Goal: Task Accomplishment & Management: Manage account settings

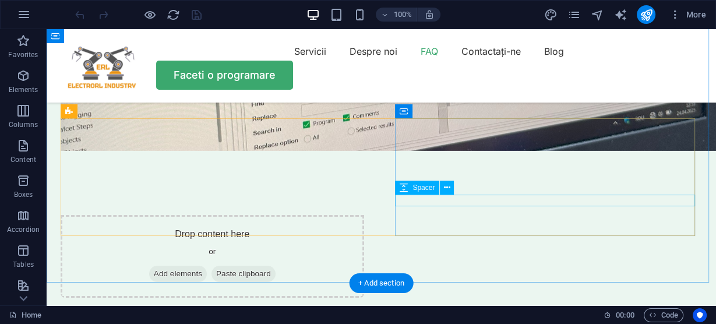
scroll to position [3496, 0]
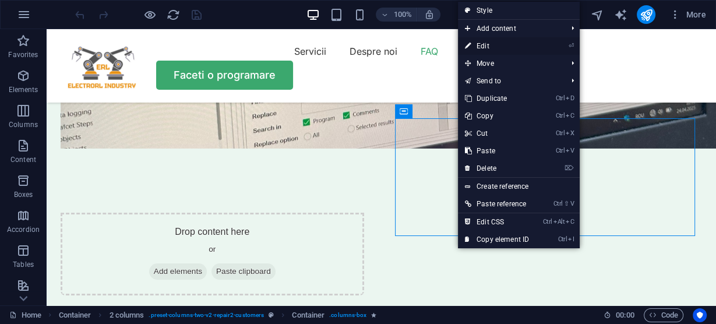
click at [496, 47] on link "⏎ Edit" at bounding box center [497, 45] width 78 height 17
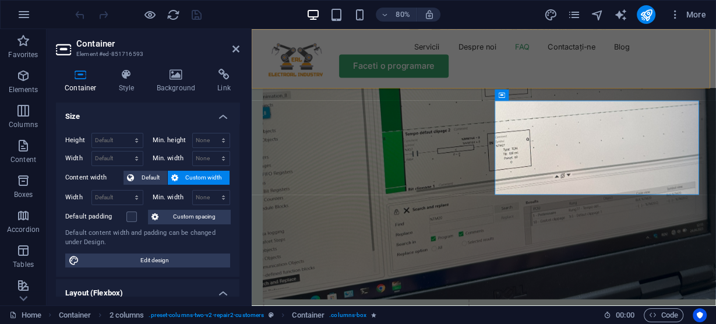
scroll to position [3600, 0]
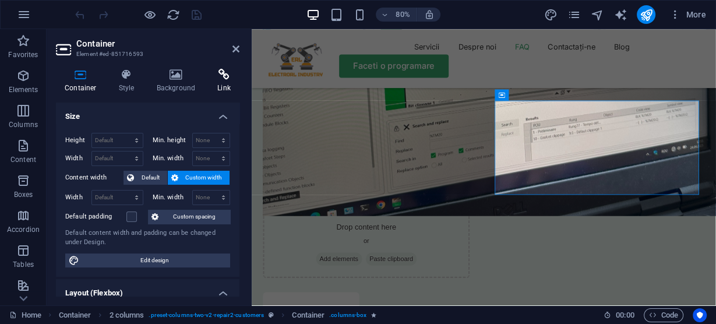
click at [228, 77] on icon at bounding box center [224, 75] width 31 height 12
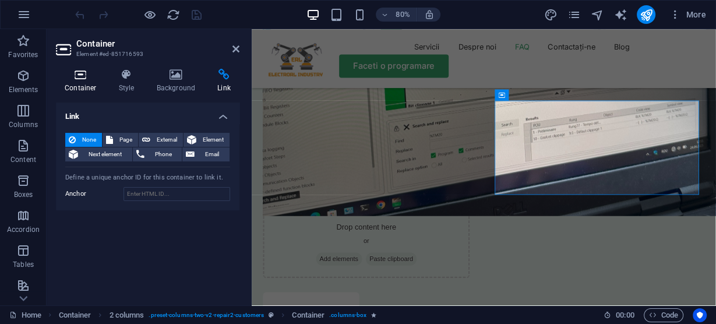
click at [84, 78] on icon at bounding box center [81, 75] width 50 height 12
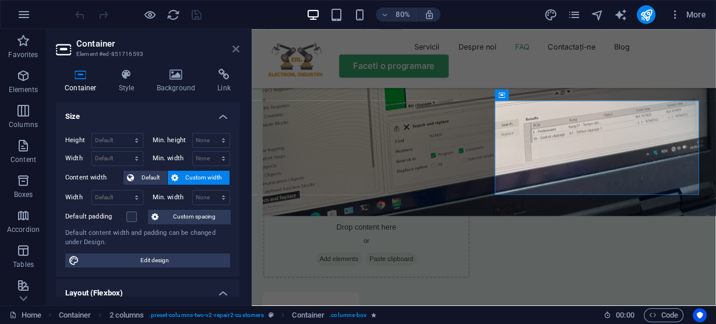
click at [238, 48] on icon at bounding box center [235, 48] width 7 height 9
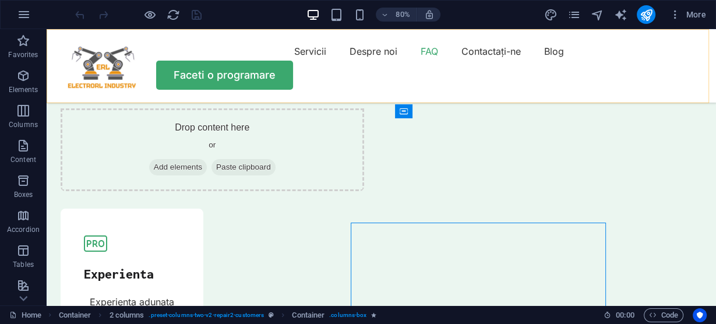
scroll to position [3496, 0]
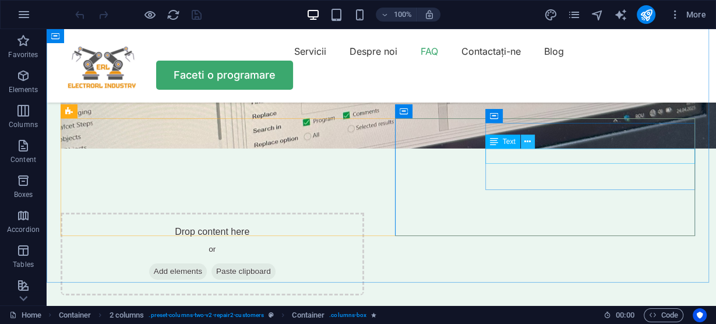
click at [526, 139] on icon at bounding box center [527, 142] width 6 height 12
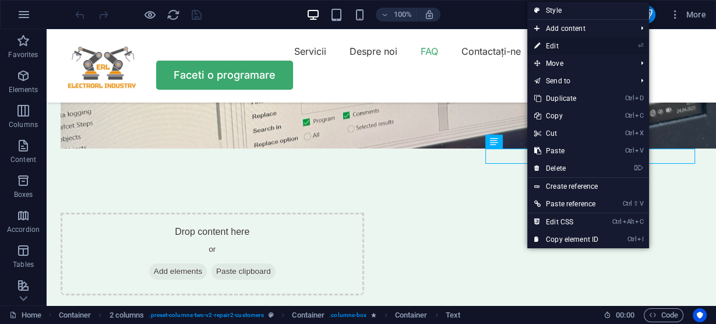
click at [556, 43] on link "⏎ Edit" at bounding box center [566, 45] width 78 height 17
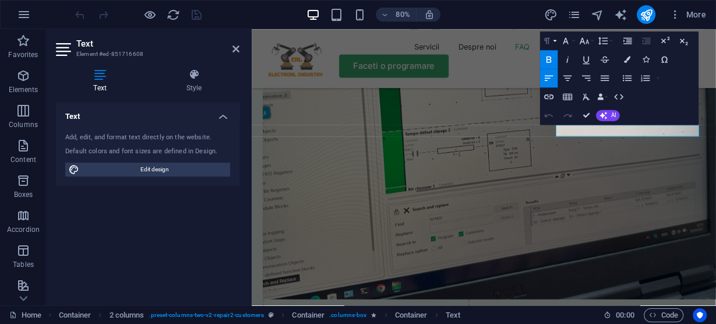
scroll to position [3600, 0]
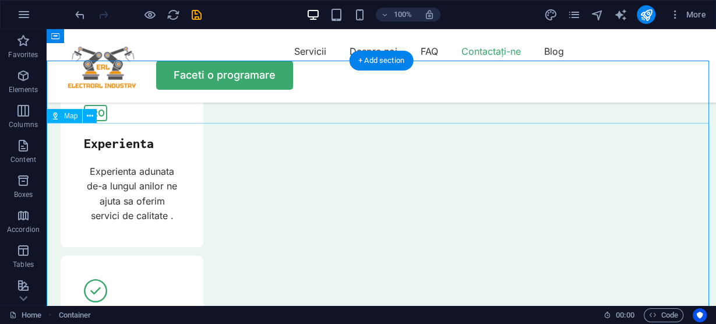
scroll to position [3682, 0]
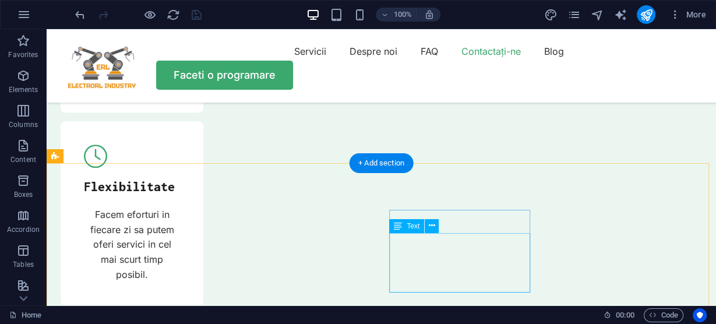
scroll to position [4241, 0]
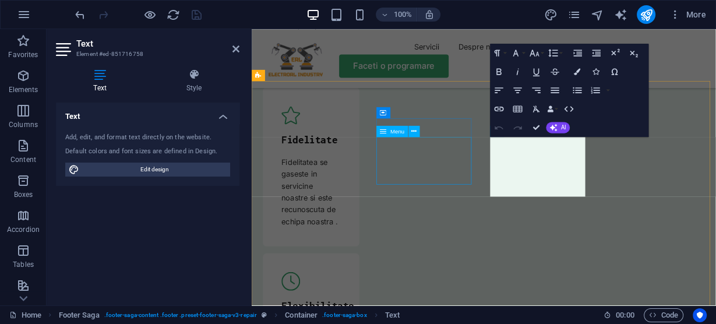
scroll to position [4321, 0]
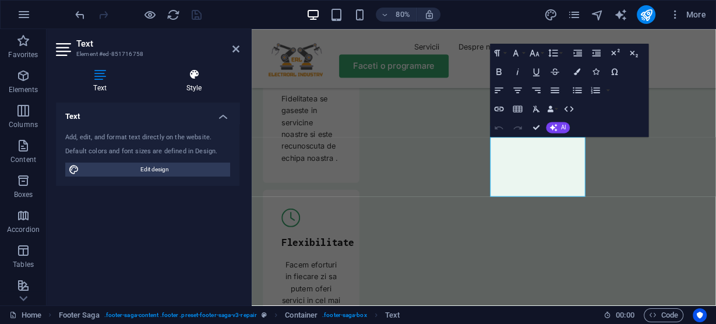
click at [195, 76] on icon at bounding box center [194, 75] width 91 height 12
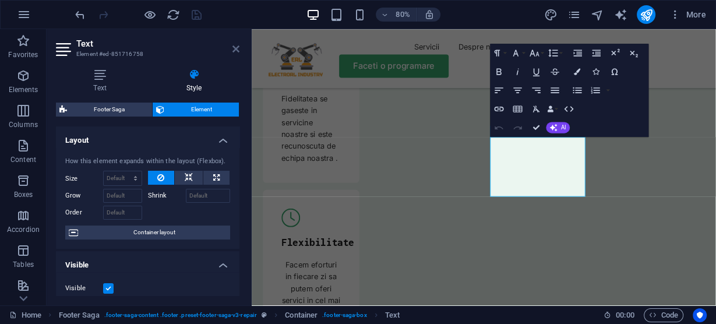
click at [235, 48] on icon at bounding box center [235, 48] width 7 height 9
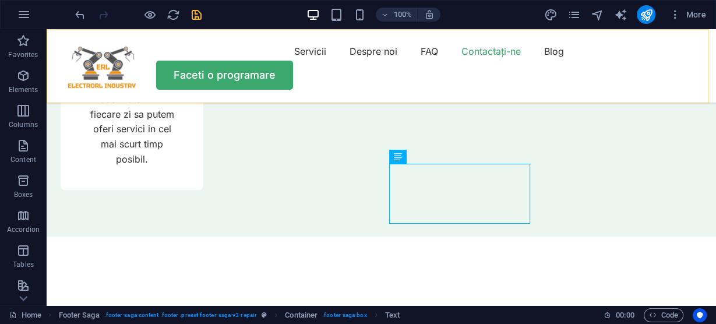
scroll to position [4217, 0]
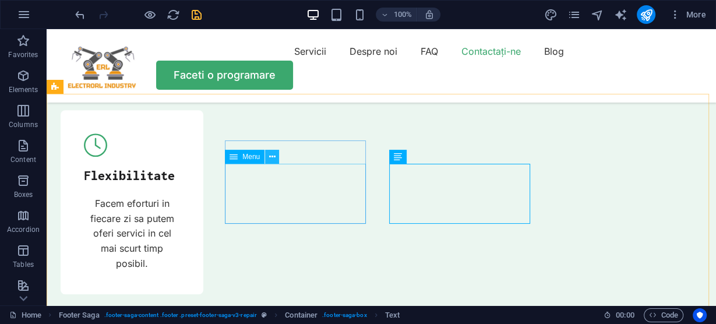
click at [271, 158] on icon at bounding box center [272, 157] width 6 height 12
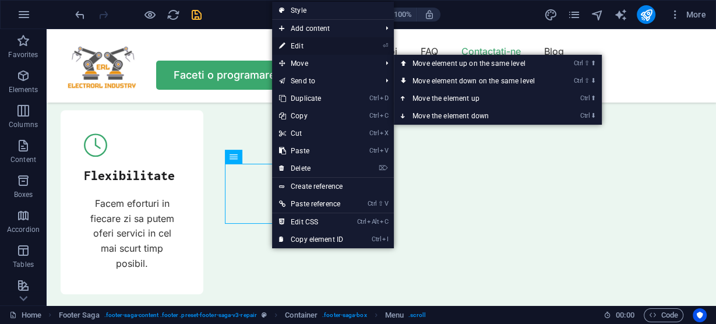
click at [301, 42] on link "⏎ Edit" at bounding box center [311, 45] width 78 height 17
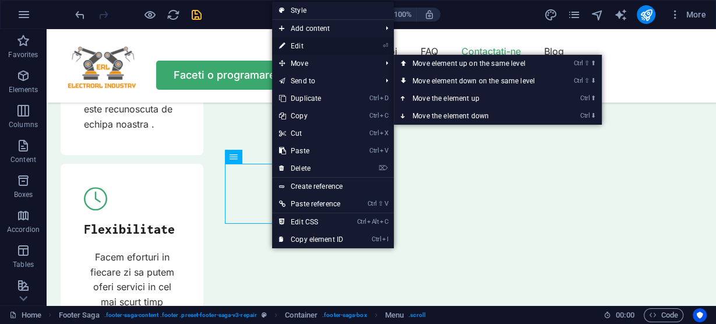
select select
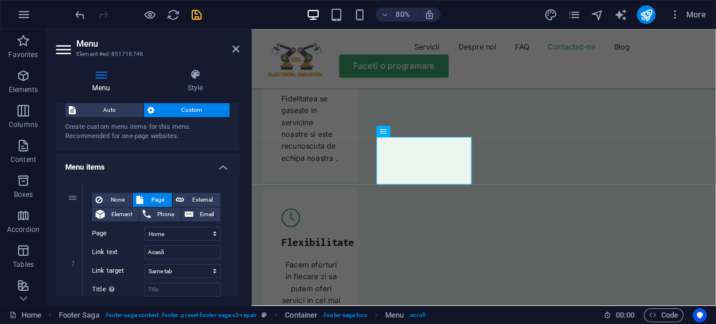
scroll to position [0, 0]
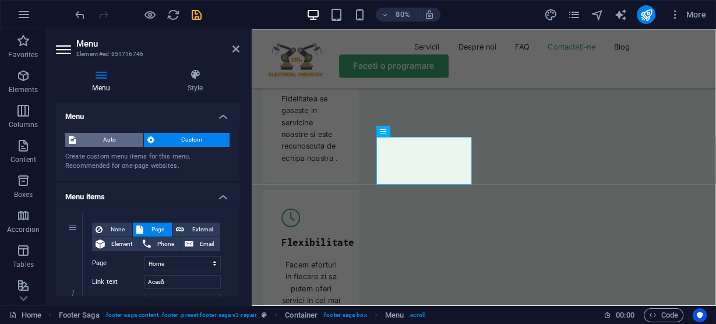
click at [101, 140] on span "Auto" at bounding box center [109, 140] width 61 height 14
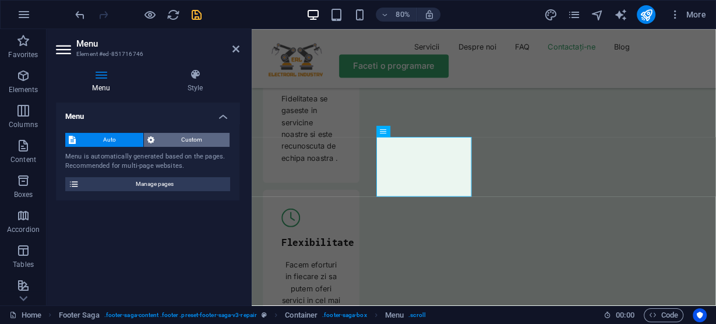
click at [199, 137] on span "Custom" at bounding box center [192, 140] width 69 height 14
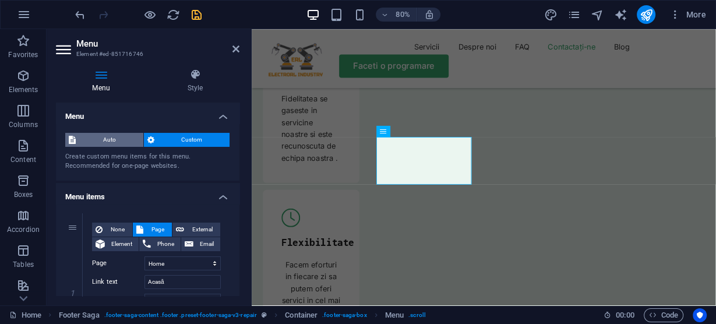
click at [115, 137] on span "Auto" at bounding box center [109, 140] width 61 height 14
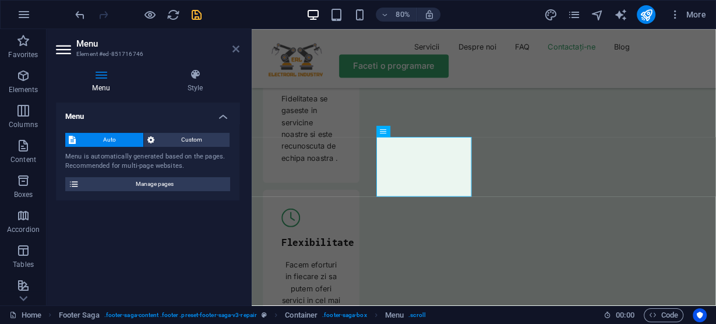
click at [235, 52] on icon at bounding box center [235, 48] width 7 height 9
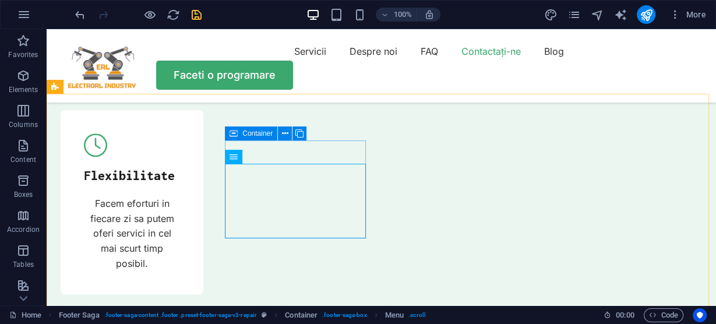
click at [238, 134] on div "Container" at bounding box center [251, 133] width 52 height 14
click at [284, 133] on icon at bounding box center [285, 134] width 6 height 12
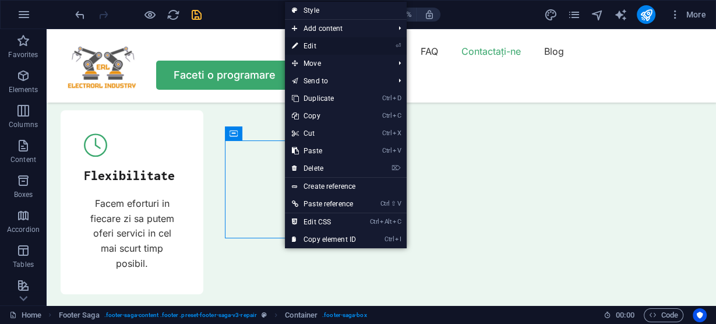
click at [325, 47] on link "⏎ Edit" at bounding box center [324, 45] width 78 height 17
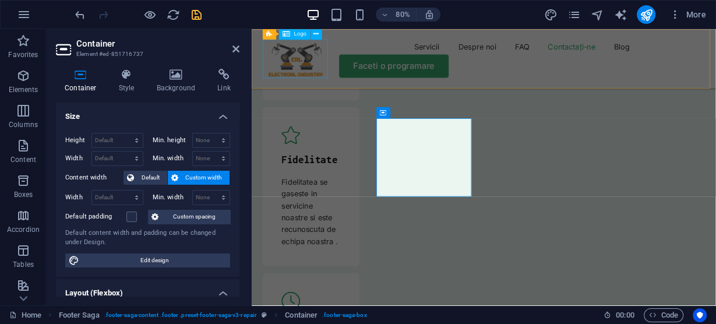
scroll to position [4321, 0]
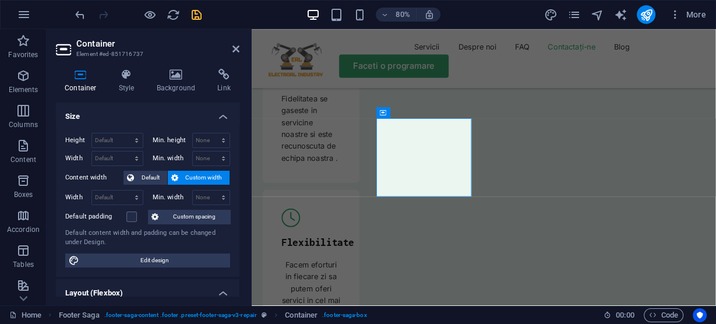
drag, startPoint x: 240, startPoint y: 115, endPoint x: 240, endPoint y: 125, distance: 9.9
click at [240, 125] on div "Container Style Background Link Size Height Default px rem % vh vw Min. height …" at bounding box center [148, 182] width 202 height 246
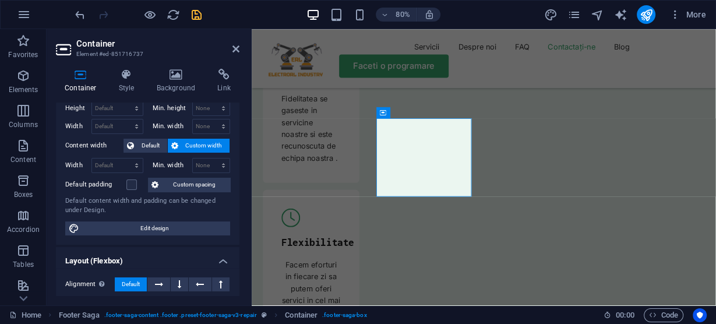
scroll to position [0, 0]
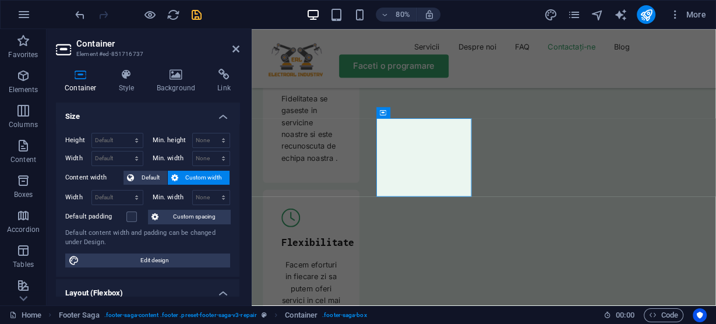
drag, startPoint x: 239, startPoint y: 125, endPoint x: 6, endPoint y: 99, distance: 233.9
click at [128, 77] on icon at bounding box center [126, 75] width 33 height 12
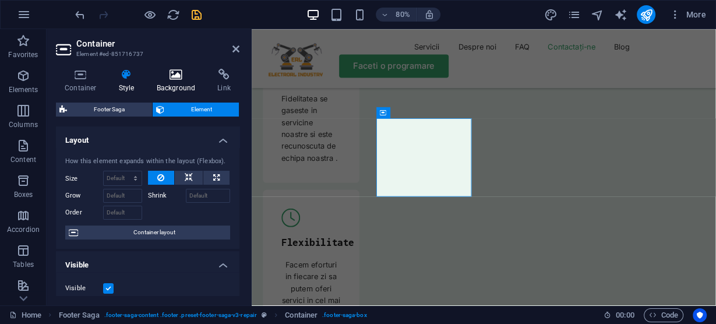
click at [177, 77] on icon at bounding box center [176, 75] width 57 height 12
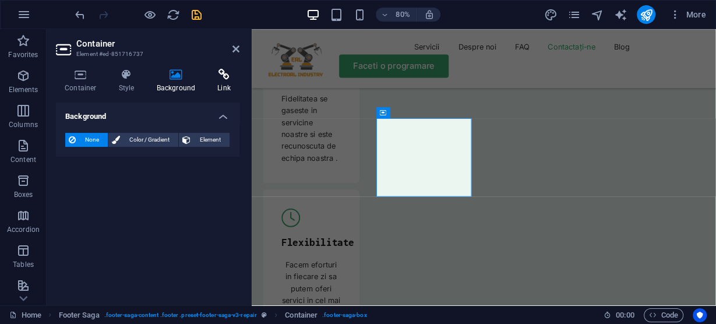
click at [228, 71] on icon at bounding box center [224, 75] width 31 height 12
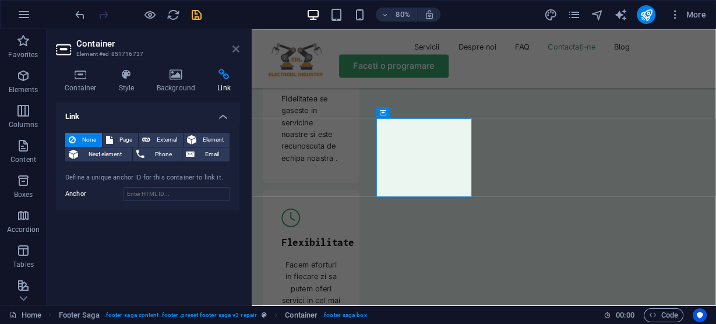
click at [238, 46] on icon at bounding box center [235, 48] width 7 height 9
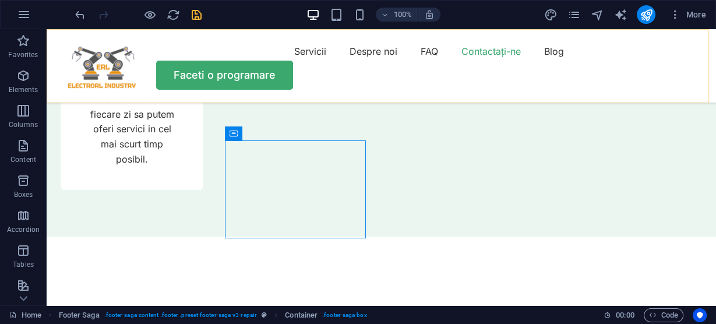
scroll to position [4217, 0]
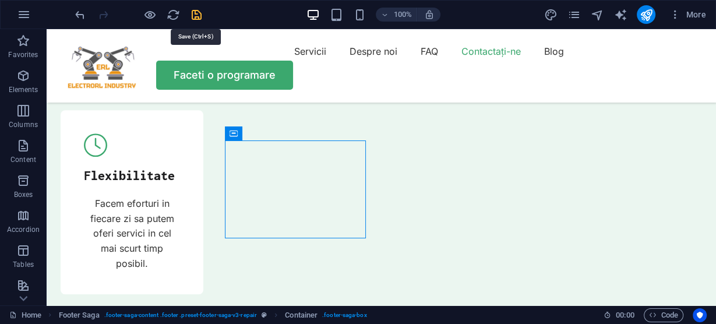
click at [195, 13] on icon "save" at bounding box center [196, 14] width 13 height 13
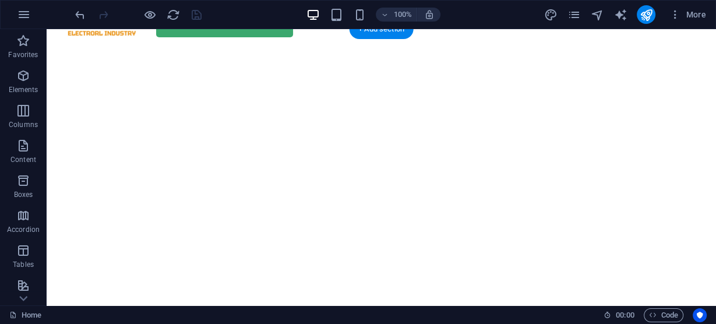
scroll to position [0, 0]
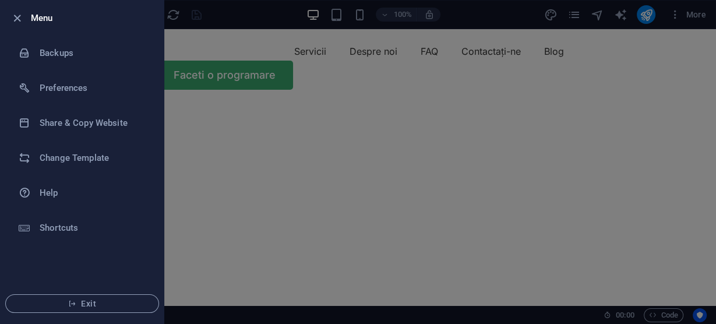
click at [256, 17] on div at bounding box center [358, 162] width 716 height 324
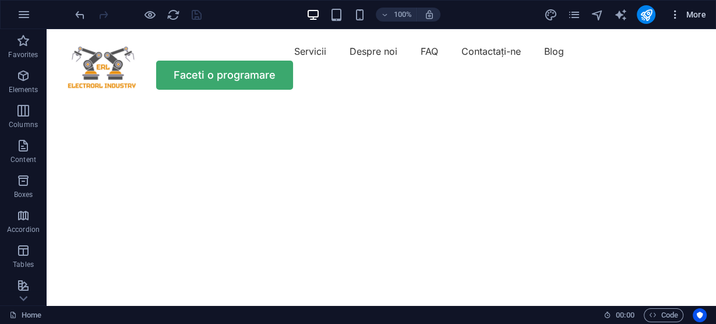
click at [701, 14] on span "More" at bounding box center [687, 15] width 37 height 12
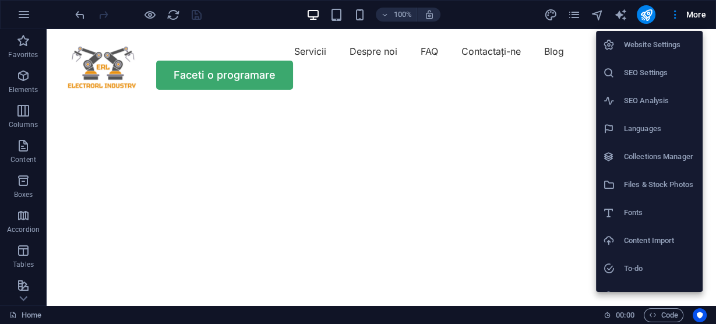
click at [636, 154] on h6 "Collections Manager" at bounding box center [660, 157] width 72 height 14
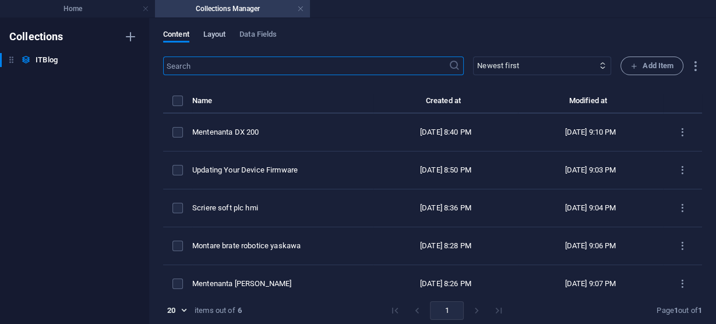
click at [216, 31] on span "Layout" at bounding box center [214, 35] width 23 height 16
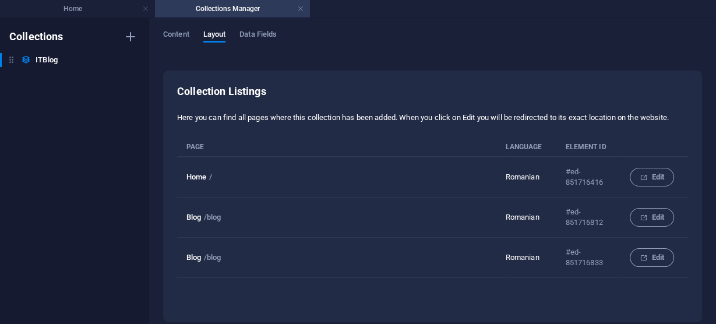
drag, startPoint x: 198, startPoint y: 216, endPoint x: 242, endPoint y: 218, distance: 44.9
click at [242, 218] on td "Blog /blog" at bounding box center [341, 218] width 328 height 40
drag, startPoint x: 196, startPoint y: 255, endPoint x: 275, endPoint y: 266, distance: 79.4
click at [275, 266] on td "Blog /blog" at bounding box center [341, 258] width 328 height 40
click at [302, 261] on td "Blog /blog" at bounding box center [341, 258] width 328 height 40
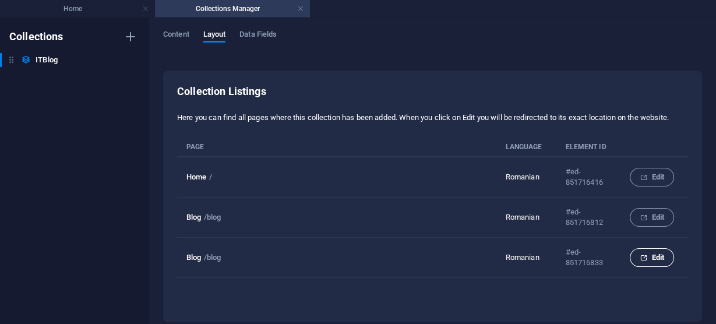
click at [646, 255] on span "Edit" at bounding box center [652, 258] width 24 height 14
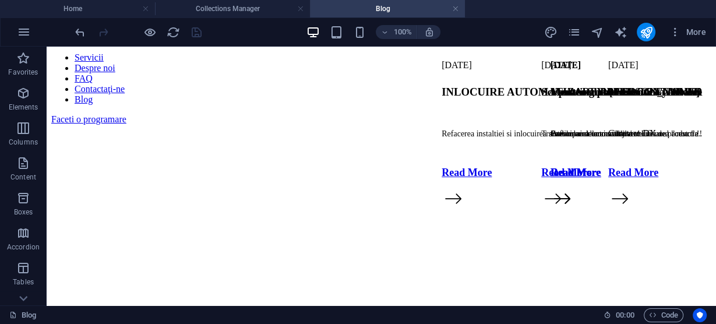
scroll to position [89, 0]
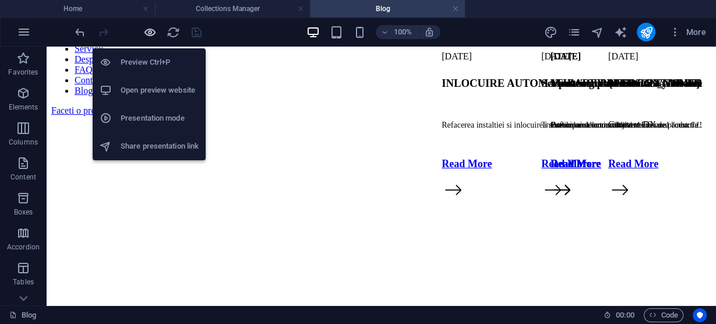
click at [150, 31] on icon "button" at bounding box center [149, 32] width 13 height 13
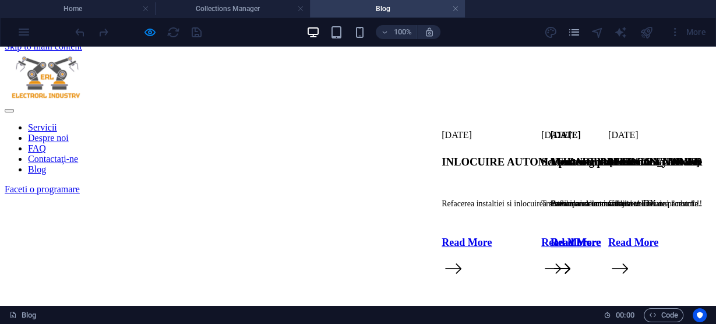
scroll to position [0, 0]
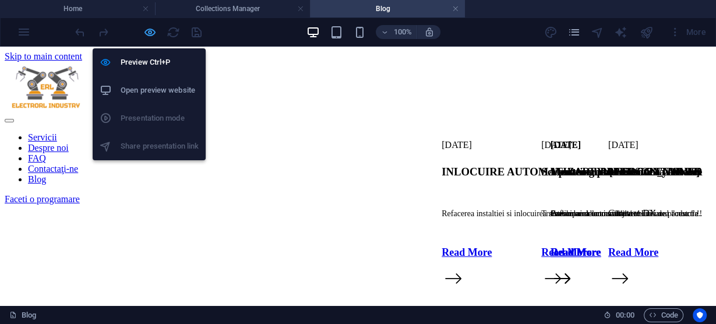
click at [151, 29] on icon "button" at bounding box center [149, 32] width 13 height 13
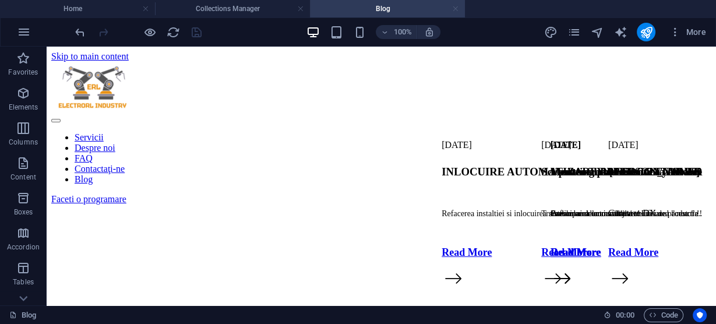
click at [457, 8] on link at bounding box center [455, 8] width 7 height 11
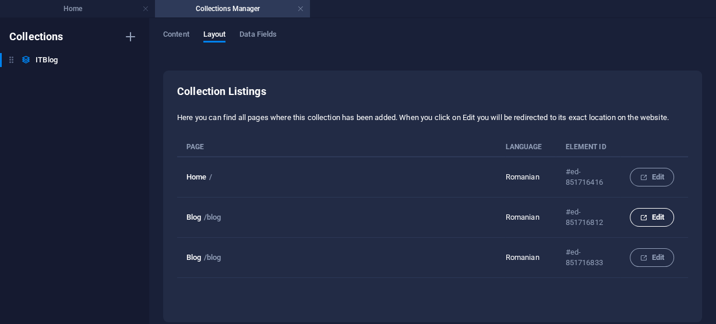
click at [653, 216] on span "Edit" at bounding box center [652, 217] width 24 height 14
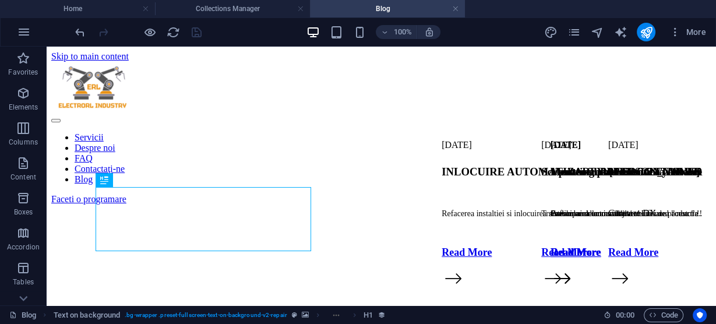
scroll to position [495, 0]
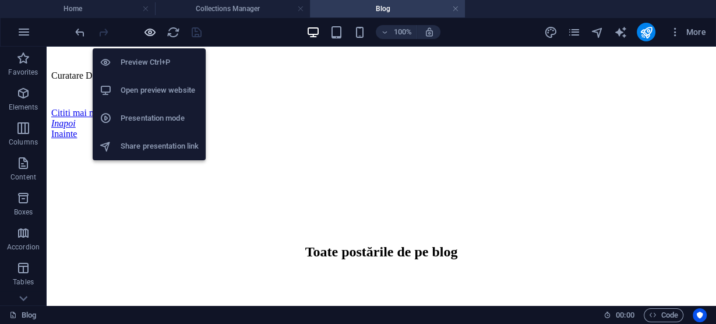
click at [146, 30] on icon "button" at bounding box center [149, 32] width 13 height 13
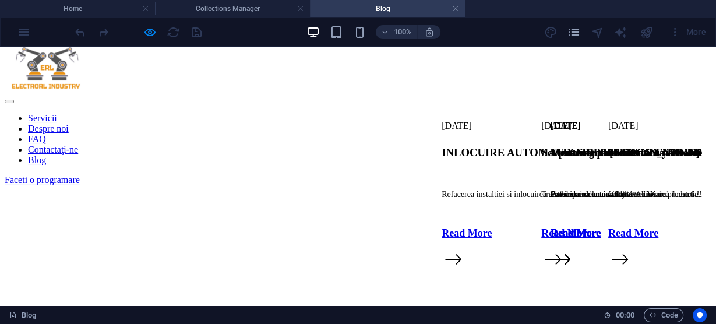
scroll to position [0, 0]
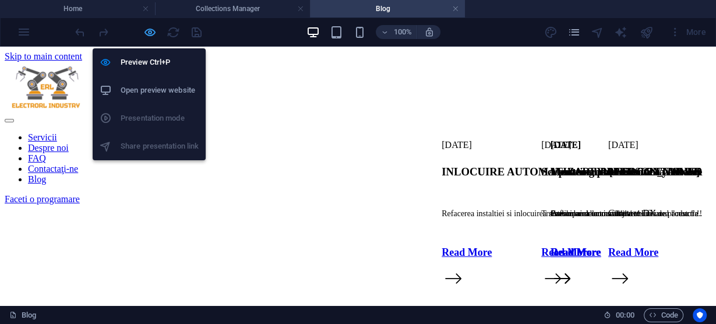
click at [150, 29] on icon "button" at bounding box center [149, 32] width 13 height 13
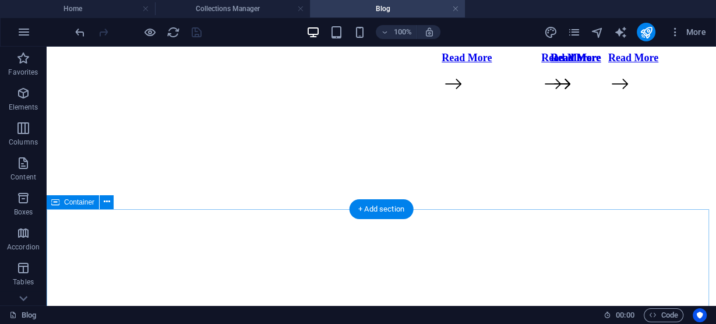
scroll to position [186, 0]
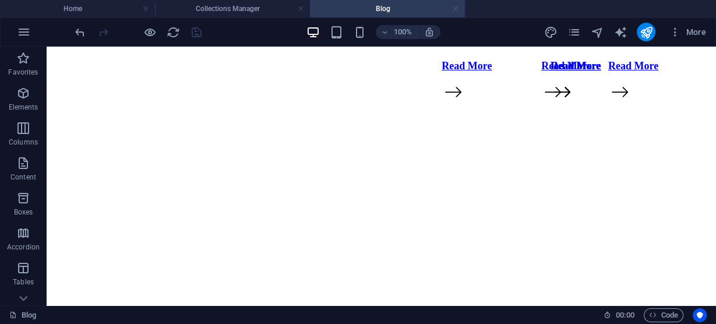
click at [456, 8] on link at bounding box center [455, 8] width 7 height 11
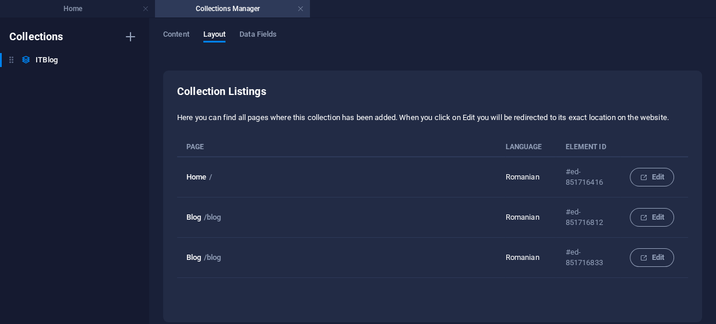
click at [414, 255] on td "Blog /blog" at bounding box center [341, 258] width 328 height 40
click at [269, 36] on span "Data Fields" at bounding box center [257, 35] width 37 height 16
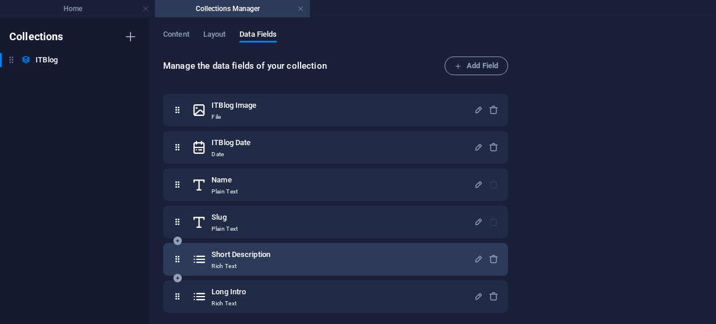
click at [303, 255] on div "Short Description Rich Text" at bounding box center [333, 259] width 282 height 23
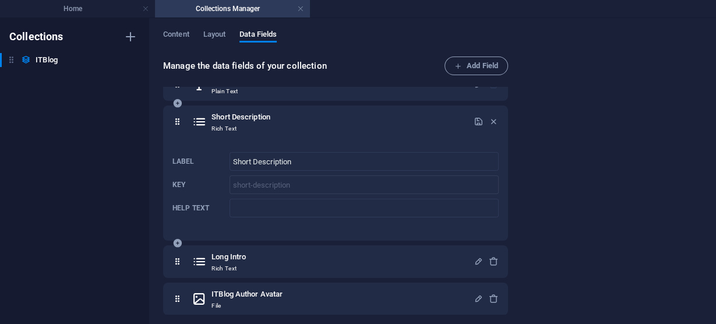
scroll to position [140, 0]
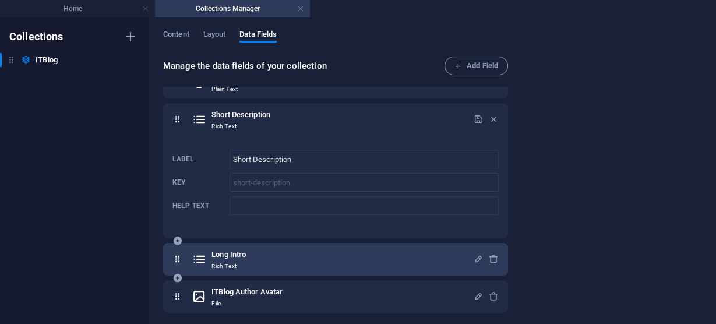
click at [298, 262] on div "Long Intro Rich Text" at bounding box center [333, 259] width 282 height 23
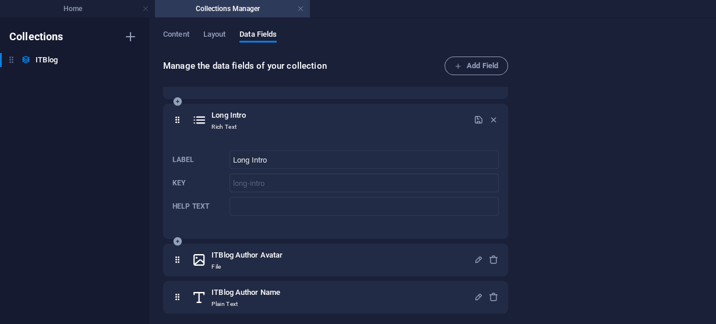
scroll to position [280, 0]
click at [298, 262] on div "ITBlog Author Avatar File" at bounding box center [333, 259] width 282 height 23
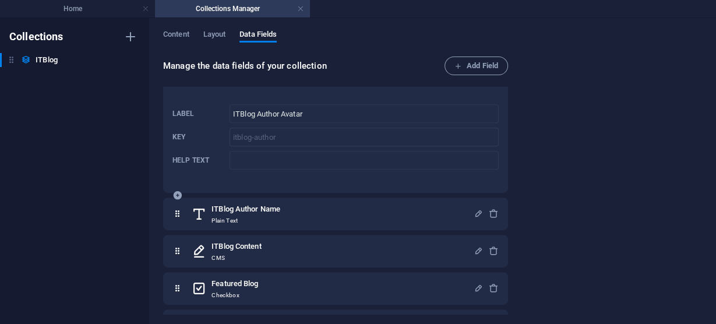
scroll to position [466, 0]
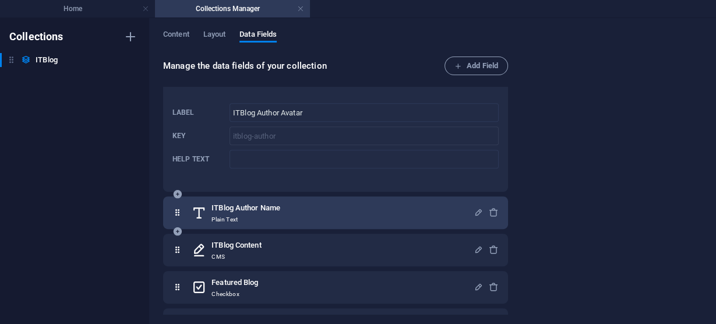
click at [314, 227] on div "ITBlog Author Name Plain Text" at bounding box center [335, 212] width 345 height 33
click at [323, 214] on div "ITBlog Author Name Plain Text" at bounding box center [333, 212] width 282 height 23
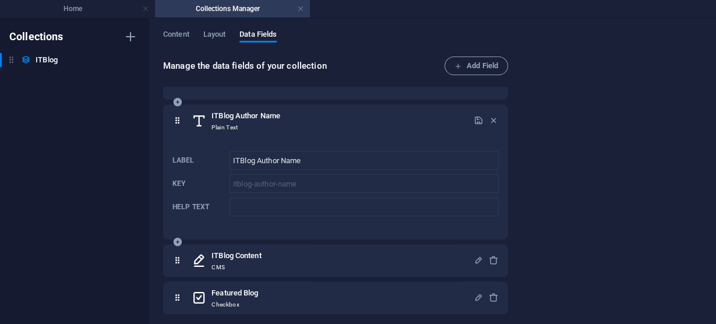
scroll to position [600, 0]
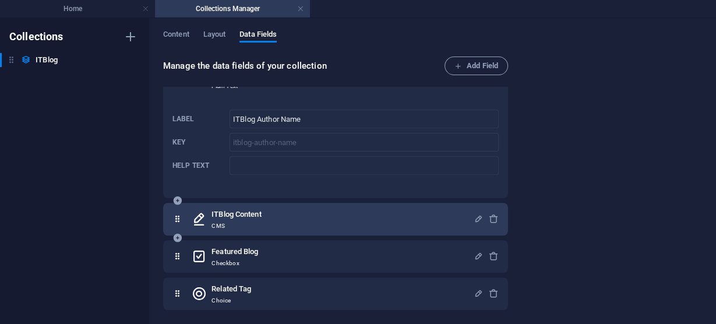
click at [312, 220] on div "ITBlog Content CMS" at bounding box center [333, 218] width 282 height 23
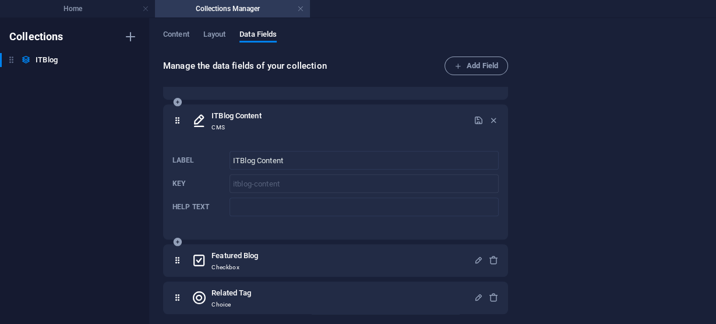
scroll to position [702, 0]
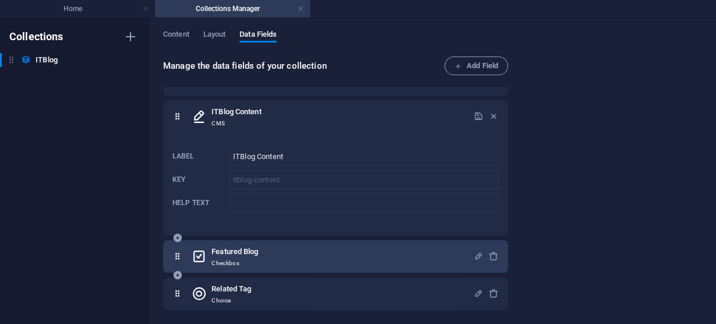
click at [302, 253] on div "Featured Blog Checkbox" at bounding box center [333, 256] width 282 height 23
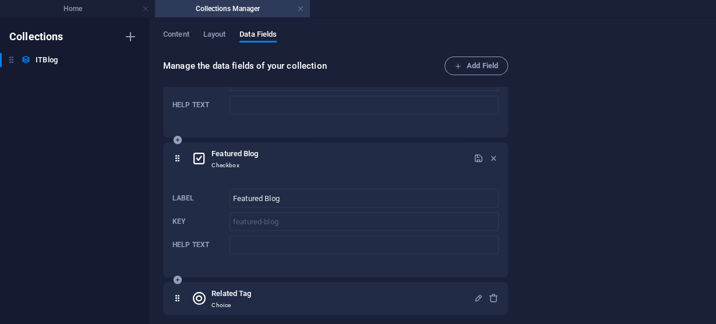
scroll to position [805, 0]
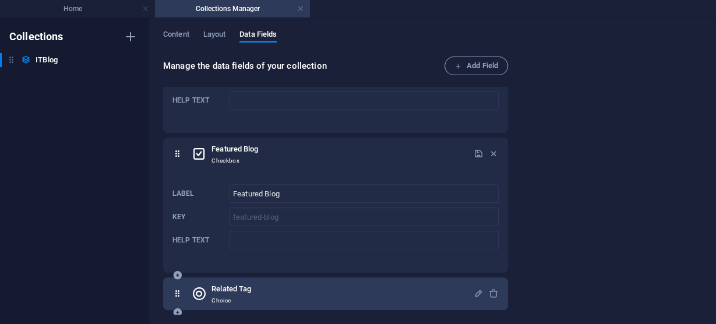
click at [299, 296] on div "Related Tag Choice" at bounding box center [333, 293] width 282 height 23
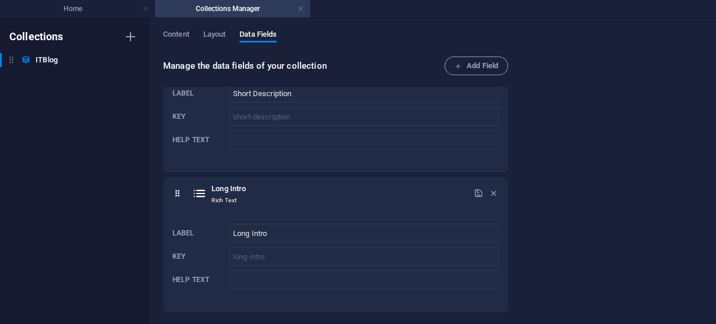
scroll to position [0, 0]
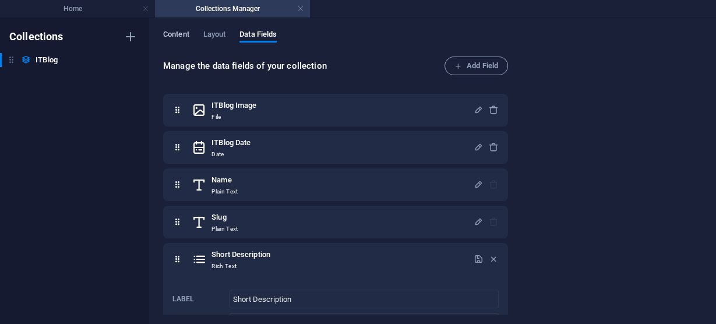
click at [183, 30] on span "Content" at bounding box center [176, 35] width 26 height 16
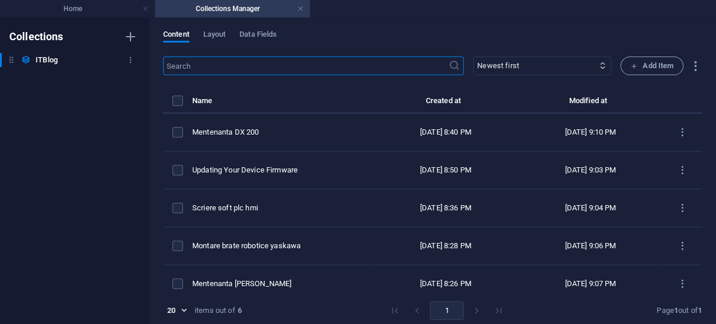
click at [44, 58] on h6 "ITBlog" at bounding box center [47, 60] width 22 height 14
click at [132, 59] on icon "button" at bounding box center [130, 60] width 8 height 8
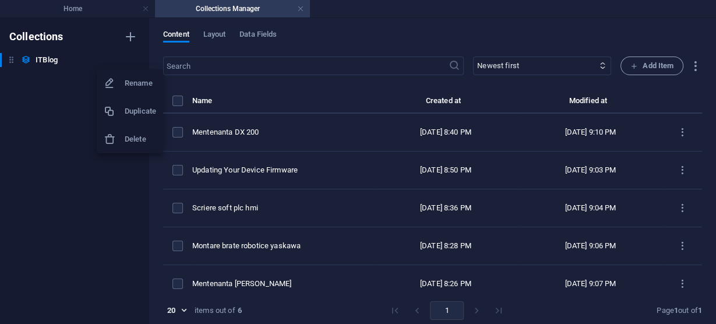
click at [135, 84] on h6 "Rename" at bounding box center [140, 83] width 31 height 14
type input "ElectroRL"
click at [110, 154] on div "Collections ElectroRL ITBlog" at bounding box center [74, 171] width 149 height 306
click at [12, 62] on icon at bounding box center [11, 60] width 10 height 10
click at [27, 62] on icon at bounding box center [26, 60] width 10 height 10
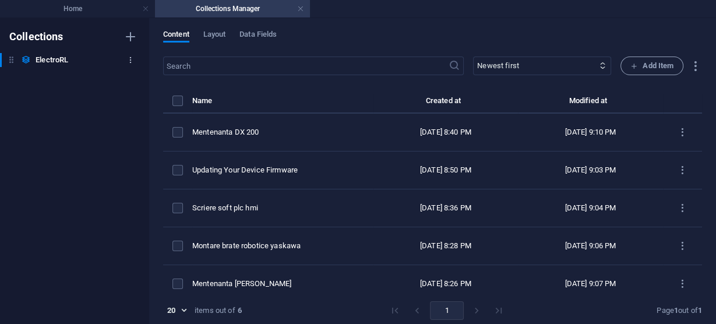
click at [130, 57] on icon "button" at bounding box center [130, 60] width 8 height 8
click at [130, 57] on div at bounding box center [358, 162] width 716 height 324
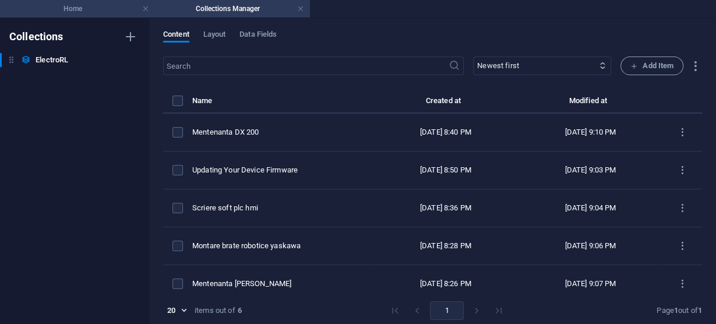
click at [108, 9] on h4 "Home" at bounding box center [77, 8] width 155 height 13
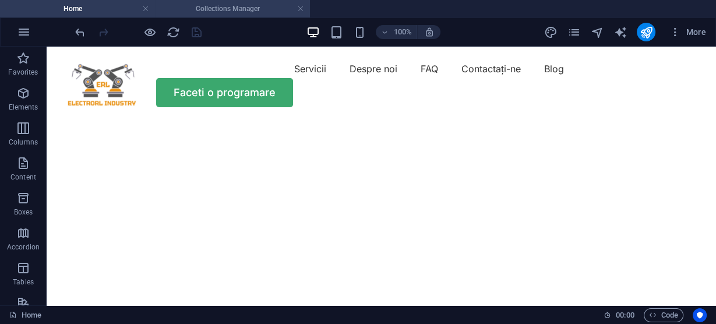
click at [254, 6] on h4 "Collections Manager" at bounding box center [232, 8] width 155 height 13
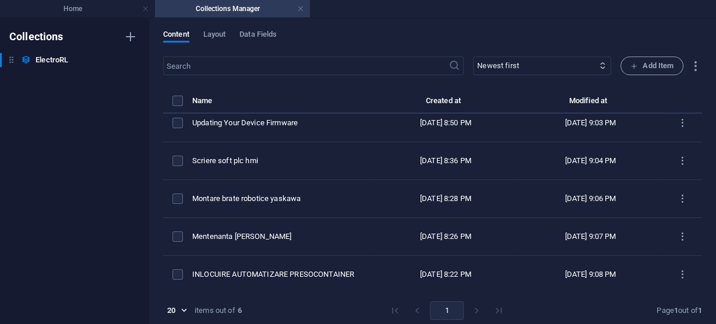
scroll to position [5, 0]
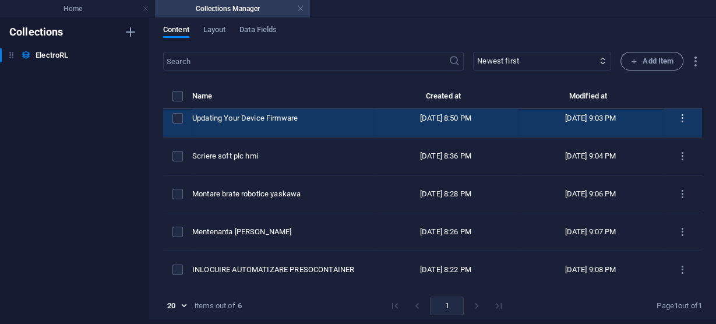
click at [677, 117] on icon "items list" at bounding box center [682, 118] width 11 height 11
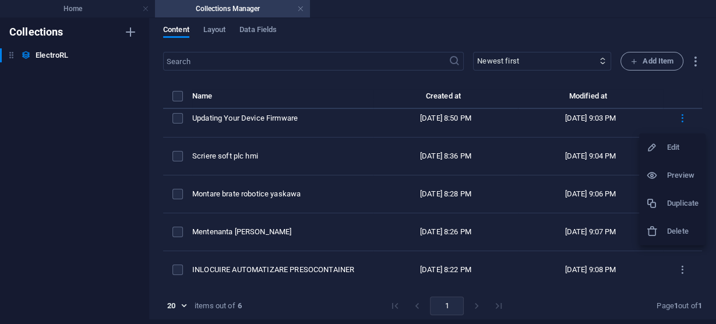
click at [675, 170] on h6 "Preview" at bounding box center [682, 175] width 31 height 14
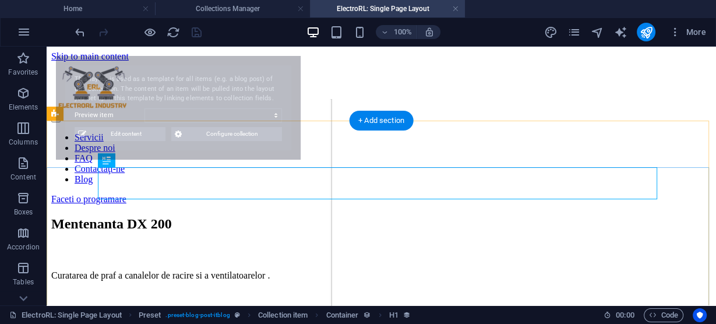
scroll to position [0, 0]
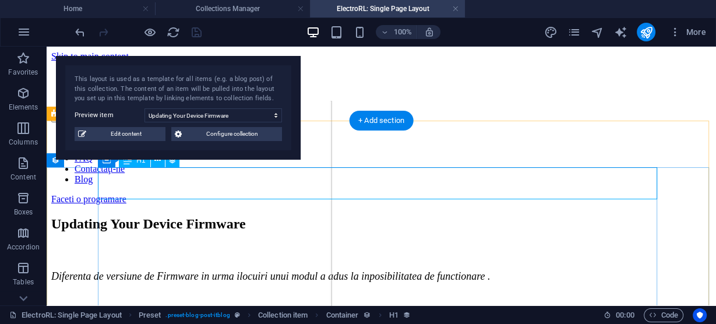
select select "68a3da90a2a4d228c001db4b"
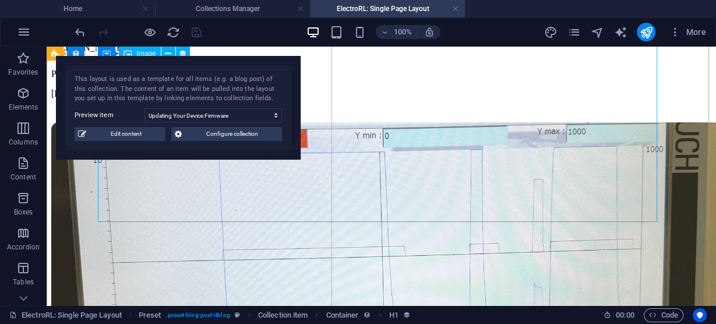
scroll to position [373, 0]
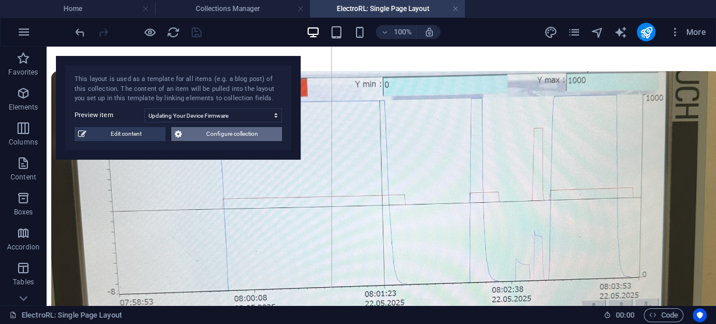
click at [232, 136] on span "Configure collection" at bounding box center [231, 134] width 93 height 14
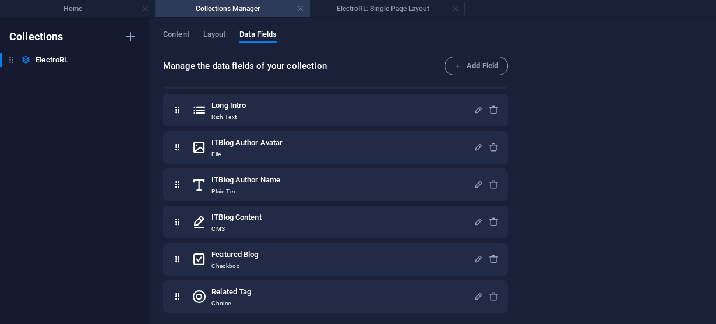
scroll to position [0, 0]
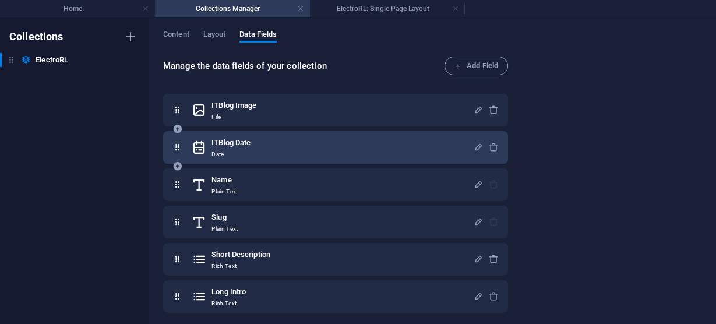
click at [308, 146] on div "ITBlog Date Date" at bounding box center [333, 147] width 282 height 23
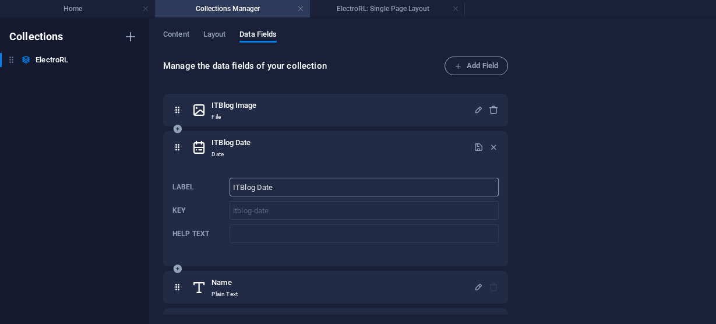
click at [322, 192] on input "ITBlog Date" at bounding box center [364, 187] width 269 height 19
click at [219, 36] on span "Layout" at bounding box center [214, 35] width 23 height 16
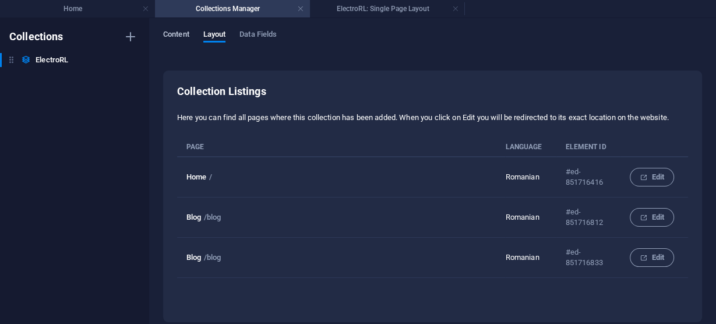
click at [184, 33] on span "Content" at bounding box center [176, 35] width 26 height 16
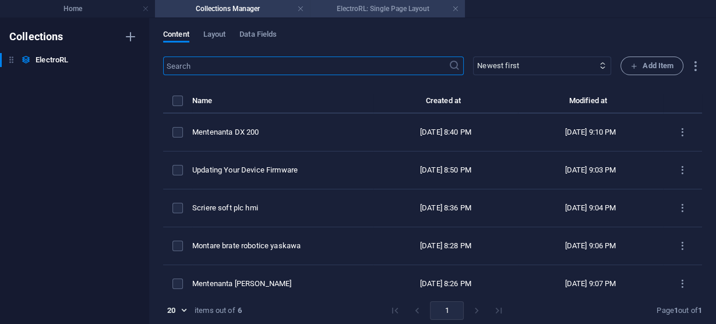
click at [396, 12] on h4 "ElectroRL: Single Page Layout" at bounding box center [387, 8] width 155 height 13
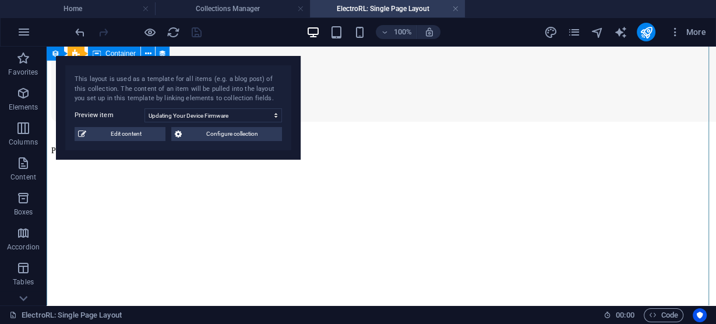
scroll to position [1025, 0]
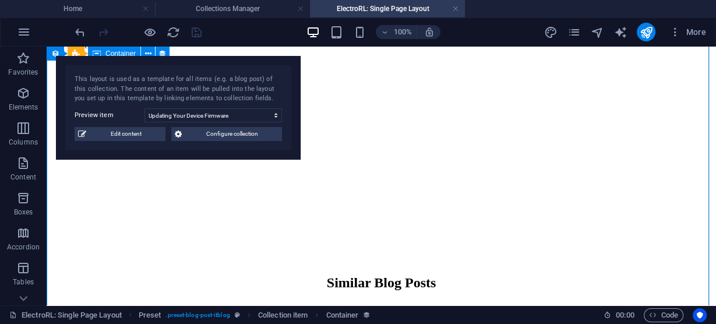
scroll to position [1212, 0]
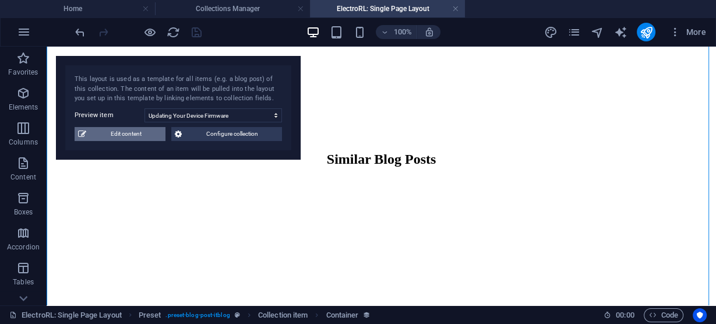
click at [97, 132] on span "Edit content" at bounding box center [126, 134] width 72 height 14
select select "Auto"
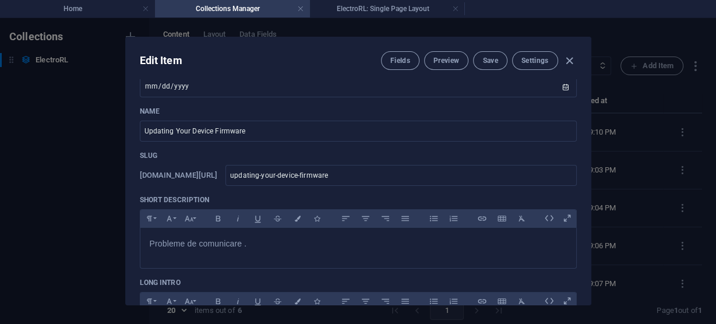
scroll to position [233, 0]
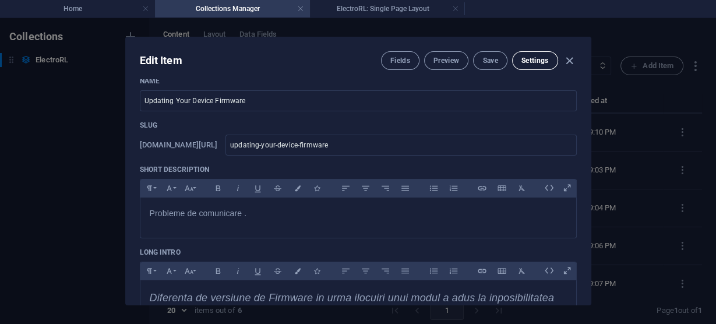
click at [536, 58] on span "Settings" at bounding box center [534, 60] width 27 height 9
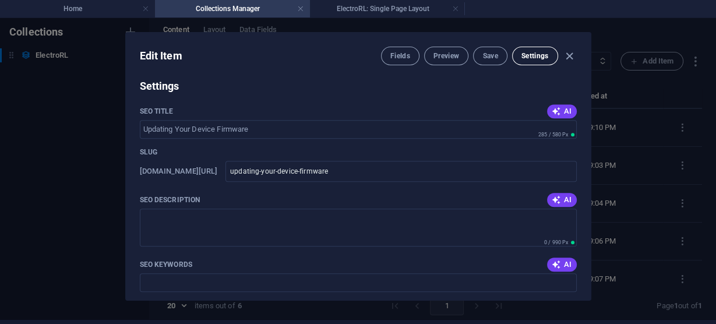
scroll to position [999, 0]
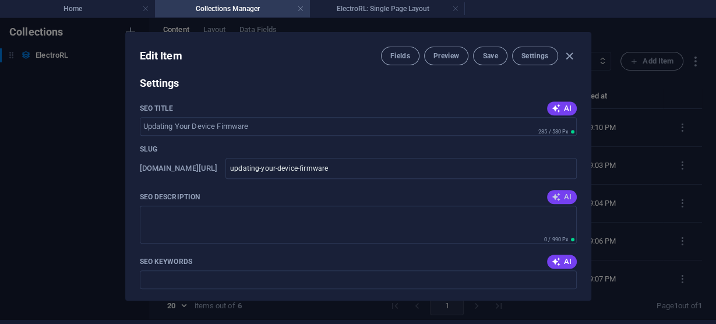
click at [558, 194] on icon "button" at bounding box center [556, 196] width 9 height 9
type textarea "Resolve firmware version issues and restore device functionality. Discover esse…"
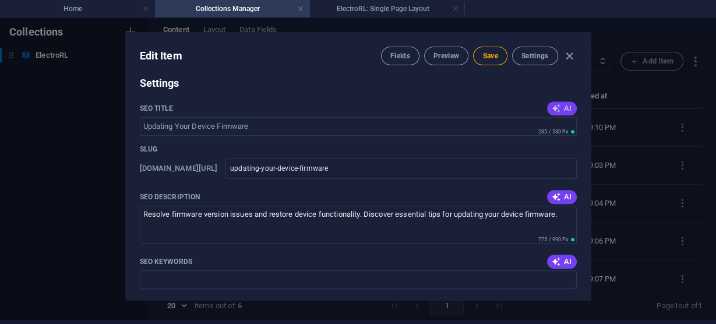
click at [556, 106] on icon "button" at bounding box center [556, 108] width 9 height 9
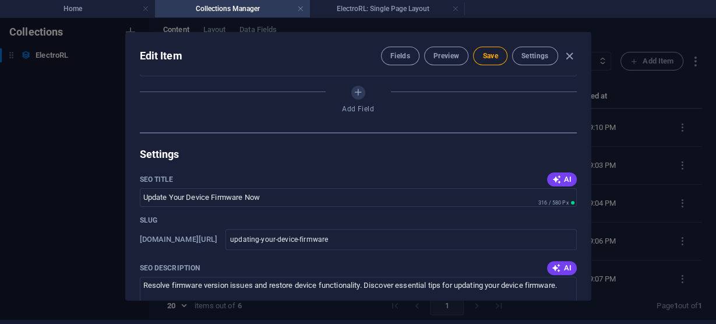
scroll to position [906, 0]
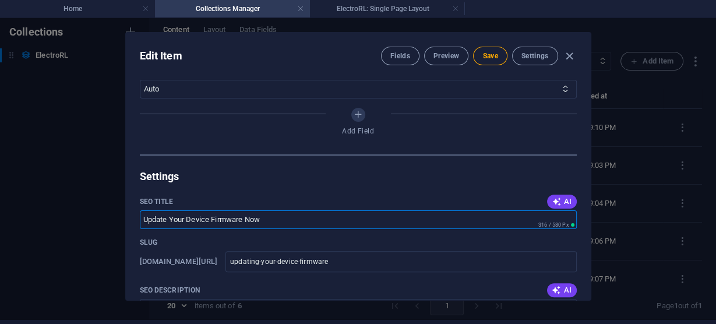
drag, startPoint x: 273, startPoint y: 217, endPoint x: 48, endPoint y: 219, distance: 224.9
click at [49, 215] on div "Edit Item Fields Preview Save Settings ITBlog Image Drop files here to upload t…" at bounding box center [358, 166] width 716 height 306
click at [365, 185] on div "ITBlog Image Drop files here to upload them instantly ITBlog Date 2021-04-13 ​ …" at bounding box center [358, 187] width 465 height 225
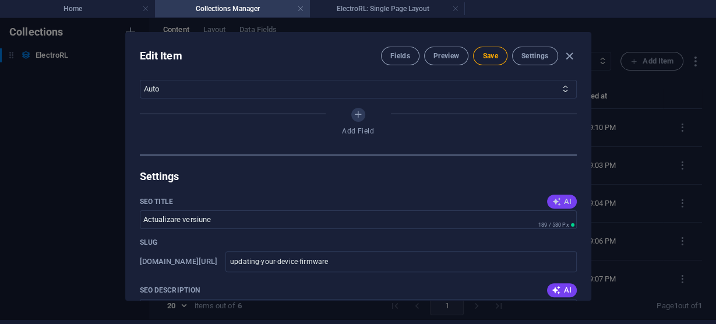
click at [566, 198] on span "AI" at bounding box center [562, 201] width 20 height 9
type input "Firmware Update Solutions"
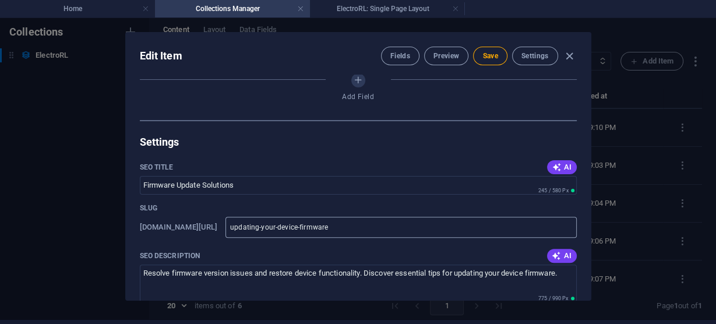
scroll to position [1092, 0]
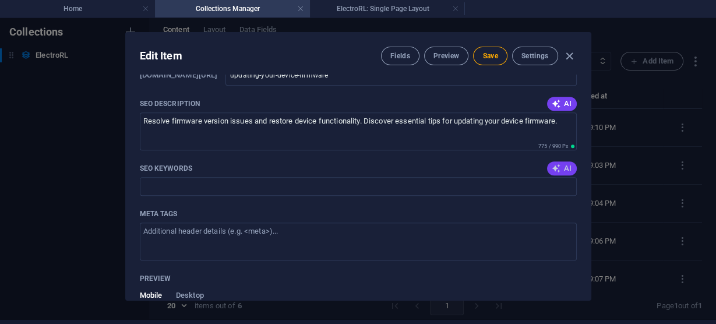
click at [564, 168] on span "AI" at bounding box center [562, 168] width 20 height 9
type input "Device firmware update, Firmware communication issues, Firmware version differe…"
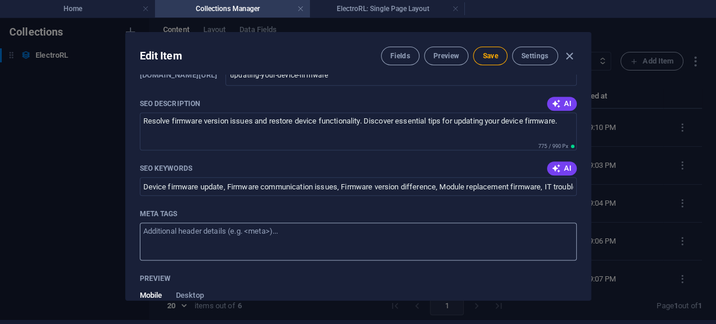
click at [442, 246] on textarea "Meta tags ​" at bounding box center [358, 242] width 437 height 38
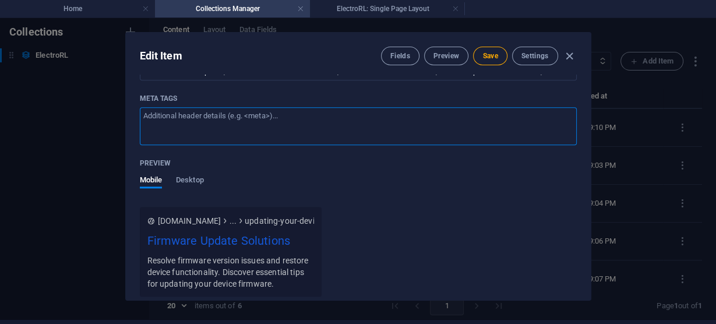
scroll to position [1186, 0]
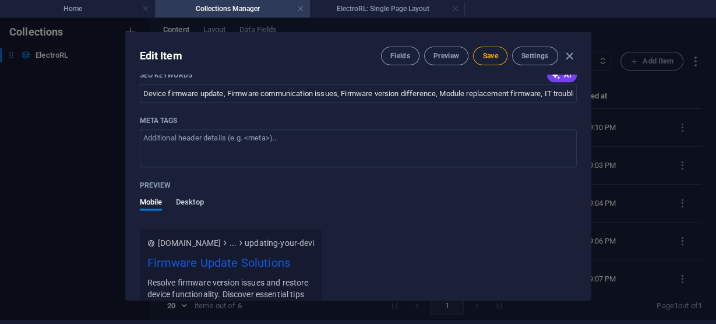
click at [192, 200] on span "Desktop" at bounding box center [190, 203] width 28 height 16
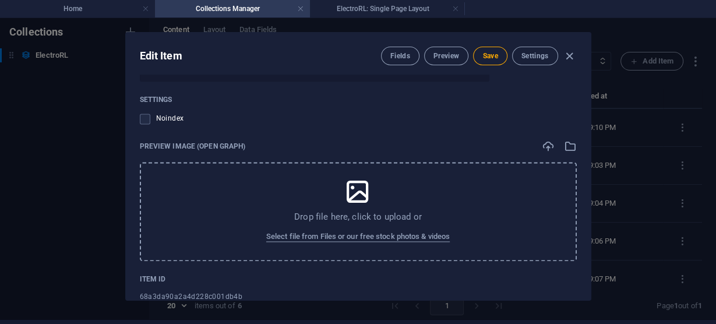
scroll to position [1430, 0]
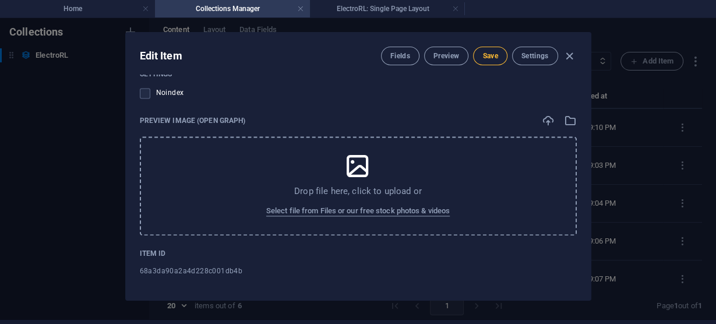
click at [491, 56] on span "Save" at bounding box center [489, 55] width 15 height 9
click at [569, 55] on icon "button" at bounding box center [569, 56] width 13 height 13
type input "[DATE]"
type input "updating-your-device-firmware"
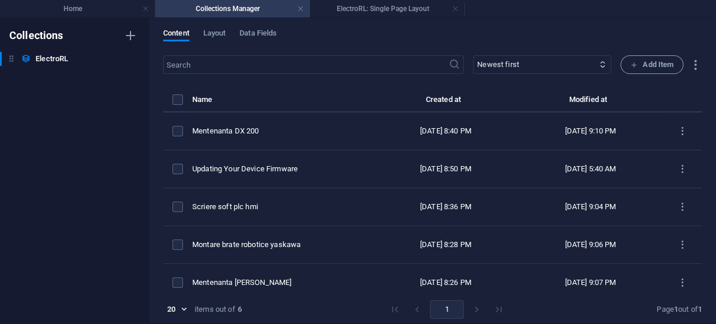
scroll to position [0, 0]
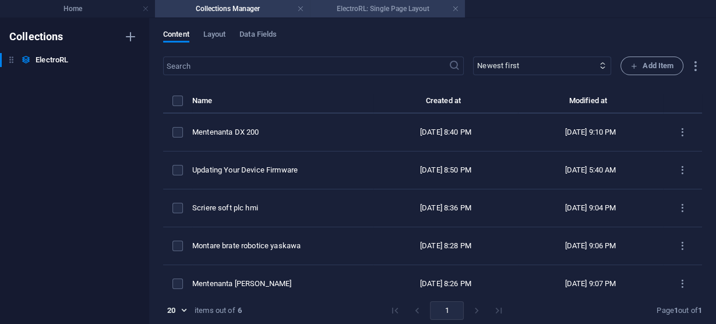
click at [379, 7] on h4 "ElectroRL: Single Page Layout" at bounding box center [387, 8] width 155 height 13
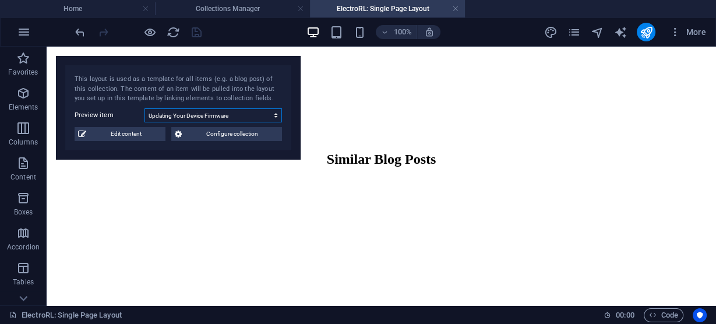
click at [189, 112] on select "Mentenanta DX 200 Updating Your Device Firmware Scriere soft plc hmi Montare br…" at bounding box center [212, 115] width 137 height 14
click at [144, 108] on select "Mentenanta DX 200 Updating Your Device Firmware Scriere soft plc hmi Montare br…" at bounding box center [212, 115] width 137 height 14
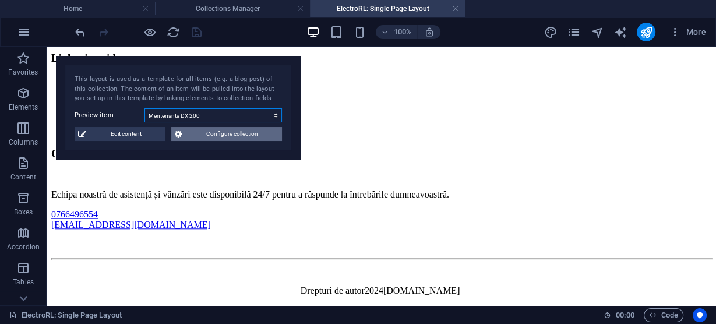
scroll to position [588, 0]
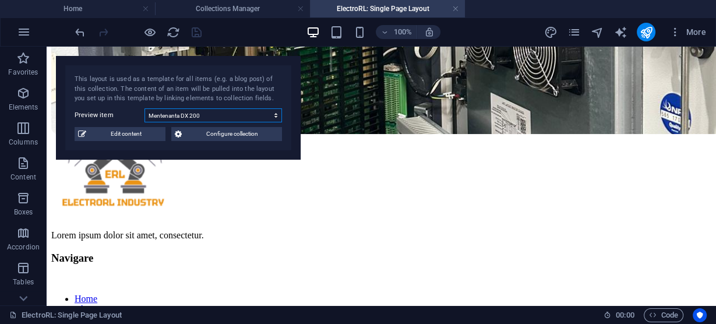
click at [192, 117] on select "Mentenanta DX 200 Updating Your Device Firmware Scriere soft plc hmi Montare br…" at bounding box center [212, 115] width 137 height 14
select select "68a3da90a2a4d228c001db48"
click at [144, 108] on select "Mentenanta DX 200 Updating Your Device Firmware Scriere soft plc hmi Montare br…" at bounding box center [212, 115] width 137 height 14
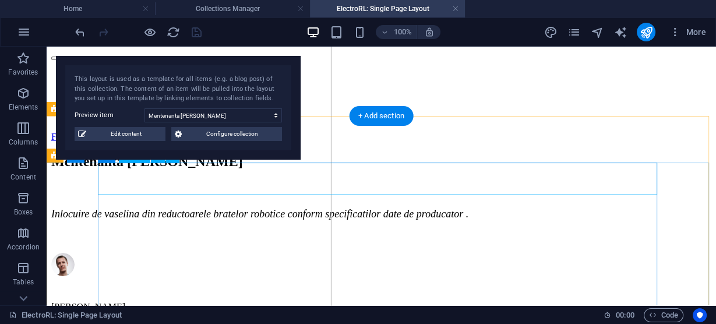
scroll to position [0, 0]
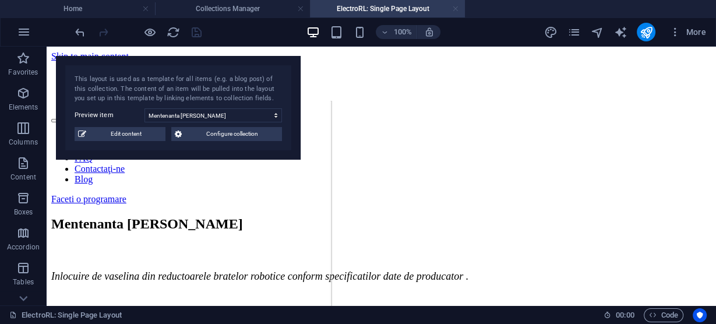
click at [457, 10] on link at bounding box center [455, 8] width 7 height 11
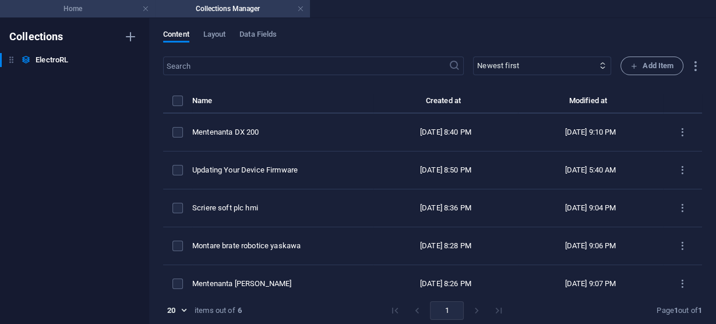
click at [70, 6] on h4 "Home" at bounding box center [77, 8] width 155 height 13
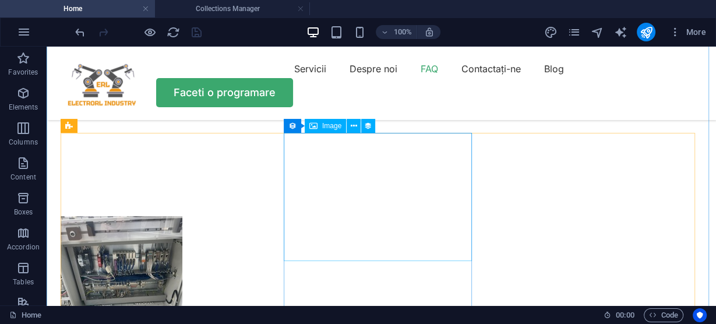
scroll to position [2703, 0]
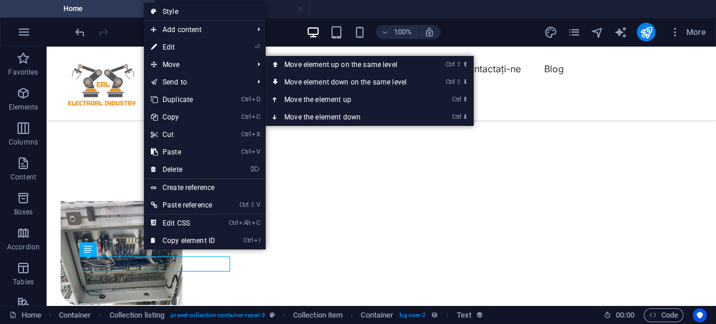
click at [168, 49] on link "⏎ Edit" at bounding box center [183, 46] width 78 height 17
select select "createdAt"
select select "3"
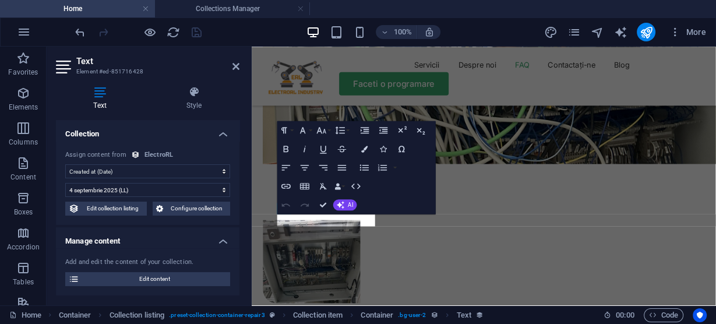
scroll to position [2768, 0]
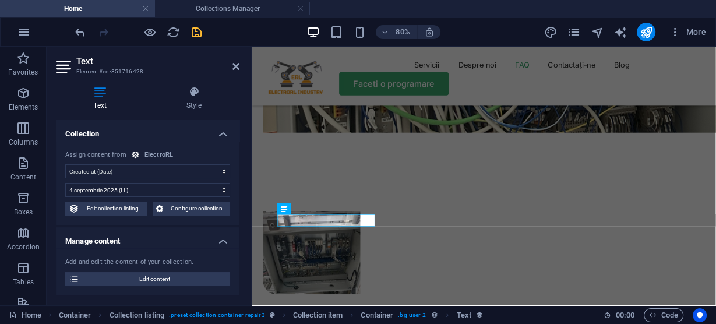
click at [186, 168] on select "No assignment, content remains static Created at (Date) Updated at (Date) ITBlo…" at bounding box center [147, 171] width 165 height 14
select select "itblog-date"
click at [65, 164] on select "No assignment, content remains static Created at (Date) Updated at (Date) ITBlo…" at bounding box center [147, 171] width 165 height 14
click at [163, 76] on h3 "Element #ed-851716428" at bounding box center [146, 71] width 140 height 10
click at [234, 67] on icon at bounding box center [235, 66] width 7 height 9
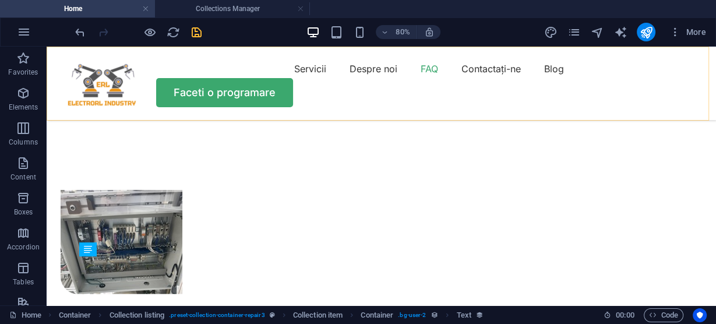
scroll to position [2703, 0]
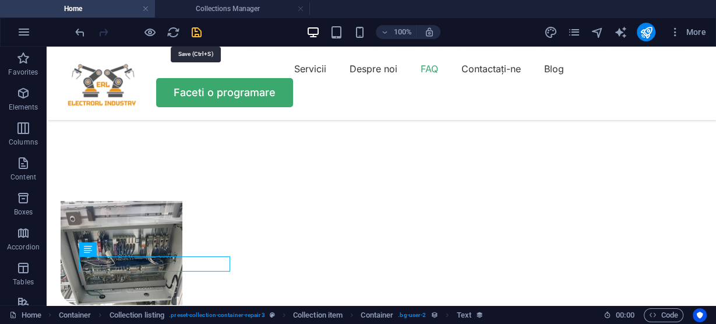
click at [195, 29] on icon "save" at bounding box center [196, 32] width 13 height 13
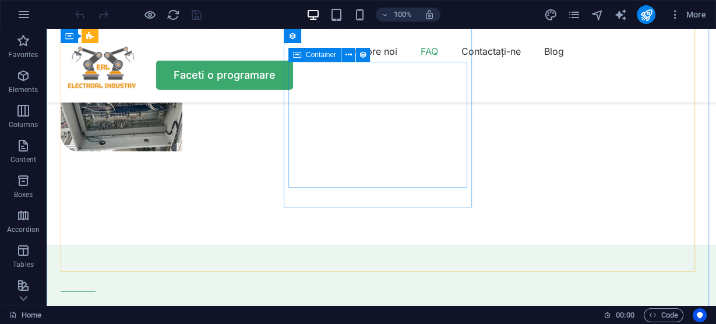
scroll to position [2797, 0]
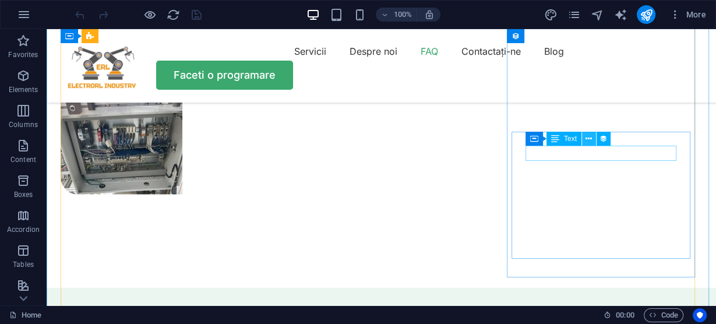
click at [0, 0] on icon at bounding box center [0, 0] width 0 height 0
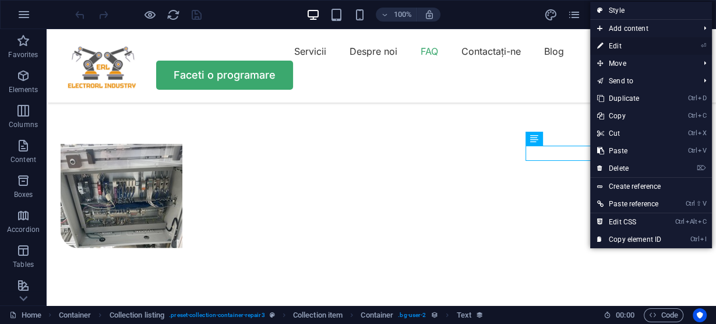
select select "1"
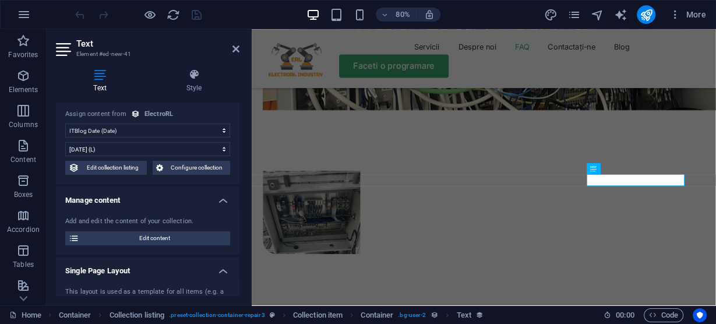
scroll to position [0, 0]
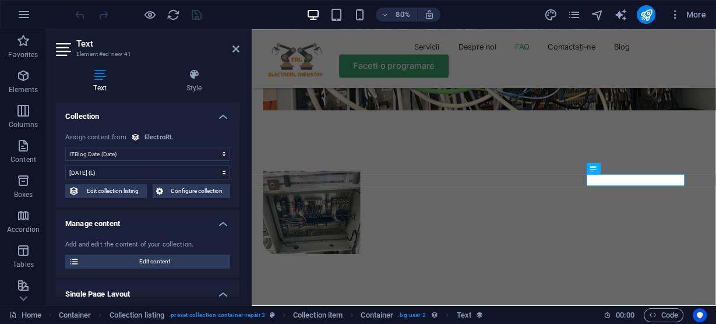
click at [134, 137] on icon at bounding box center [135, 137] width 9 height 9
click at [132, 136] on icon at bounding box center [135, 137] width 9 height 9
click at [97, 137] on div "Assign content from" at bounding box center [95, 138] width 61 height 10
click at [158, 135] on div "ElectroRL" at bounding box center [158, 138] width 29 height 10
click at [102, 153] on select "No assignment, content remains static Created at (Date) Updated at (Date) ITBlo…" at bounding box center [147, 154] width 165 height 14
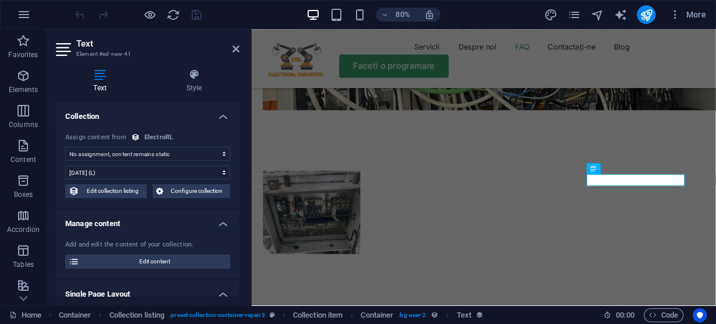
click at [65, 147] on select "No assignment, content remains static Created at (Date) Updated at (Date) ITBlo…" at bounding box center [147, 154] width 165 height 14
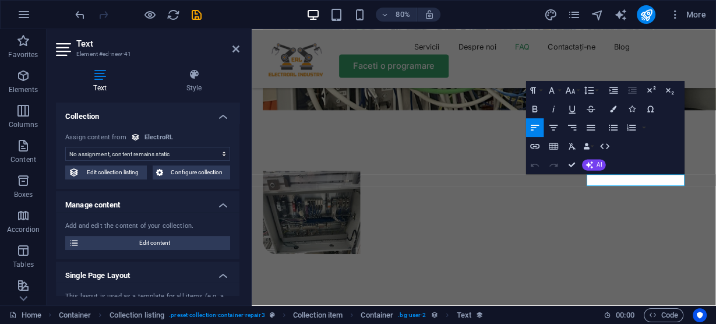
click at [183, 155] on select "No assignment, content remains static Created at (Date) Updated at (Date) ITBlo…" at bounding box center [147, 154] width 165 height 14
click at [65, 147] on select "No assignment, content remains static Created at (Date) Updated at (Date) ITBlo…" at bounding box center [147, 154] width 165 height 14
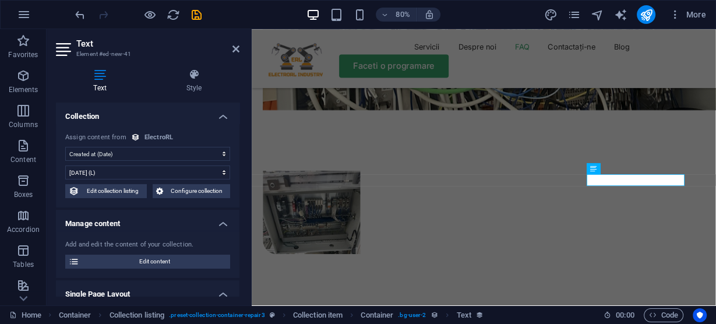
click at [116, 151] on select "No assignment, content remains static Created at (Date) Updated at (Date) ITBlo…" at bounding box center [147, 154] width 165 height 14
click at [65, 147] on select "No assignment, content remains static Created at (Date) Updated at (Date) ITBlo…" at bounding box center [147, 154] width 165 height 14
click at [180, 153] on select "No assignment, content remains static Created at (Date) Updated at (Date) ITBlo…" at bounding box center [147, 154] width 165 height 14
click at [65, 147] on select "No assignment, content remains static Created at (Date) Updated at (Date) ITBlo…" at bounding box center [147, 154] width 165 height 14
click at [163, 173] on select "[DATE] (l) [DATE] (L) [DATE] (ll) [DATE] (LL) [DATE] 5:45 (lll) [DATE] 5:45 (LL…" at bounding box center [147, 172] width 165 height 14
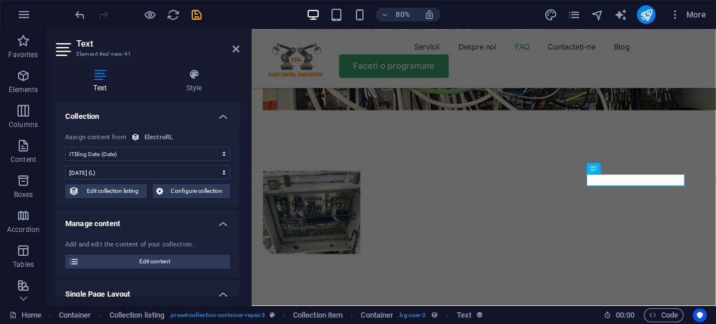
click at [187, 221] on h4 "Manage content" at bounding box center [148, 220] width 184 height 21
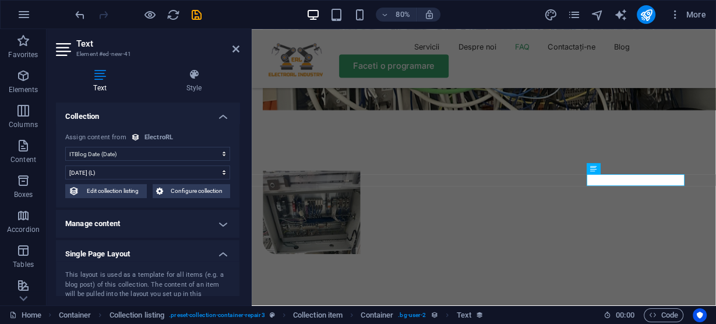
click at [150, 153] on select "No assignment, content remains static Created at (Date) Updated at (Date) ITBlo…" at bounding box center [147, 154] width 165 height 14
select select "createdAt"
click at [65, 147] on select "No assignment, content remains static Created at (Date) Updated at (Date) ITBlo…" at bounding box center [147, 154] width 165 height 14
click at [208, 171] on select "[DATE] (l) [DATE] (L) [DATE] (ll) [DATE] (LL) [DATE] 5:45 (lll) [DATE] 5:45 (LL…" at bounding box center [147, 172] width 165 height 14
click at [189, 222] on h4 "Manage content" at bounding box center [148, 224] width 184 height 28
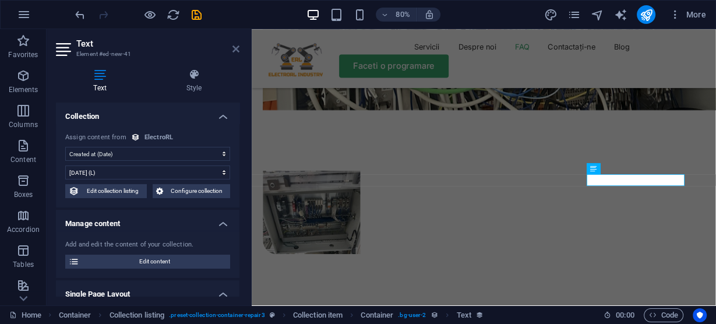
click at [235, 48] on icon at bounding box center [235, 48] width 7 height 9
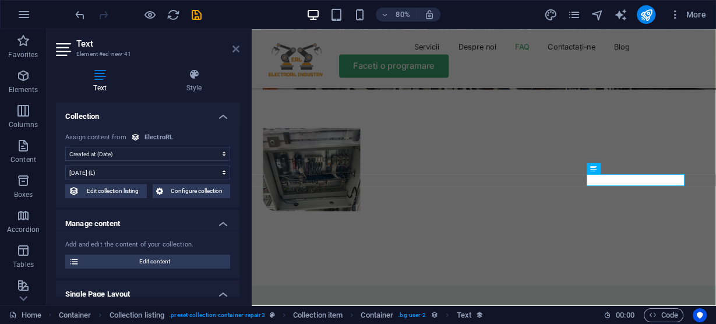
scroll to position [2732, 0]
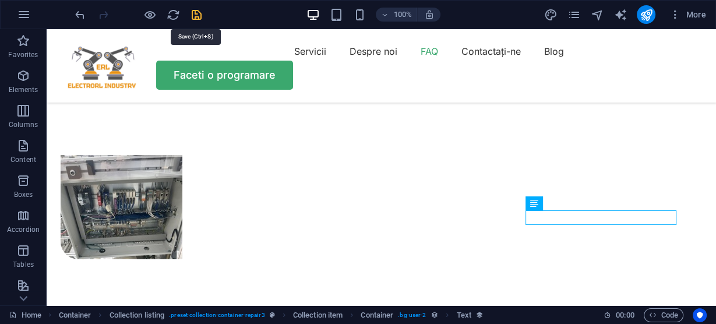
click at [196, 15] on icon "save" at bounding box center [196, 14] width 13 height 13
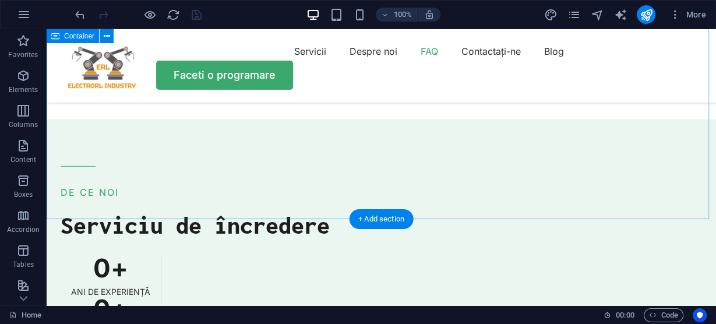
scroll to position [2778, 0]
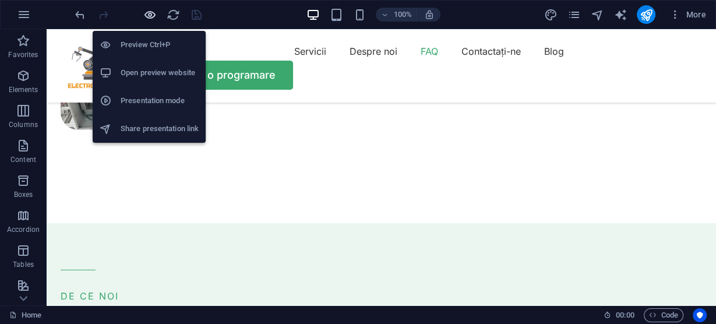
scroll to position [2738, 0]
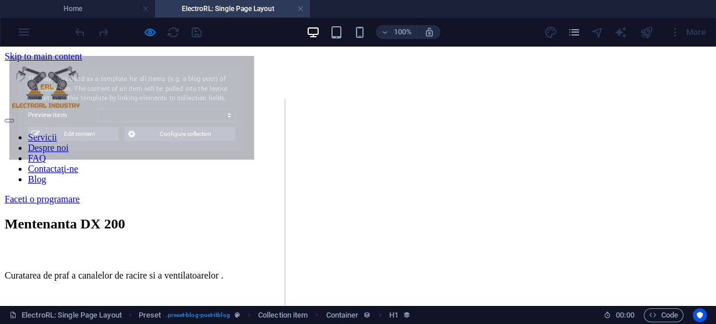
scroll to position [0, 0]
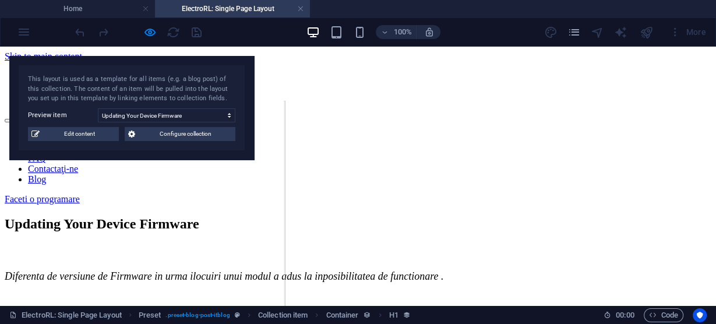
select select "68a3da90a2a4d228c001db4b"
click at [627, 194] on div "Faceti o programare" at bounding box center [358, 199] width 707 height 10
click at [610, 194] on div "Faceti o programare" at bounding box center [358, 199] width 707 height 10
click at [299, 8] on link at bounding box center [300, 8] width 7 height 11
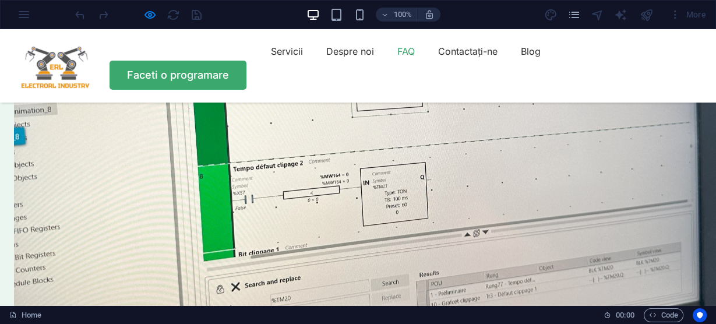
scroll to position [3065, 0]
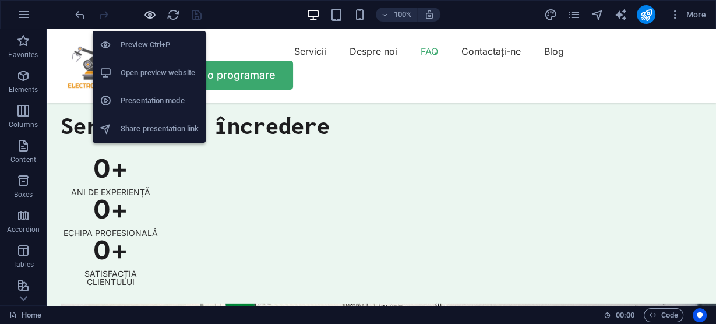
scroll to position [3169, 0]
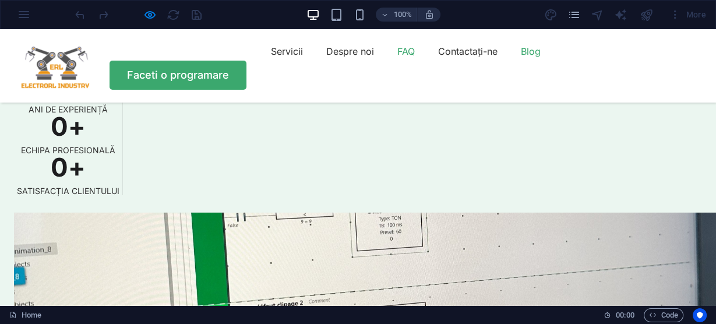
click at [521, 57] on font "Blog" at bounding box center [531, 51] width 20 height 12
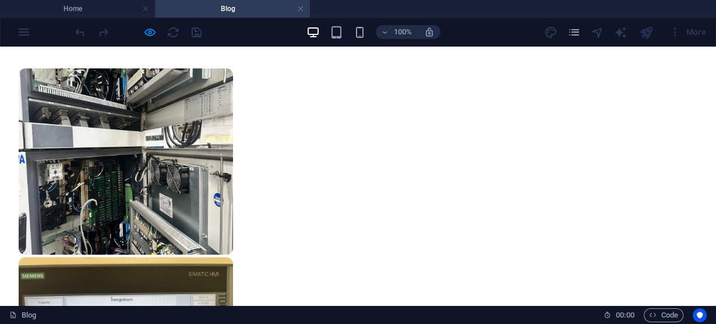
scroll to position [792, 0]
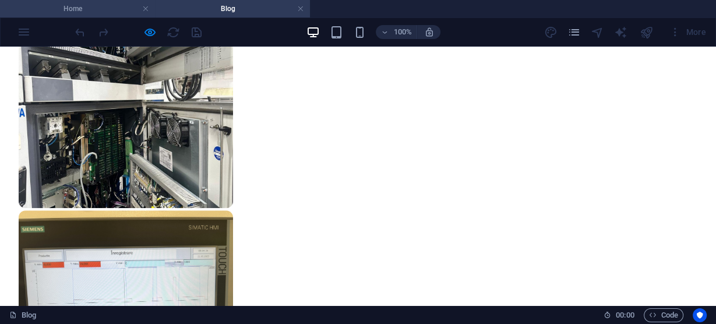
click at [65, 9] on h4 "Home" at bounding box center [77, 8] width 155 height 13
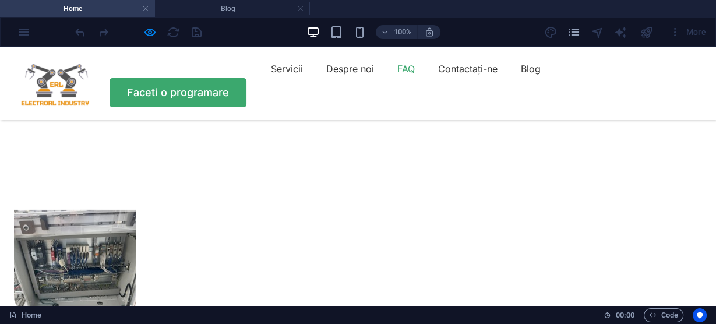
scroll to position [2600, 0]
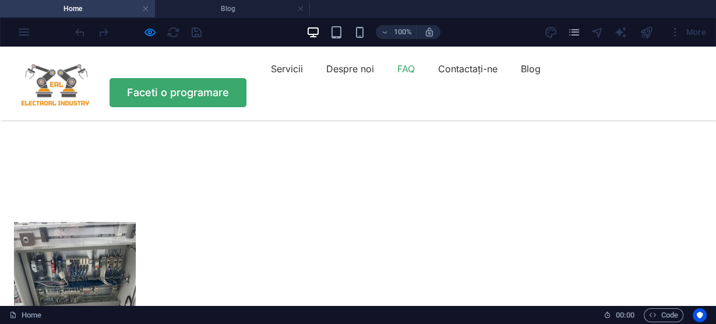
drag, startPoint x: 92, startPoint y: 166, endPoint x: 258, endPoint y: 181, distance: 166.1
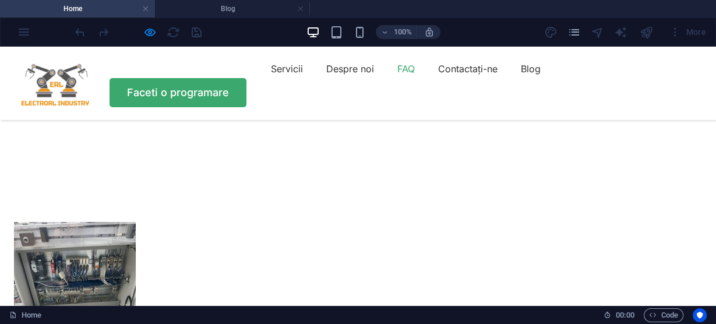
drag, startPoint x: 205, startPoint y: 181, endPoint x: 178, endPoint y: 175, distance: 27.4
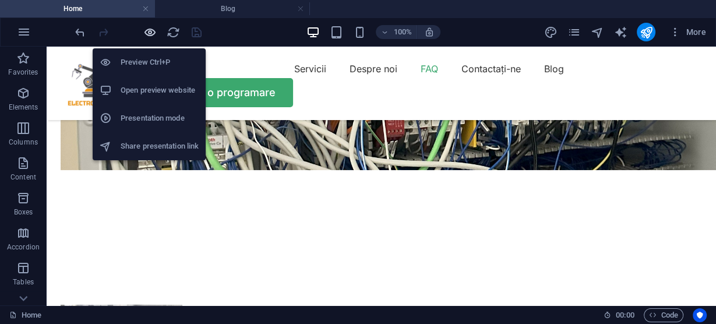
scroll to position [2615, 0]
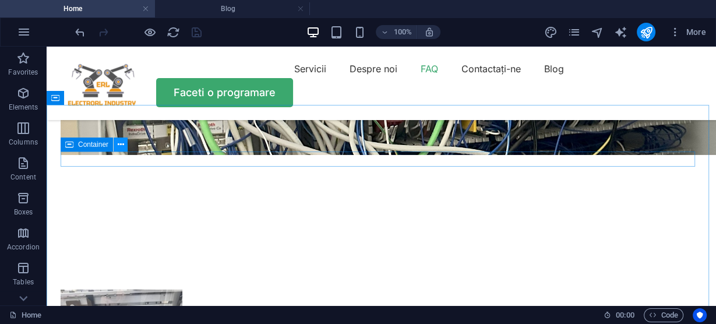
click at [118, 143] on icon at bounding box center [121, 145] width 6 height 12
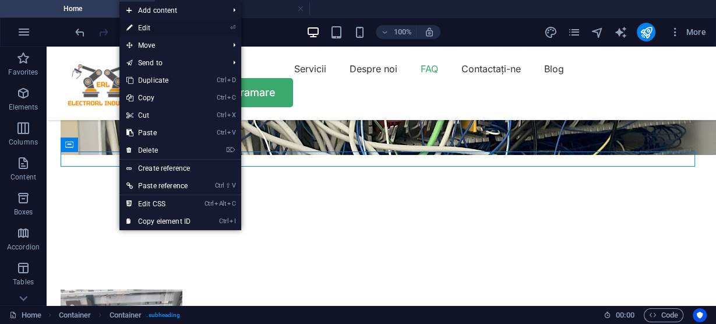
click at [149, 25] on link "⏎ Edit" at bounding box center [158, 27] width 78 height 17
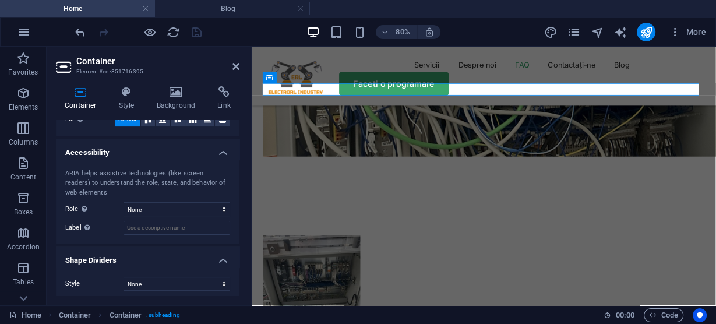
scroll to position [294, 0]
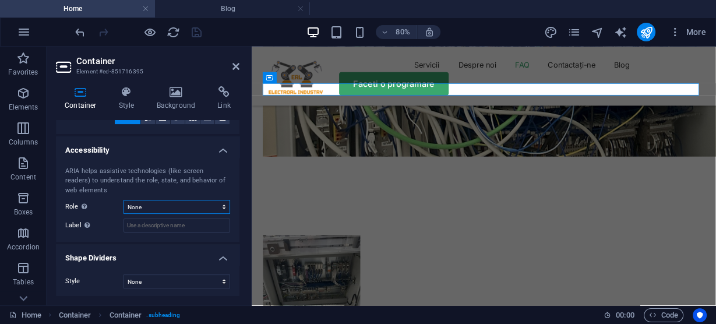
click at [193, 207] on select "None Alert Article Banner Comment Complementary Dialog Footer Header Marquee Pr…" at bounding box center [177, 207] width 107 height 14
click at [191, 244] on h4 "Shape Dividers" at bounding box center [148, 254] width 184 height 21
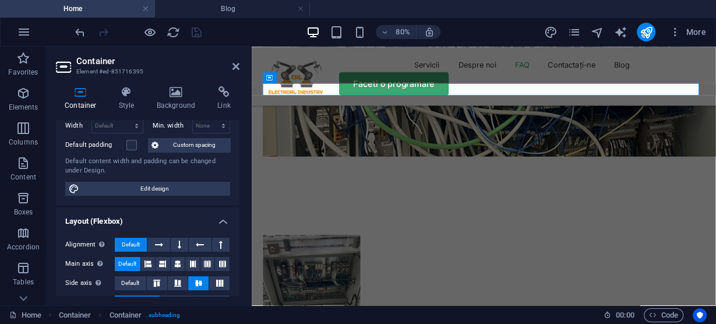
scroll to position [0, 0]
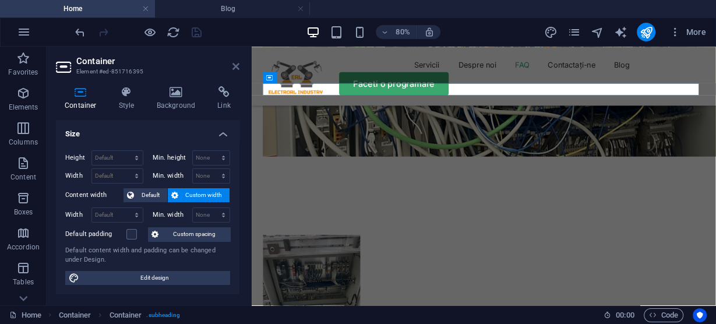
click at [238, 69] on icon at bounding box center [235, 66] width 7 height 9
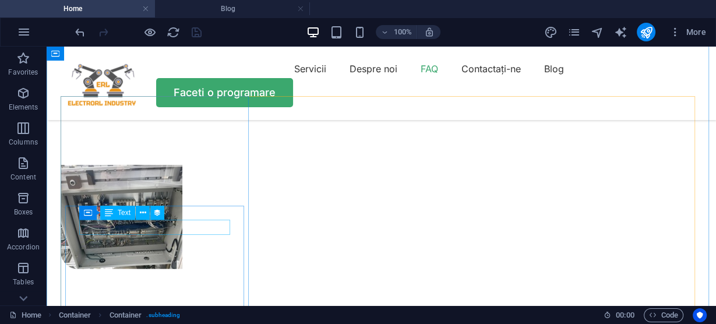
scroll to position [2755, 0]
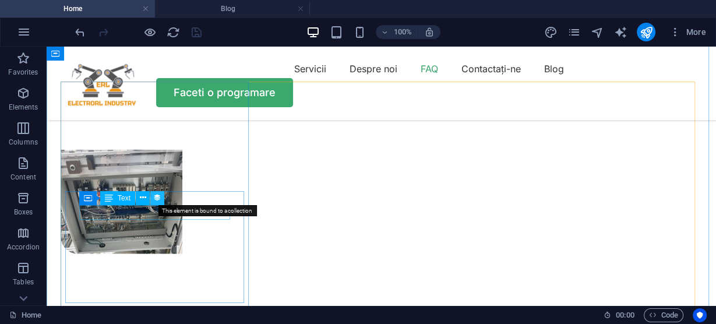
click at [157, 198] on icon at bounding box center [157, 198] width 8 height 12
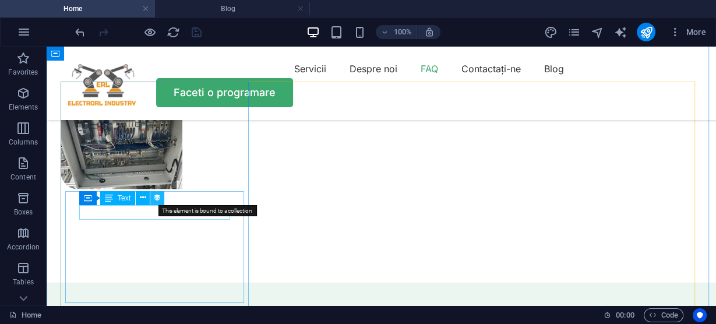
select select "createdAt"
select select "1"
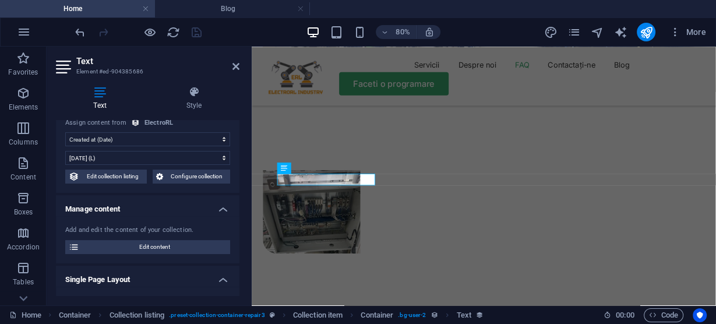
scroll to position [47, 0]
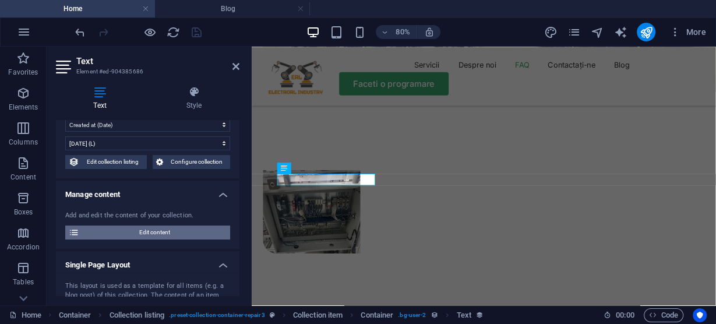
click at [177, 230] on span "Edit content" at bounding box center [155, 232] width 144 height 14
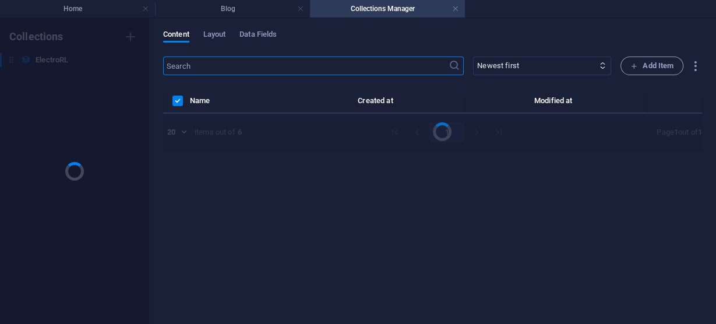
scroll to position [0, 0]
select select "Mec"
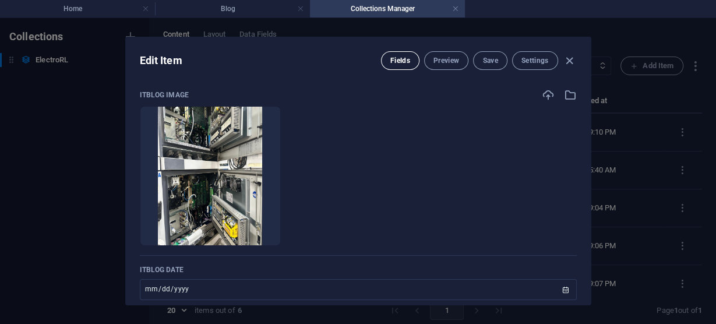
click at [401, 61] on span "Fields" at bounding box center [400, 60] width 20 height 9
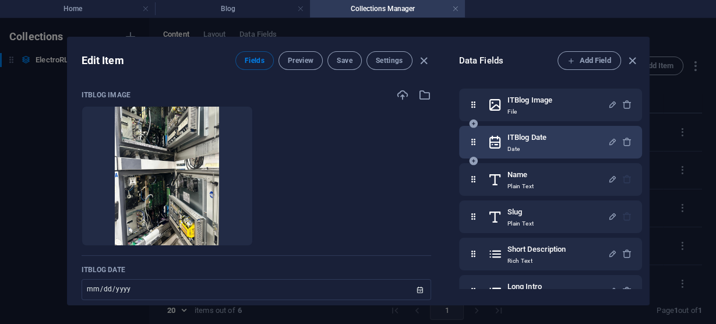
click at [548, 146] on div "ITBlog Date Date" at bounding box center [548, 142] width 120 height 23
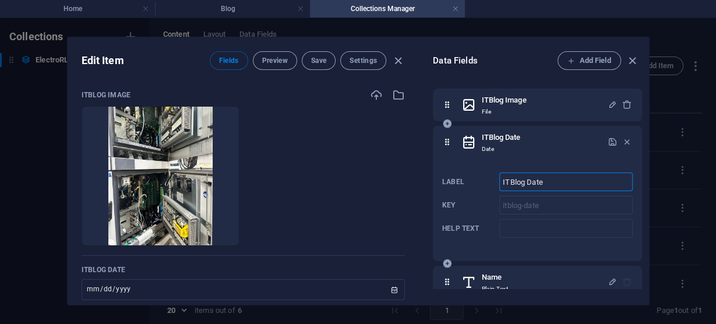
click at [536, 183] on input "ITBlog Date" at bounding box center [565, 181] width 133 height 19
click at [564, 184] on input "ITBlog Date" at bounding box center [565, 181] width 133 height 19
click at [392, 199] on ul "Drop files here to upload them instantly" at bounding box center [244, 176] width 324 height 140
click at [368, 61] on span "Settings" at bounding box center [363, 60] width 27 height 9
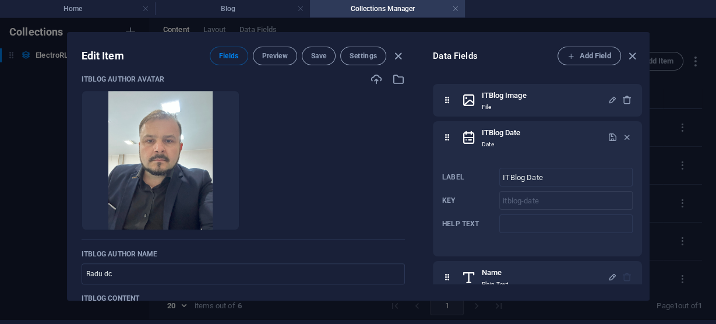
scroll to position [481, 0]
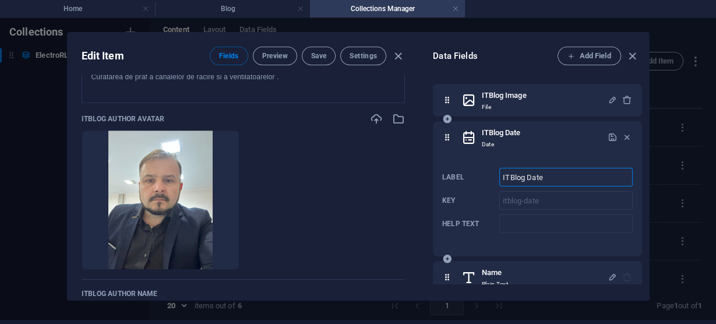
click at [535, 179] on input "ITBlog Date" at bounding box center [565, 177] width 133 height 19
click at [449, 143] on icon at bounding box center [447, 137] width 10 height 23
click at [625, 135] on icon "button" at bounding box center [627, 137] width 10 height 10
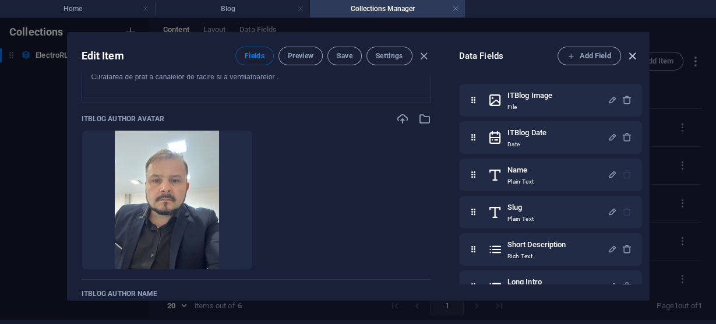
click at [634, 54] on icon "button" at bounding box center [632, 56] width 13 height 13
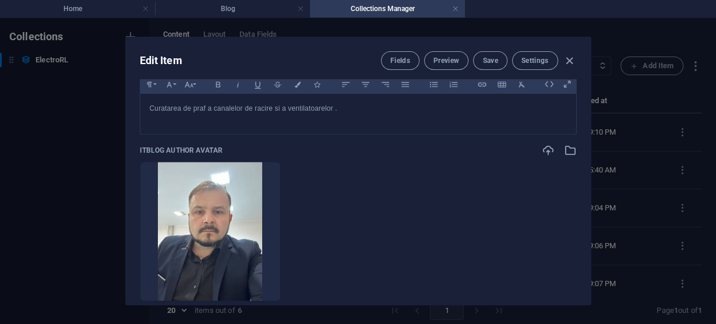
scroll to position [466, 0]
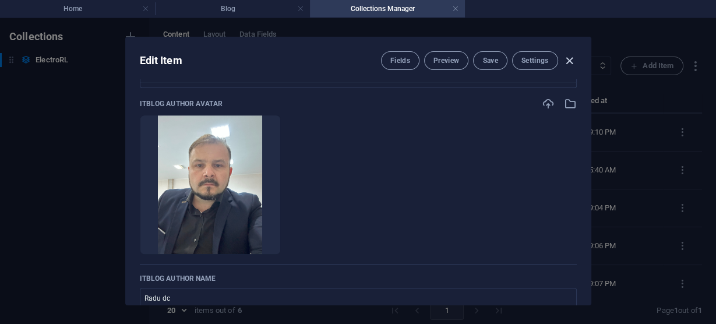
click at [569, 57] on icon "button" at bounding box center [569, 60] width 13 height 13
type input "2025-09-04"
checkbox input "false"
type input "mentenanta-dx-200"
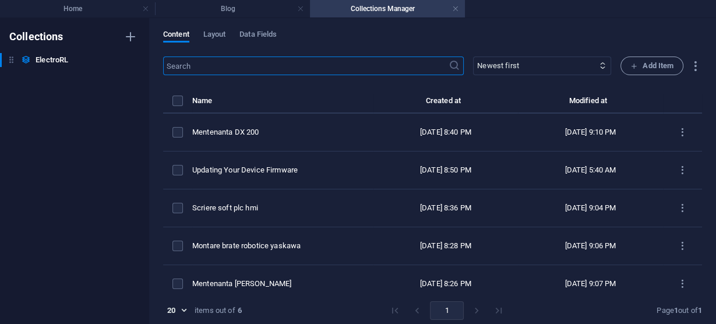
scroll to position [420, 0]
click at [398, 9] on h4 "Collections Manager" at bounding box center [387, 8] width 155 height 13
click at [457, 9] on link at bounding box center [455, 8] width 7 height 11
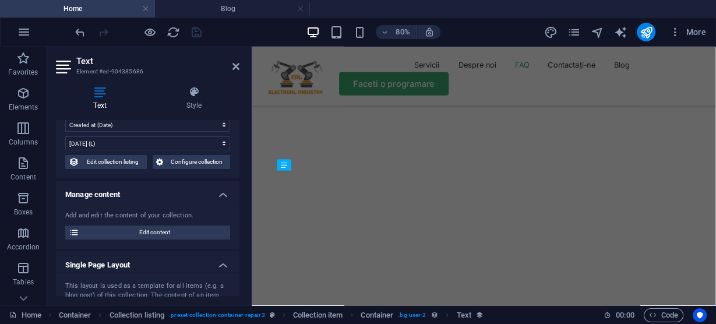
scroll to position [2819, 0]
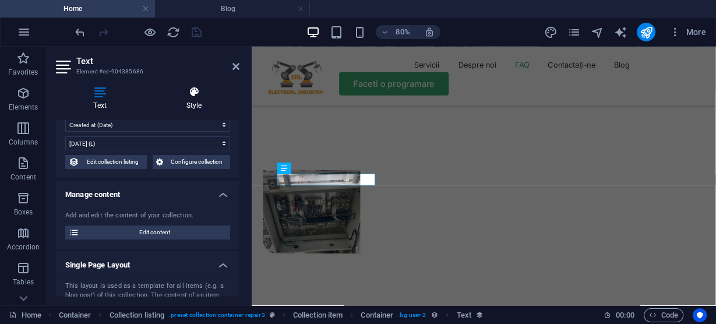
click at [195, 94] on icon at bounding box center [194, 92] width 91 height 12
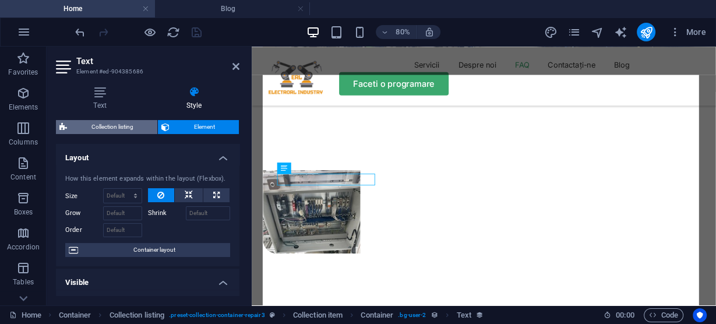
click at [101, 125] on span "Collection listing" at bounding box center [111, 127] width 83 height 14
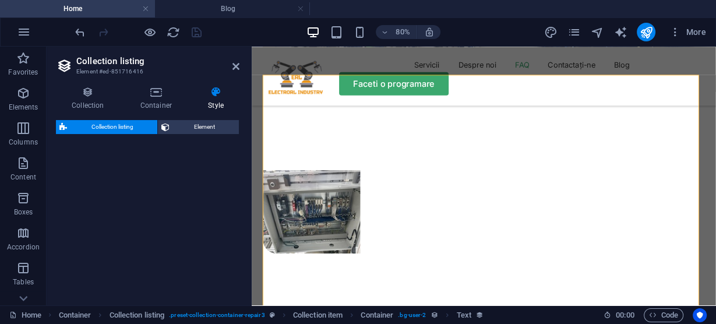
select select "rem"
select select "preset-collection-container-repair3"
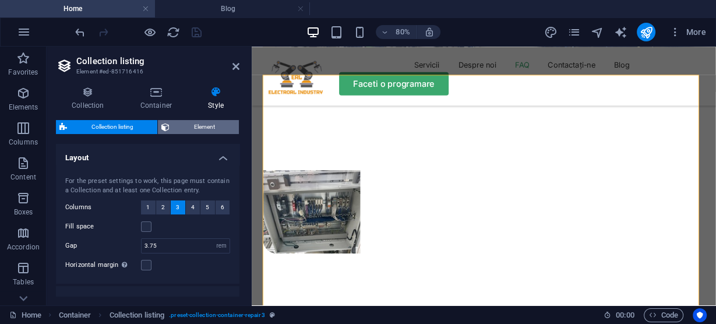
click at [192, 125] on span "Element" at bounding box center [204, 127] width 62 height 14
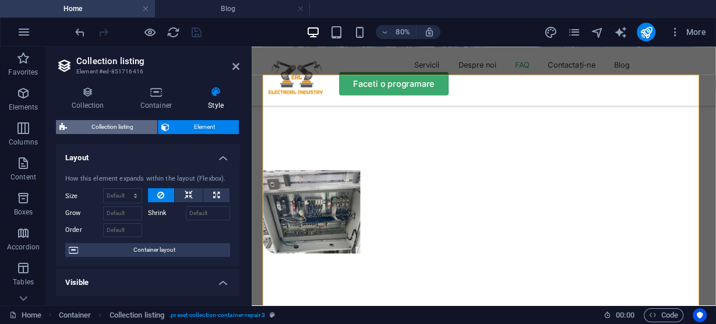
click at [111, 125] on span "Collection listing" at bounding box center [111, 127] width 83 height 14
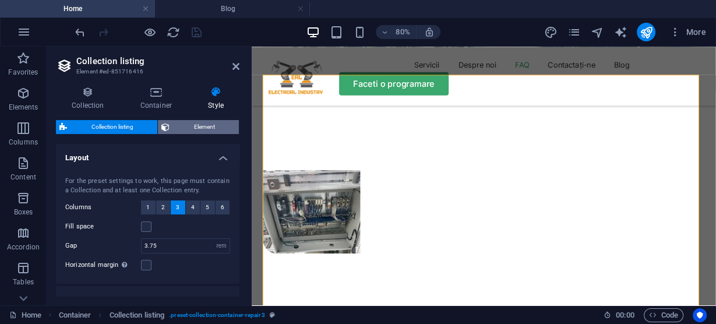
click at [198, 125] on span "Element" at bounding box center [204, 127] width 62 height 14
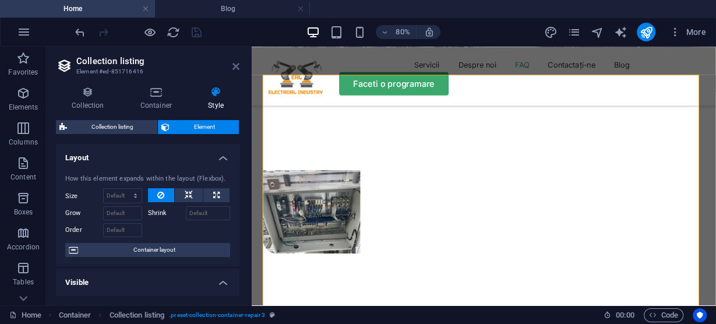
click at [237, 67] on icon at bounding box center [235, 66] width 7 height 9
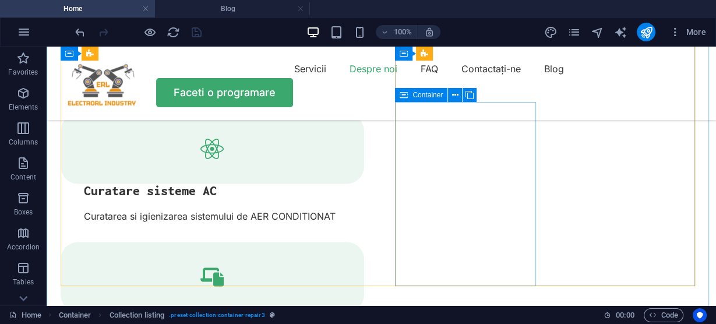
scroll to position [1403, 0]
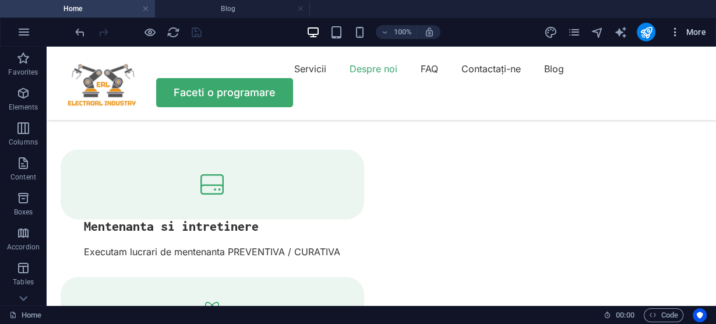
click at [0, 0] on span "More" at bounding box center [0, 0] width 0 height 0
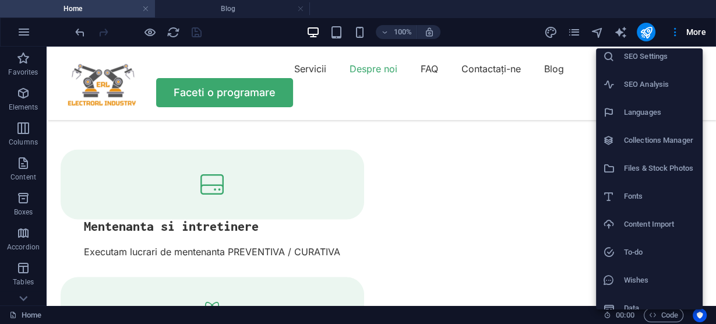
scroll to position [47, 0]
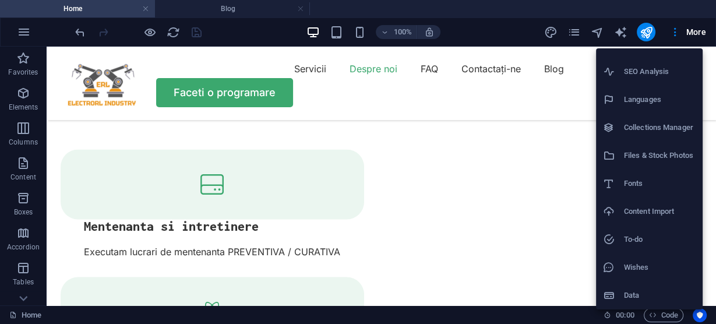
click at [629, 294] on h6 "Data" at bounding box center [660, 295] width 72 height 14
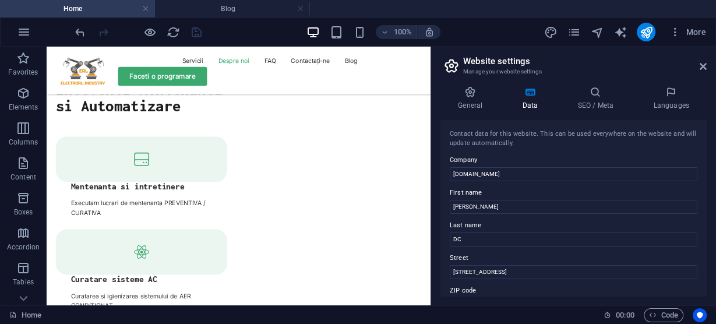
scroll to position [1436, 0]
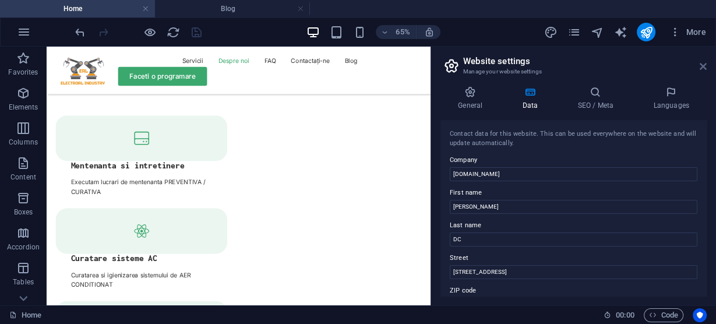
click at [705, 69] on icon at bounding box center [703, 66] width 7 height 9
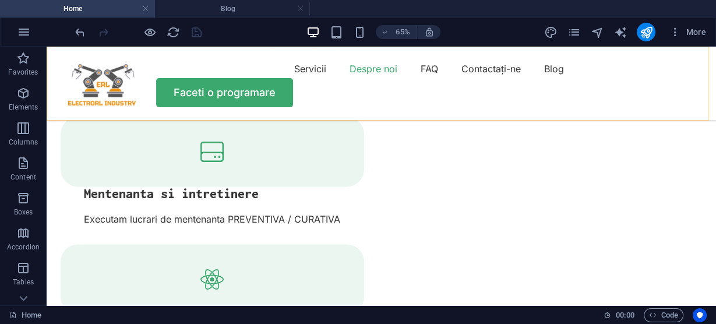
scroll to position [1403, 0]
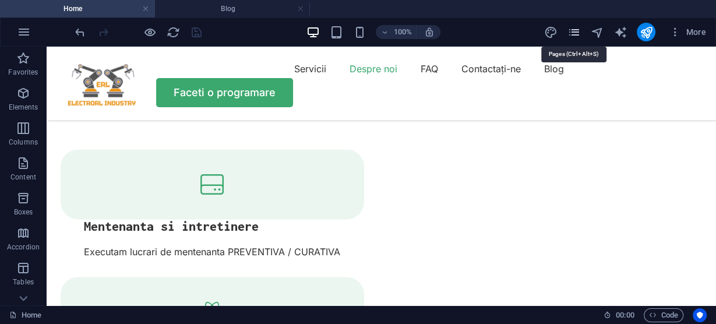
click at [0, 0] on icon "pages" at bounding box center [0, 0] width 0 height 0
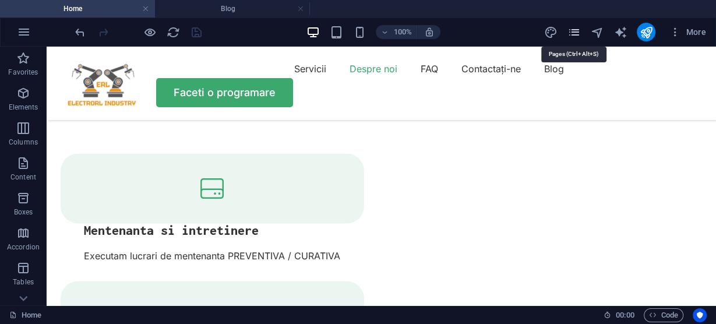
scroll to position [1436, 0]
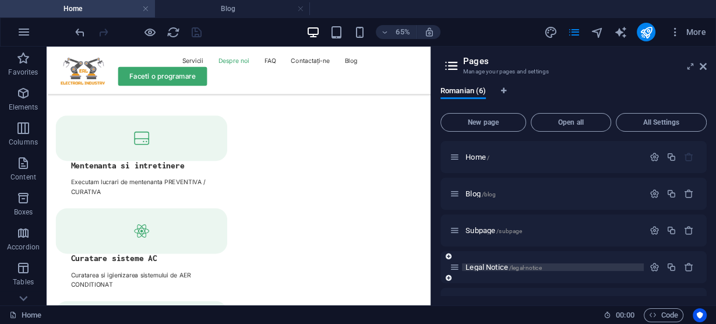
click at [502, 269] on span "Legal Notice /legal-notice" at bounding box center [504, 267] width 76 height 9
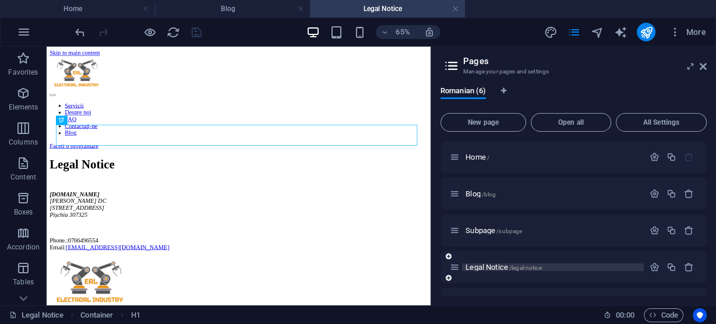
scroll to position [0, 0]
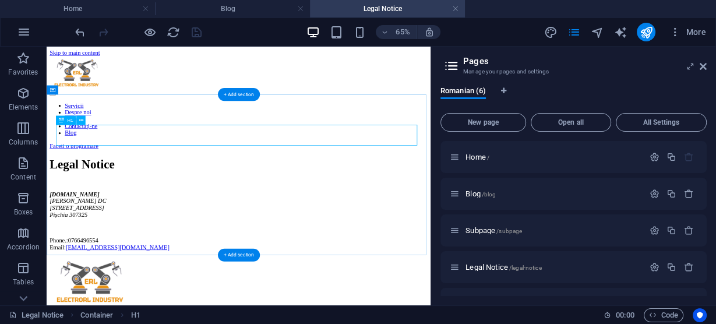
click at [263, 217] on div "Legal Notice" at bounding box center [341, 228] width 581 height 22
drag, startPoint x: 261, startPoint y: 185, endPoint x: 143, endPoint y: 186, distance: 117.7
click at [143, 217] on div "Legal Notice" at bounding box center [341, 228] width 581 height 22
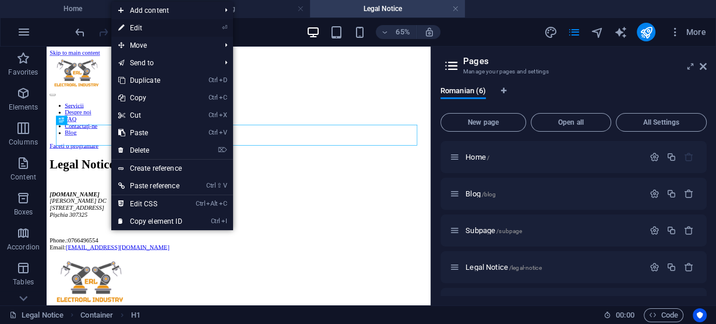
click at [140, 26] on link "⏎ Edit" at bounding box center [150, 27] width 78 height 17
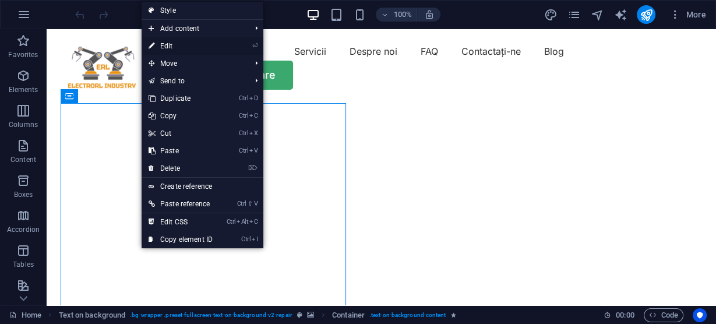
click at [172, 43] on link "⏎ Edit" at bounding box center [181, 45] width 78 height 17
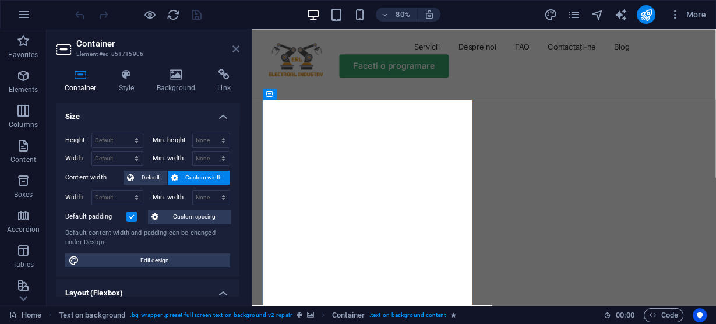
click at [235, 52] on icon at bounding box center [235, 48] width 7 height 9
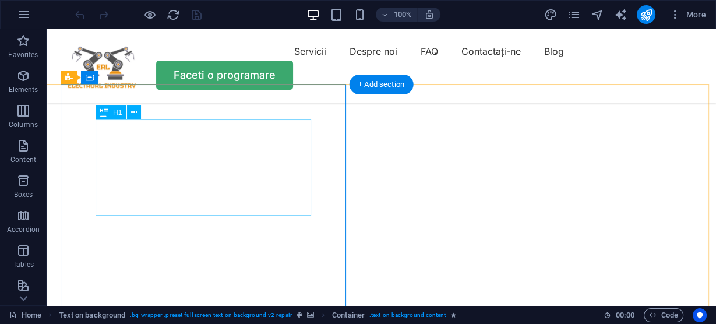
scroll to position [280, 0]
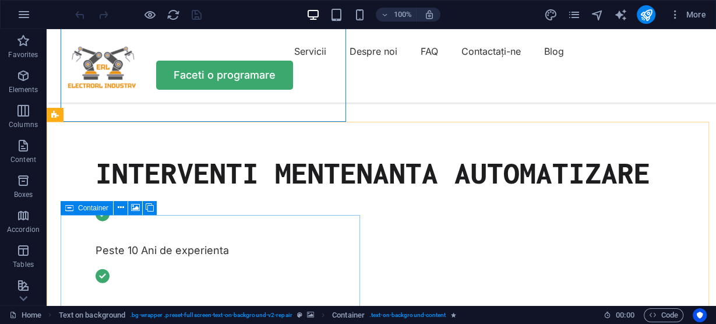
click at [83, 207] on span "Container" at bounding box center [93, 207] width 30 height 7
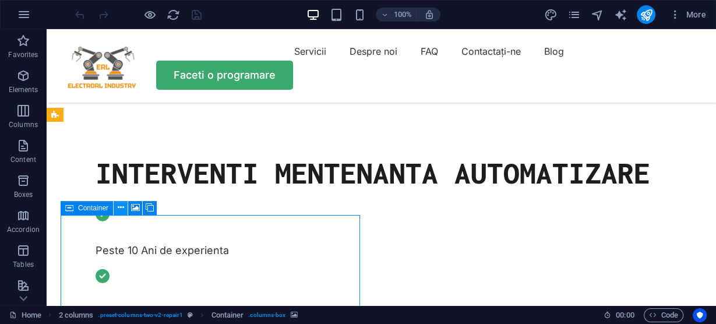
click at [119, 206] on icon at bounding box center [121, 208] width 6 height 12
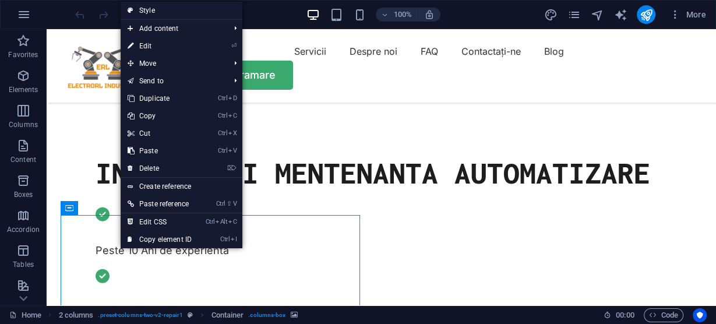
click at [153, 47] on link "⏎ Edit" at bounding box center [160, 45] width 78 height 17
select select "px"
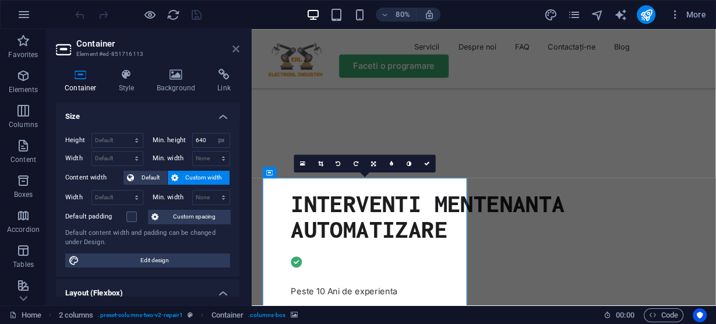
click at [237, 47] on icon at bounding box center [235, 48] width 7 height 9
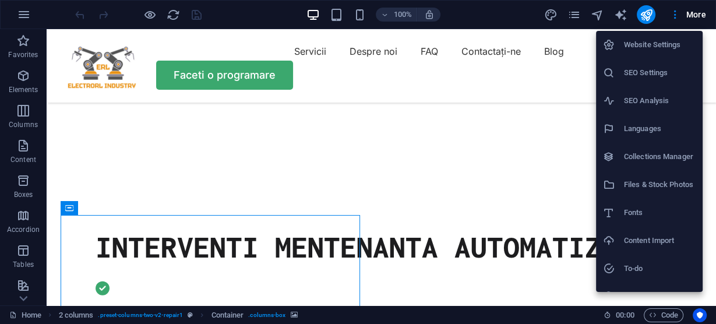
click at [646, 43] on h6 "Website Settings" at bounding box center [660, 45] width 72 height 14
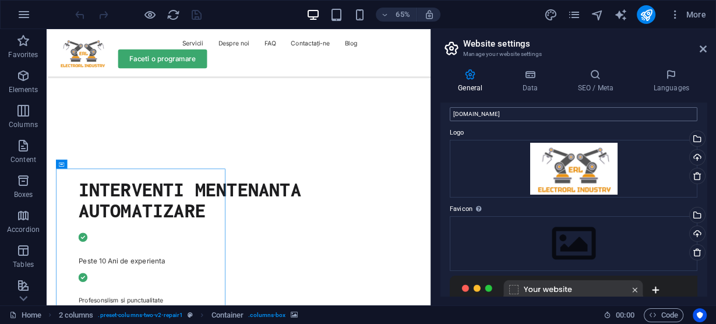
scroll to position [0, 0]
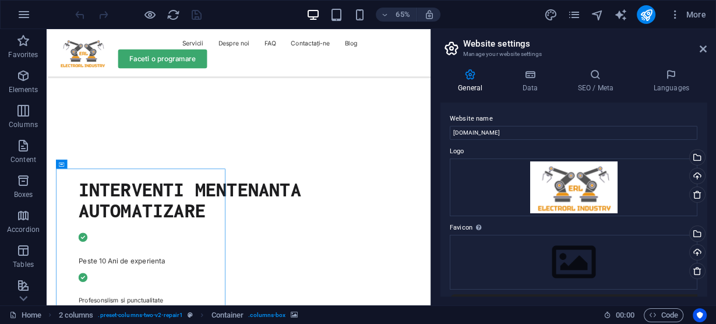
click at [707, 49] on aside "Website settings Manage your website settings General Data SEO / Meta Languages…" at bounding box center [573, 167] width 285 height 276
click at [700, 49] on icon at bounding box center [703, 48] width 7 height 9
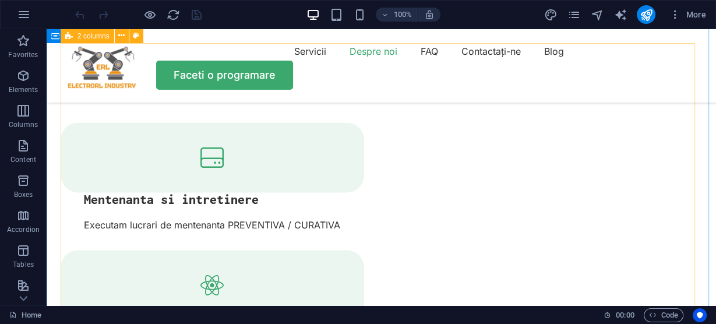
scroll to position [1398, 0]
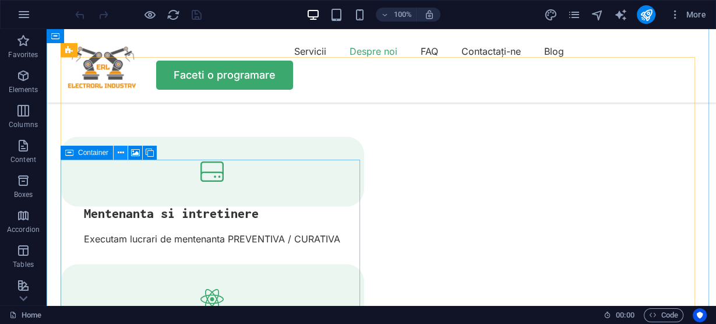
click at [119, 153] on icon at bounding box center [121, 153] width 6 height 12
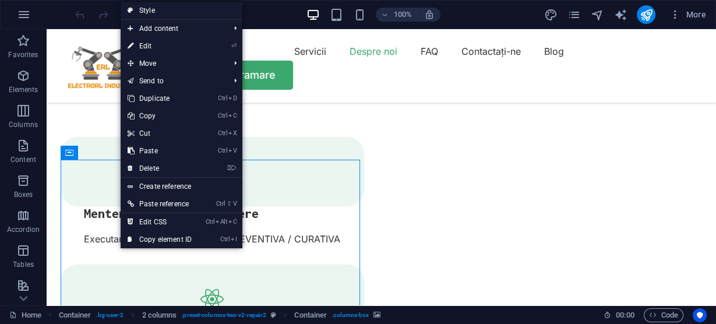
click at [157, 44] on link "⏎ Edit" at bounding box center [160, 45] width 78 height 17
select select "px"
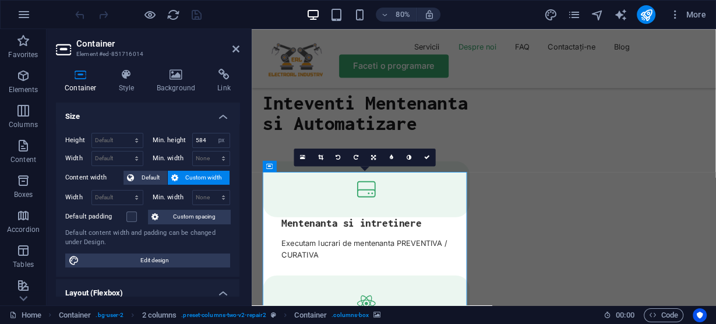
scroll to position [1452, 0]
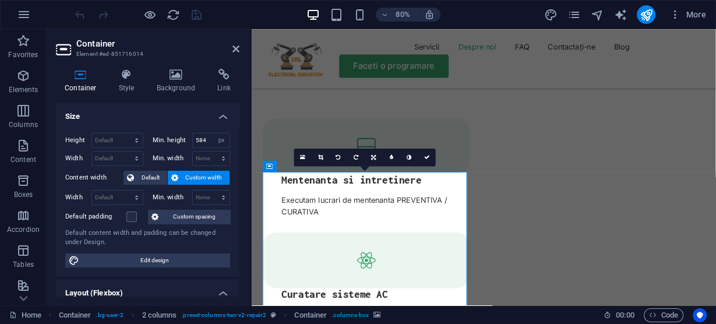
click at [102, 50] on h3 "Element #ed-851716014" at bounding box center [146, 54] width 140 height 10
click at [129, 77] on icon at bounding box center [126, 75] width 33 height 12
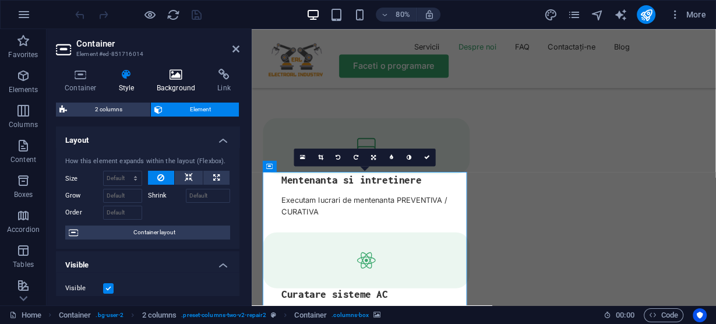
click at [176, 73] on icon at bounding box center [176, 75] width 57 height 12
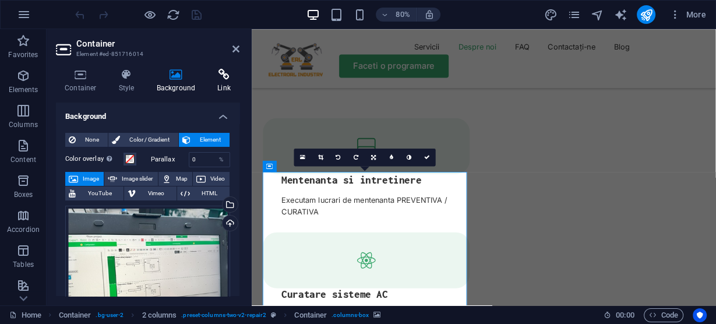
click at [225, 70] on icon at bounding box center [224, 75] width 31 height 12
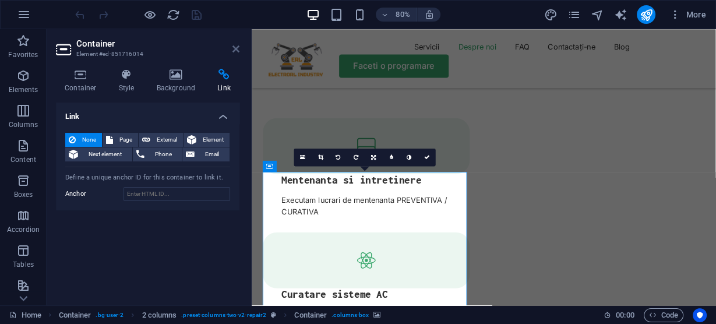
click at [238, 49] on icon at bounding box center [235, 48] width 7 height 9
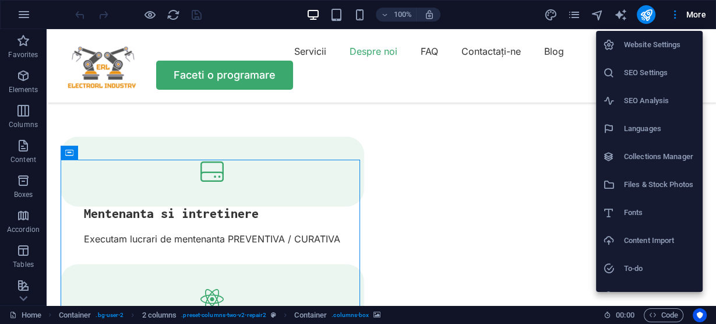
click at [662, 158] on h6 "Collections Manager" at bounding box center [660, 157] width 72 height 14
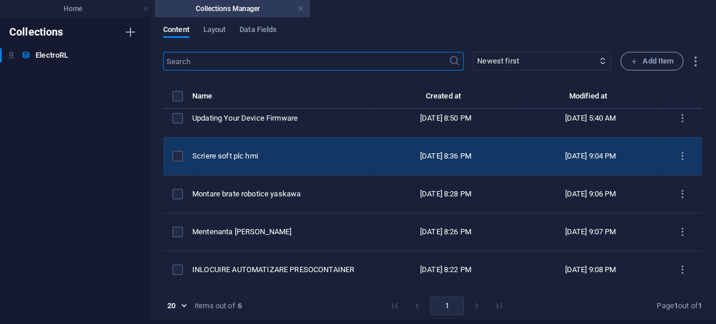
scroll to position [0, 0]
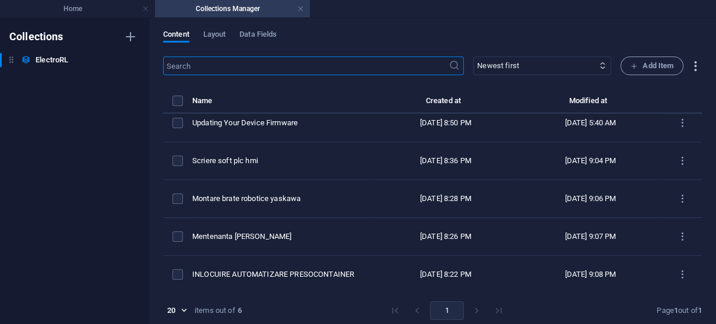
click at [694, 65] on icon "button" at bounding box center [695, 65] width 13 height 13
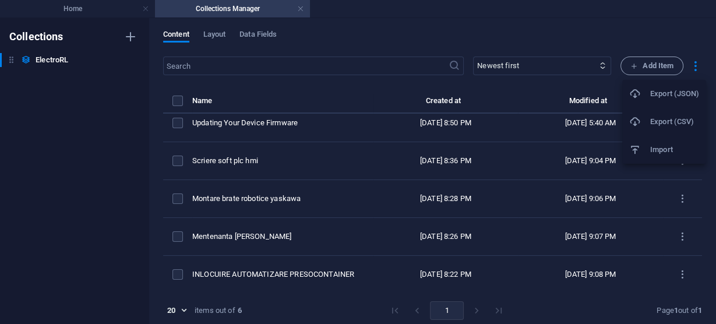
click at [437, 34] on div at bounding box center [358, 162] width 716 height 324
click at [512, 62] on select "Newest first Oldest first Last modified ITBlog Date (ascending) ITBlog Date (de…" at bounding box center [542, 66] width 138 height 19
select select "updatedAt_DESC"
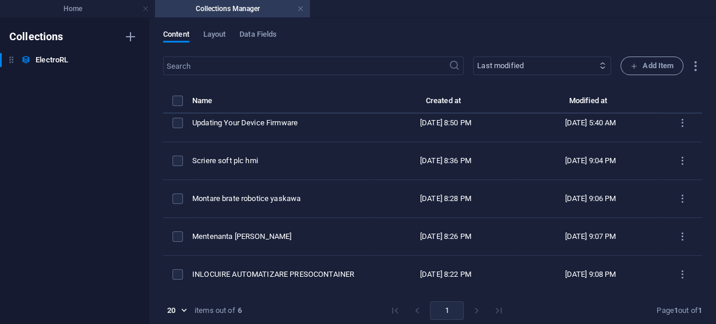
click at [473, 57] on select "Newest first Oldest first Last modified ITBlog Date (ascending) ITBlog Date (de…" at bounding box center [542, 66] width 138 height 19
click at [219, 36] on span "Layout" at bounding box center [214, 35] width 23 height 16
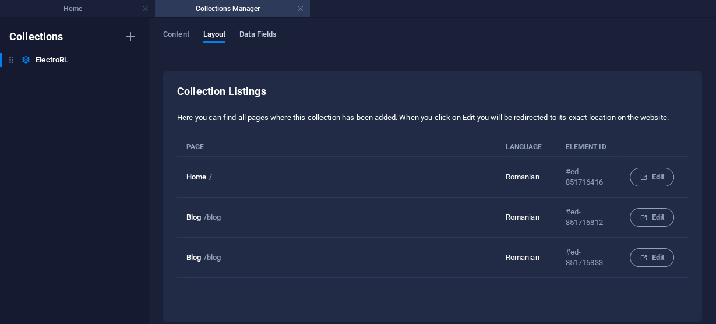
click at [265, 34] on span "Data Fields" at bounding box center [257, 35] width 37 height 16
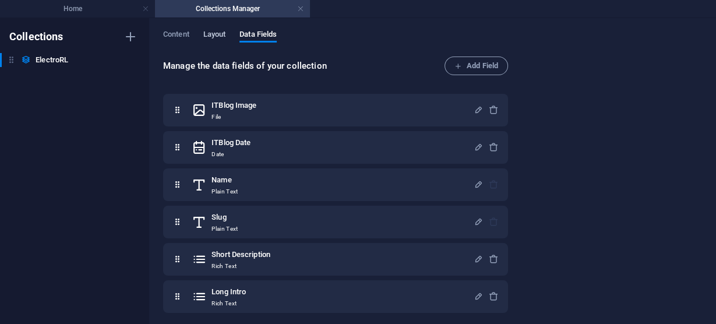
click at [217, 33] on span "Layout" at bounding box center [214, 35] width 23 height 16
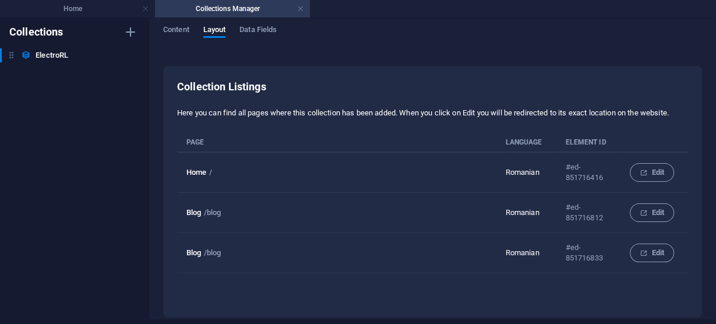
scroll to position [0, 0]
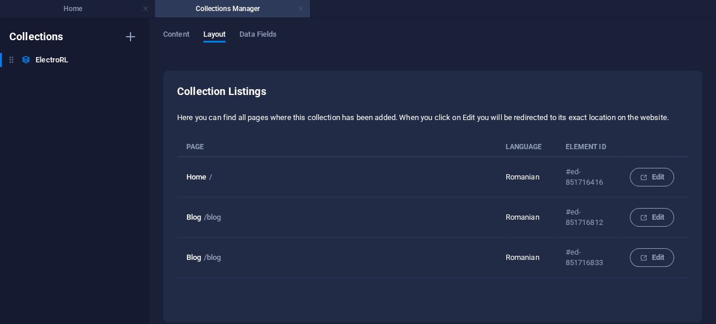
click at [301, 8] on link at bounding box center [300, 8] width 7 height 11
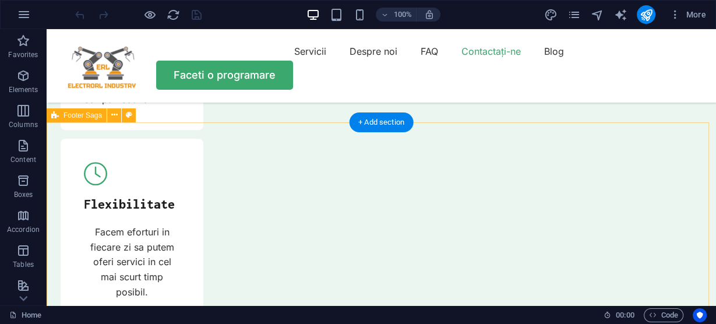
scroll to position [4195, 0]
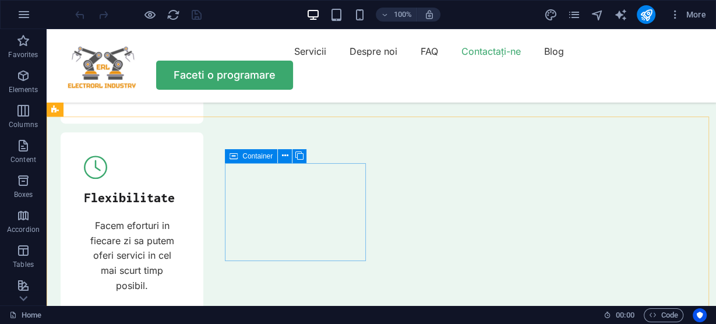
drag, startPoint x: 247, startPoint y: 158, endPoint x: 255, endPoint y: 156, distance: 8.3
click at [248, 157] on span "Container" at bounding box center [257, 156] width 30 height 7
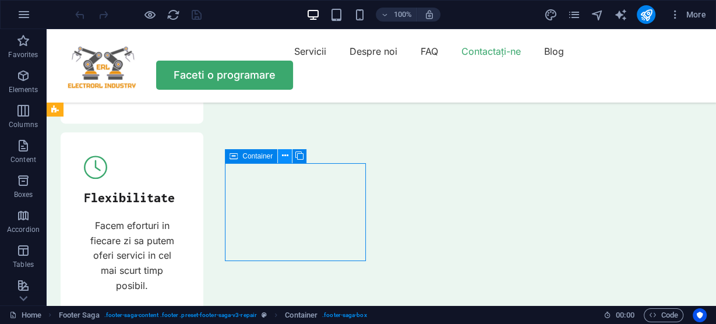
click at [284, 157] on icon at bounding box center [285, 156] width 6 height 12
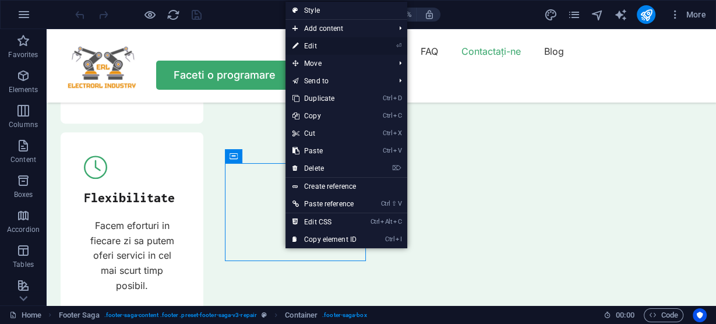
click at [319, 45] on link "⏎ Edit" at bounding box center [324, 45] width 78 height 17
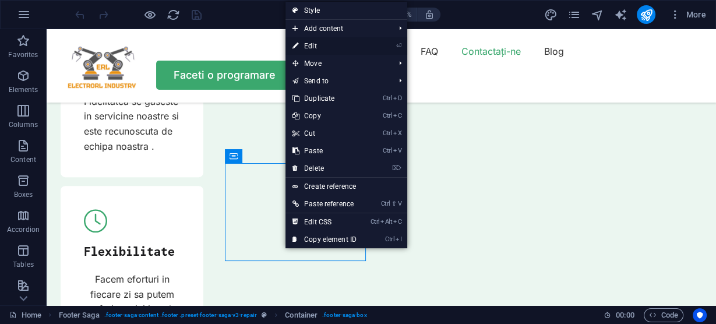
scroll to position [4299, 0]
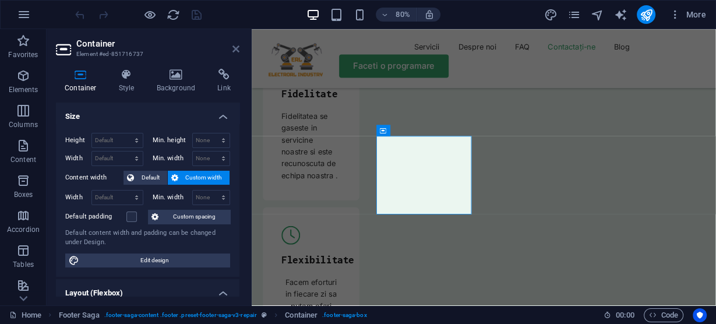
click at [238, 50] on icon at bounding box center [235, 48] width 7 height 9
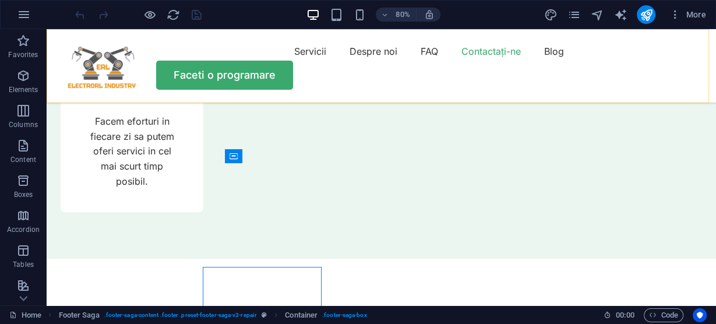
scroll to position [4195, 0]
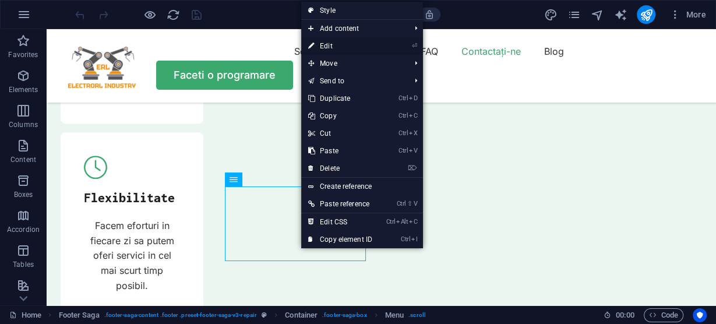
click at [322, 41] on link "⏎ Edit" at bounding box center [340, 45] width 78 height 17
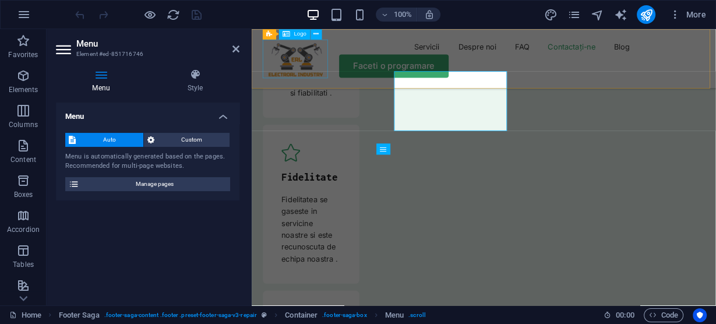
scroll to position [4299, 0]
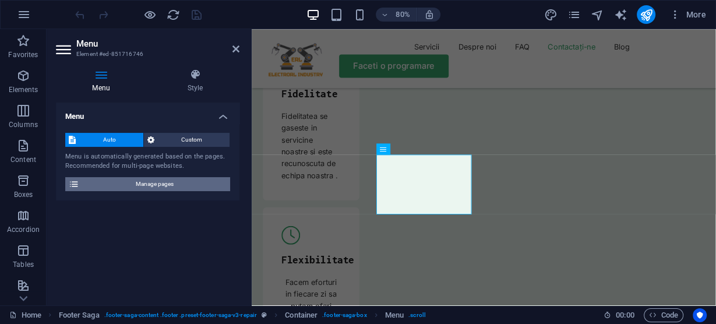
click at [164, 184] on span "Manage pages" at bounding box center [155, 184] width 144 height 14
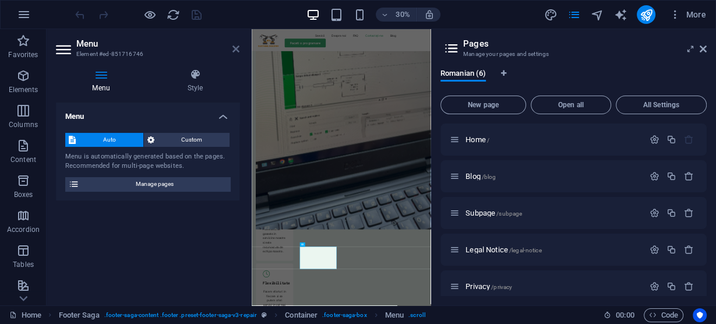
click at [234, 48] on icon at bounding box center [235, 48] width 7 height 9
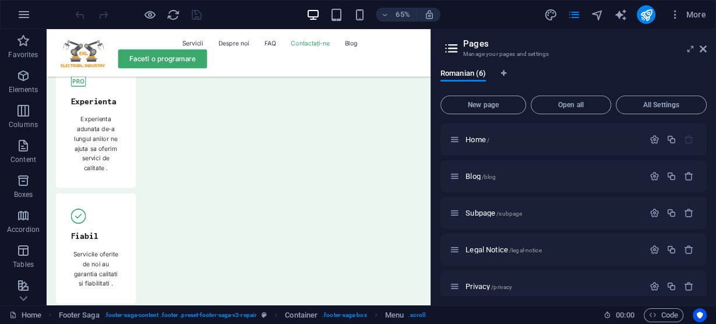
scroll to position [3833, 0]
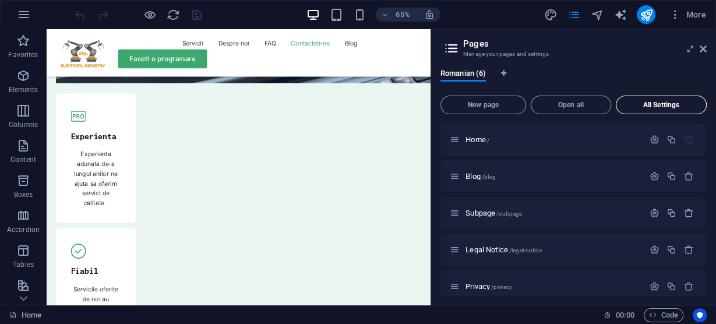
click at [658, 104] on span "All Settings" at bounding box center [661, 104] width 80 height 7
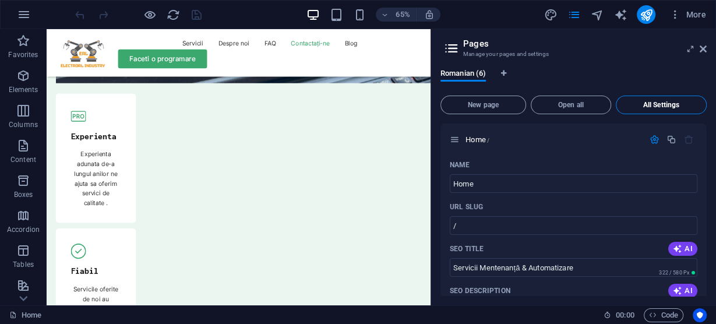
scroll to position [2494, 0]
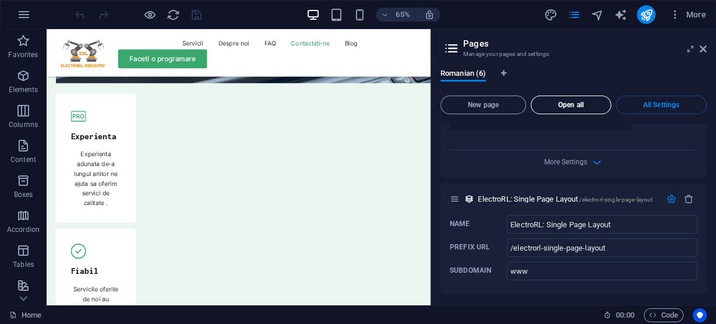
click at [580, 103] on span "Open all" at bounding box center [571, 104] width 70 height 7
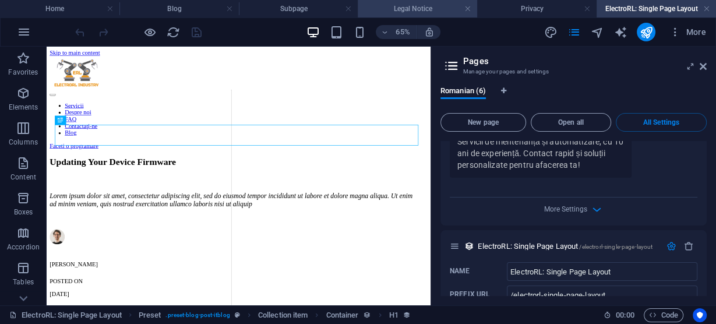
scroll to position [0, 0]
click at [407, 7] on h4 "Legal Notice" at bounding box center [417, 8] width 119 height 13
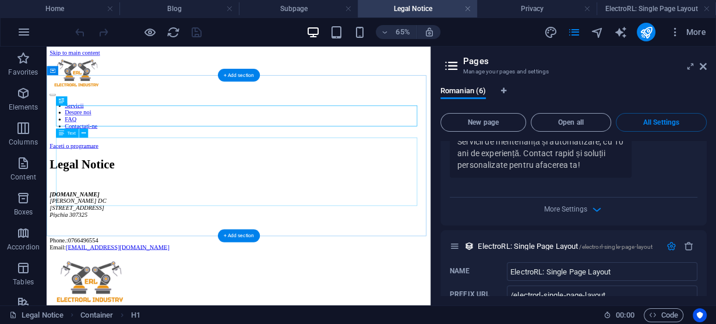
scroll to position [47, 0]
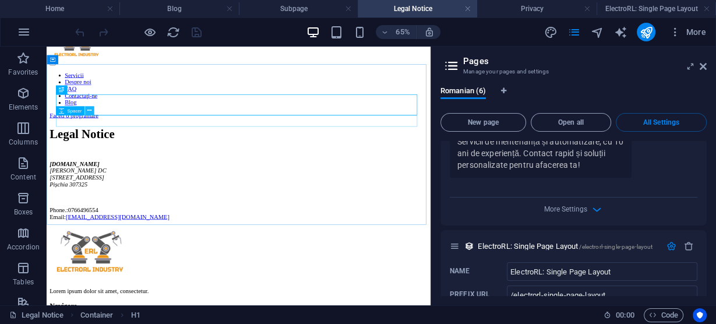
click at [89, 110] on icon at bounding box center [89, 111] width 4 height 8
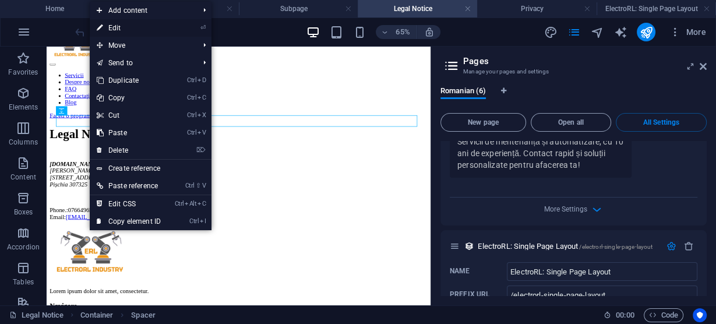
click at [133, 30] on link "⏎ Edit" at bounding box center [129, 27] width 78 height 17
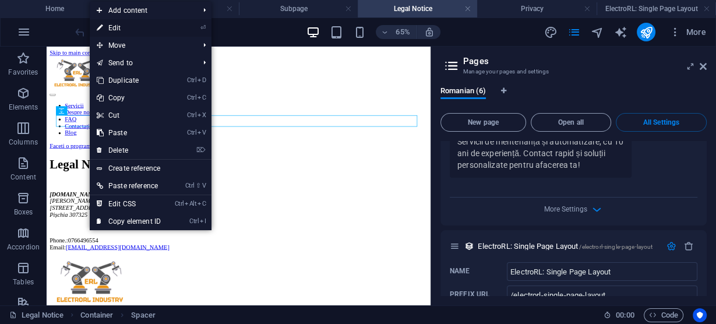
select select "px"
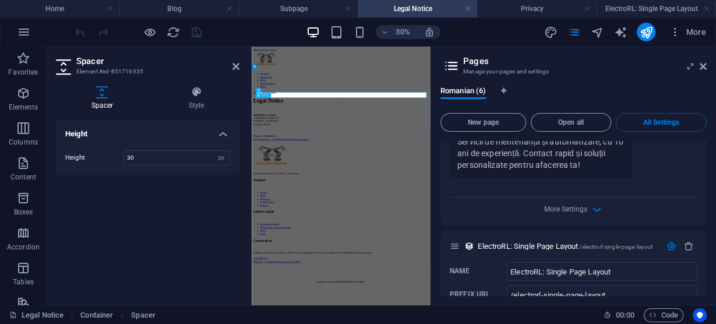
click at [393, 298] on div "electrorl.ro Radu DC Strada cazanului Nr 5 Pișchia 307325 Phone.: 0766496554 Em…" at bounding box center [549, 315] width 587 height 92
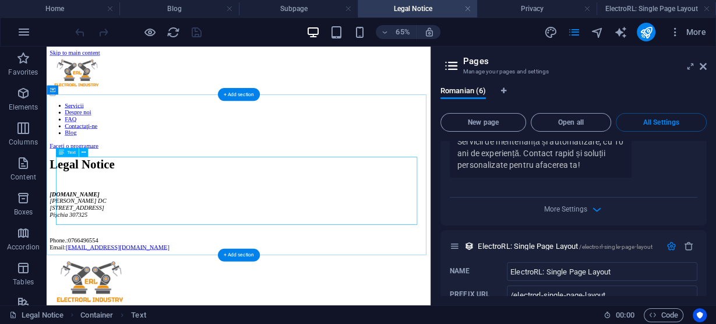
click at [115, 296] on div "electrorl.ro Radu DC Strada cazanului Nr 5 Pișchia 307325 Phone.: 0766496554 Em…" at bounding box center [341, 315] width 581 height 92
click at [82, 152] on icon at bounding box center [83, 153] width 4 height 8
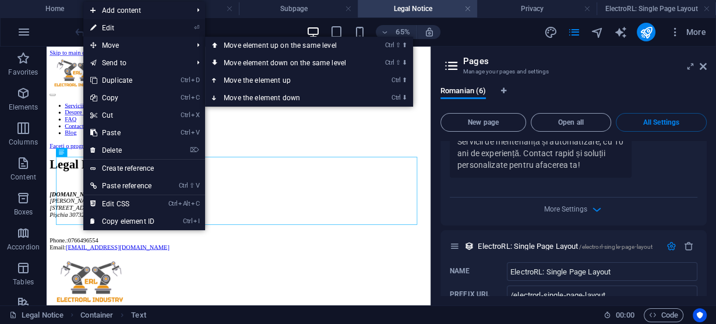
click at [130, 27] on link "⏎ Edit" at bounding box center [122, 27] width 78 height 17
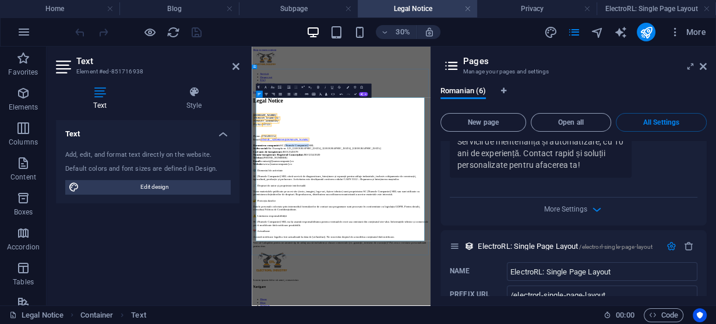
drag, startPoint x: 477, startPoint y: 327, endPoint x: 386, endPoint y: 329, distance: 90.9
drag, startPoint x: 519, startPoint y: 345, endPoint x: 343, endPoint y: 341, distance: 175.4
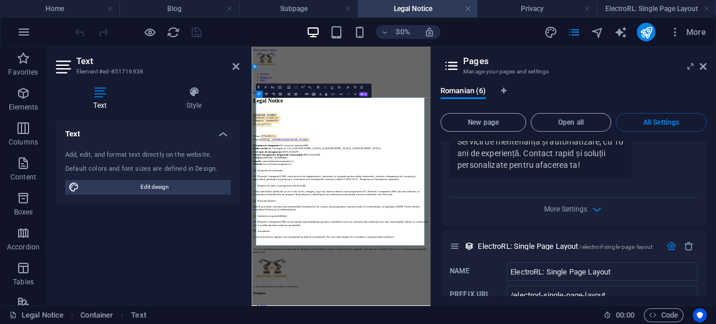
drag, startPoint x: 377, startPoint y: 343, endPoint x: 356, endPoint y: 343, distance: 21.0
drag, startPoint x: 382, startPoint y: 342, endPoint x: 346, endPoint y: 342, distance: 35.5
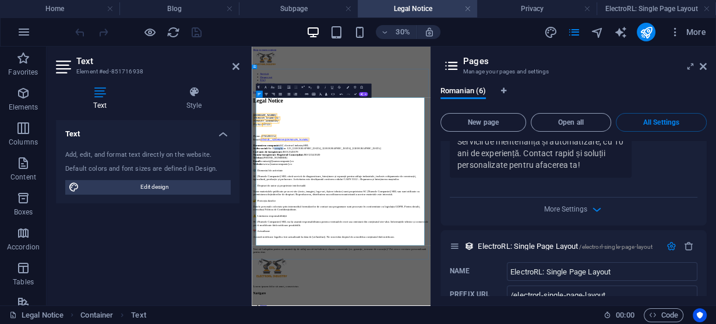
drag, startPoint x: 414, startPoint y: 344, endPoint x: 403, endPoint y: 344, distance: 11.1
drag, startPoint x: 417, startPoint y: 344, endPoint x: 404, endPoint y: 344, distance: 12.2
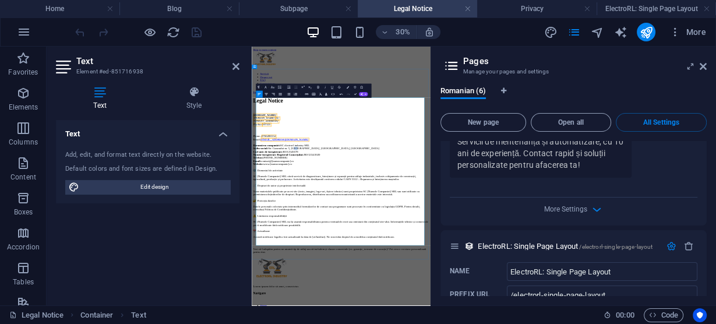
drag, startPoint x: 431, startPoint y: 341, endPoint x: 418, endPoint y: 343, distance: 13.0
drag, startPoint x: 432, startPoint y: 345, endPoint x: 419, endPoint y: 347, distance: 12.9
drag, startPoint x: 474, startPoint y: 342, endPoint x: 453, endPoint y: 344, distance: 21.1
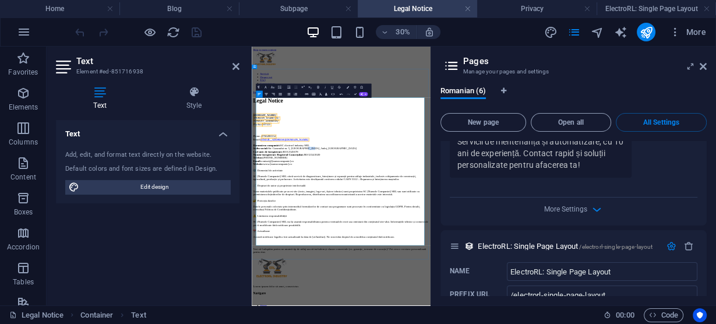
drag, startPoint x: 439, startPoint y: 361, endPoint x: 379, endPoint y: 362, distance: 60.0
drag, startPoint x: 526, startPoint y: 378, endPoint x: 453, endPoint y: 376, distance: 73.4
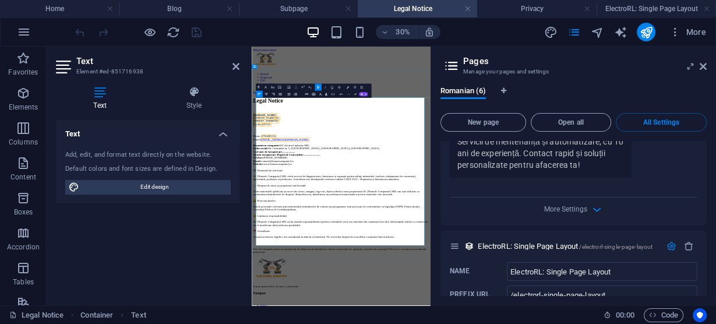
drag, startPoint x: 305, startPoint y: 388, endPoint x: 383, endPoint y: 385, distance: 78.7
drag, startPoint x: 292, startPoint y: 409, endPoint x: 428, endPoint y: 404, distance: 135.3
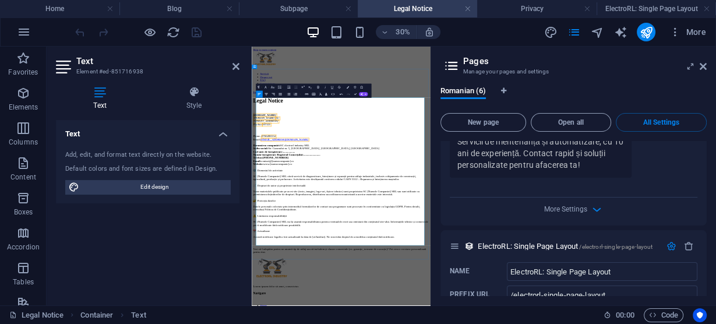
drag, startPoint x: 294, startPoint y: 403, endPoint x: 429, endPoint y: 399, distance: 135.8
drag, startPoint x: 333, startPoint y: 418, endPoint x: 408, endPoint y: 414, distance: 74.7
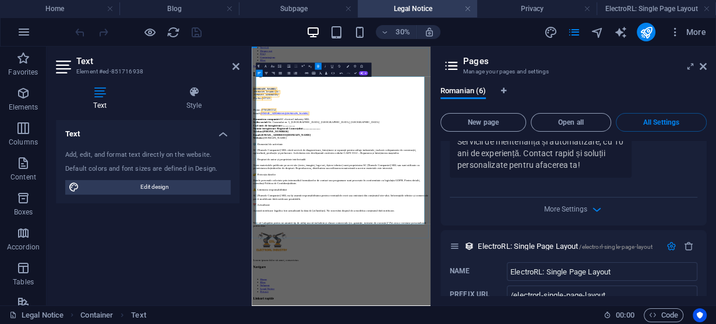
scroll to position [93, 0]
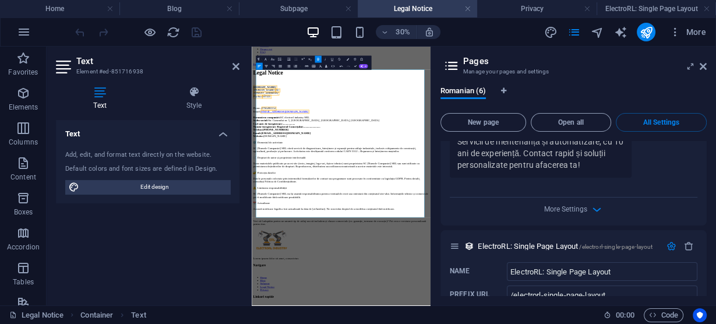
click at [188, 251] on div "Text Add, edit, and format text directly on the website. Default colors and fon…" at bounding box center [148, 208] width 184 height 176
click at [235, 65] on icon at bounding box center [235, 66] width 7 height 9
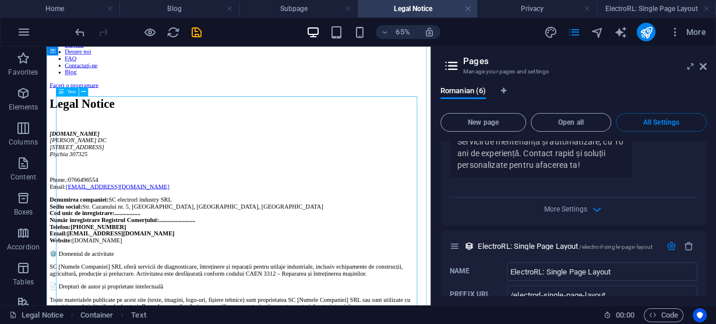
click at [196, 30] on icon "save" at bounding box center [196, 32] width 13 height 13
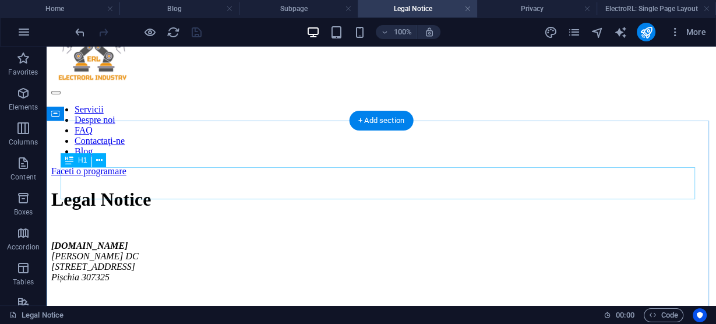
scroll to position [0, 0]
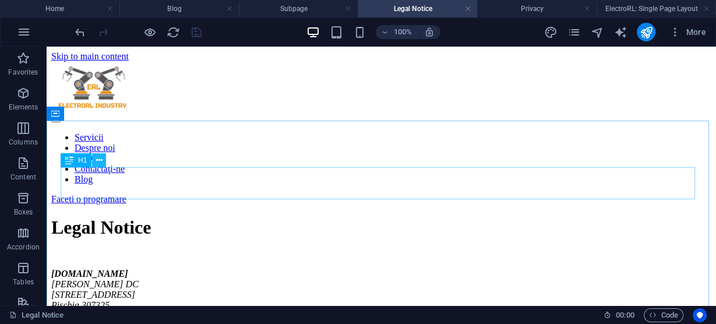
click at [94, 159] on button at bounding box center [99, 160] width 14 height 14
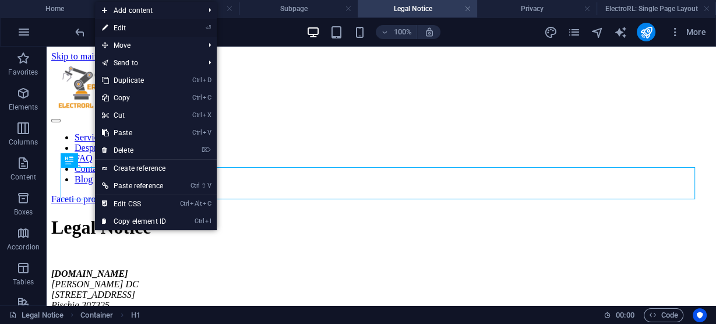
click at [140, 30] on link "⏎ Edit" at bounding box center [134, 27] width 78 height 17
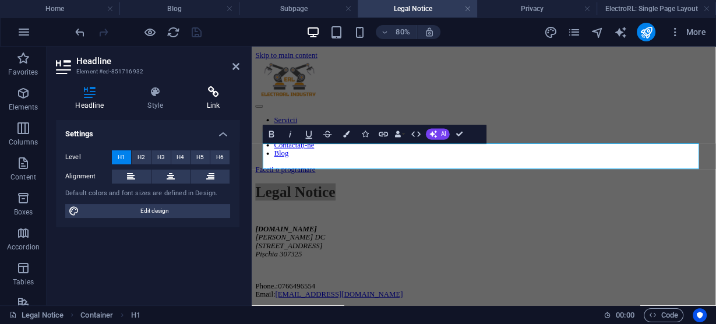
click at [215, 87] on icon at bounding box center [214, 92] width 52 height 12
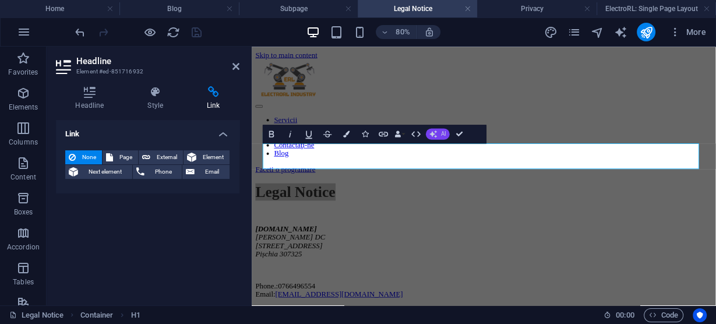
click at [440, 133] on button "AI" at bounding box center [438, 133] width 24 height 11
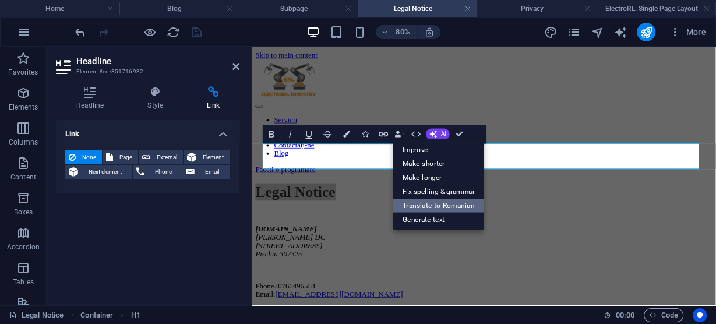
click at [432, 202] on link "Translate to Romanian" at bounding box center [438, 205] width 91 height 14
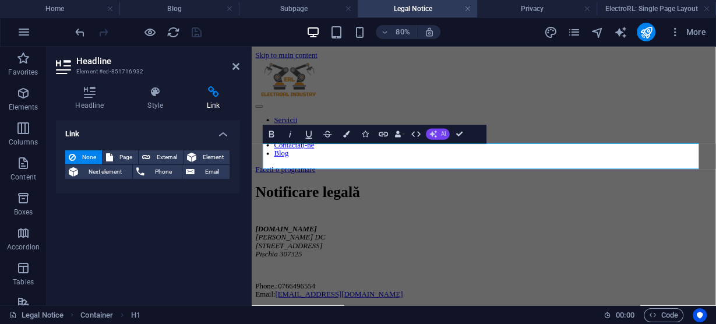
click at [436, 132] on icon "button" at bounding box center [434, 134] width 10 height 10
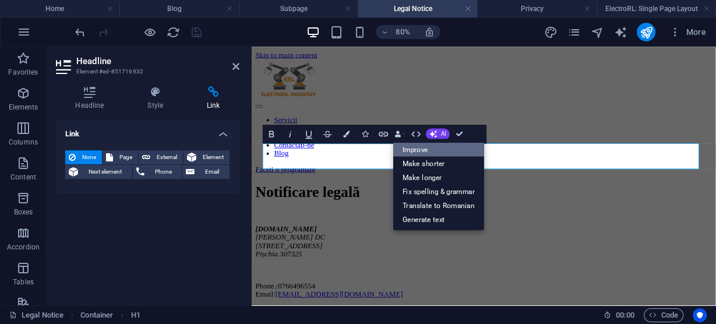
click at [419, 151] on link "Improve" at bounding box center [438, 149] width 91 height 14
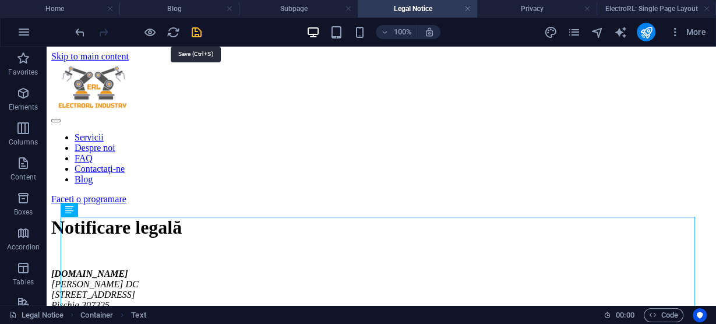
click at [197, 31] on icon "save" at bounding box center [196, 32] width 13 height 13
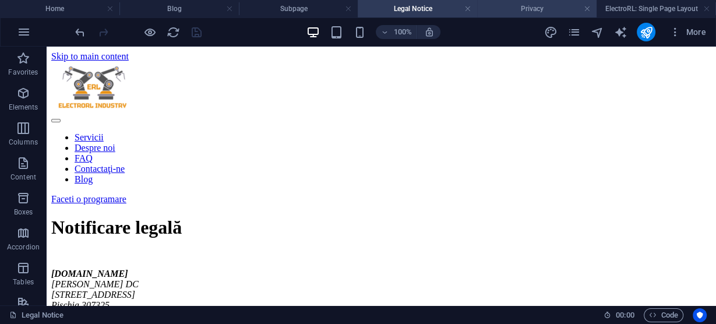
click at [522, 9] on h4 "Privacy" at bounding box center [536, 8] width 119 height 13
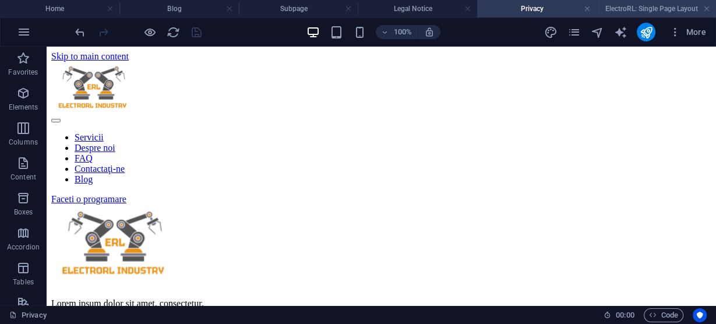
click at [667, 7] on h4 "ElectroRL: Single Page Layout" at bounding box center [656, 8] width 119 height 13
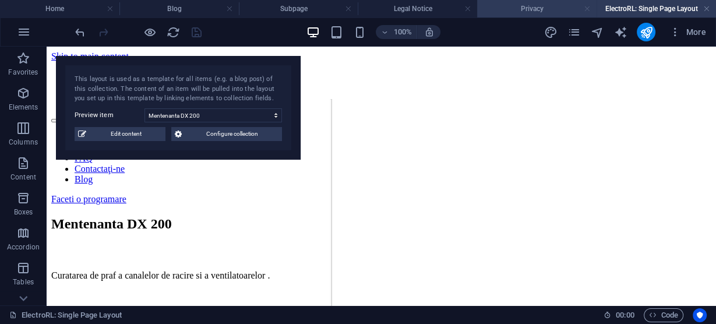
click at [708, 9] on link at bounding box center [706, 8] width 7 height 11
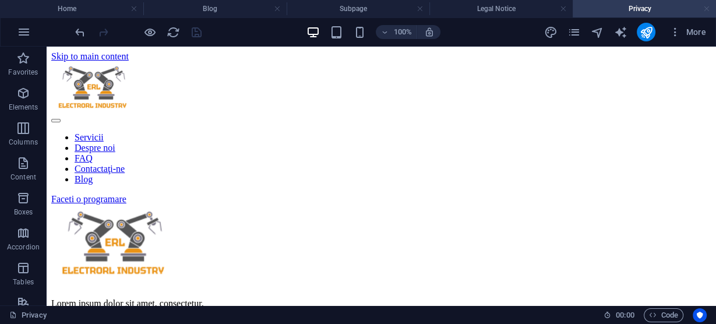
click at [708, 9] on link at bounding box center [706, 8] width 7 height 11
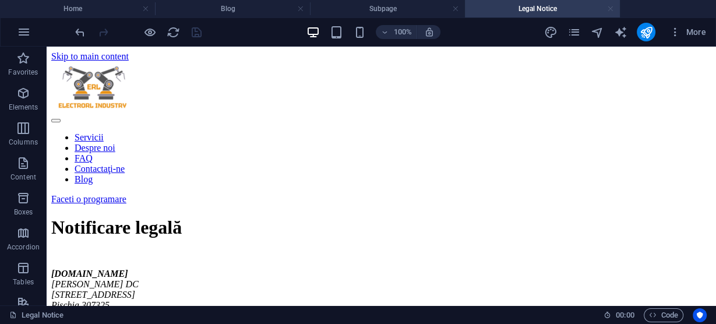
click at [611, 9] on link at bounding box center [610, 8] width 7 height 11
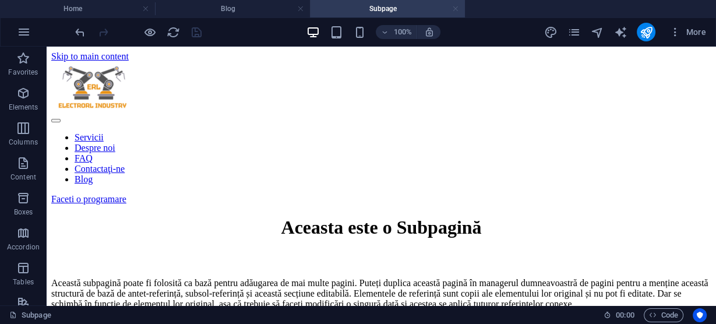
click at [454, 8] on link at bounding box center [455, 8] width 7 height 11
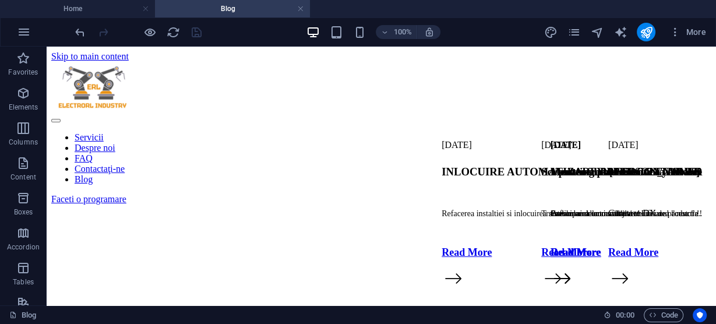
click at [297, 8] on h4 "Blog" at bounding box center [232, 8] width 155 height 13
click at [299, 9] on link at bounding box center [300, 8] width 7 height 11
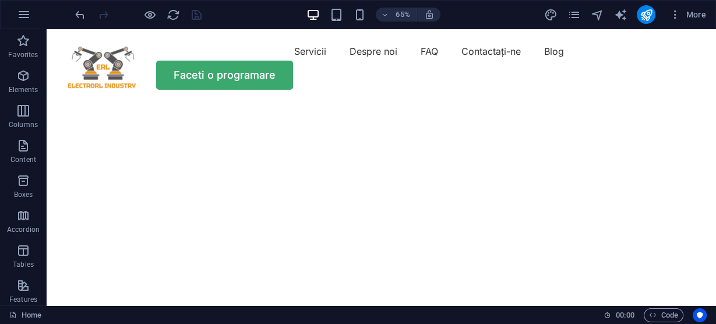
scroll to position [3876, 0]
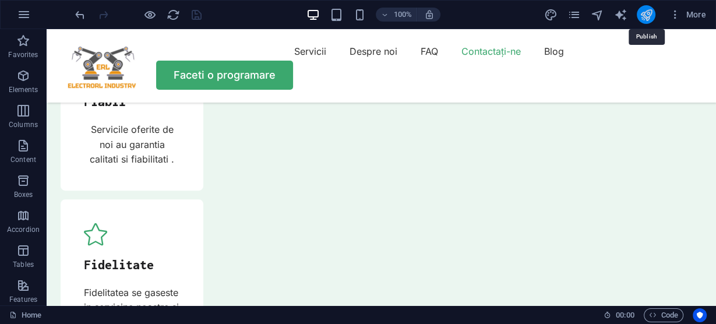
click at [645, 16] on icon "publish" at bounding box center [645, 14] width 13 height 13
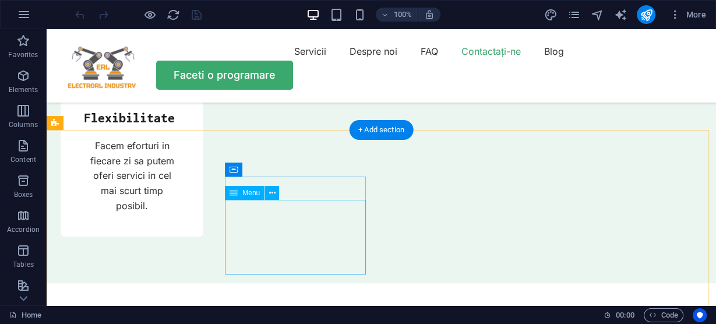
scroll to position [4178, 0]
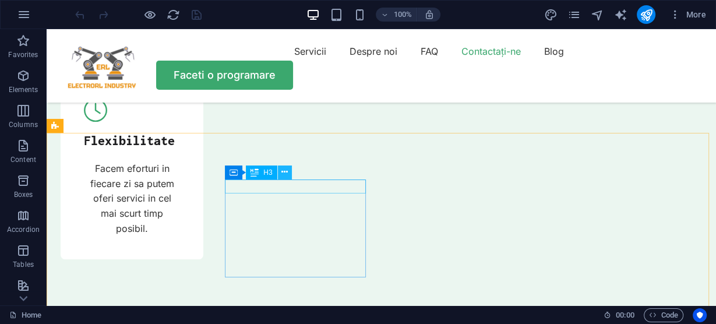
click at [0, 0] on icon at bounding box center [0, 0] width 0 height 0
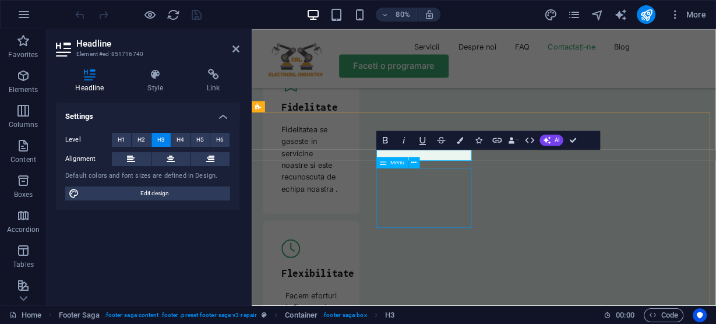
scroll to position [4236, 0]
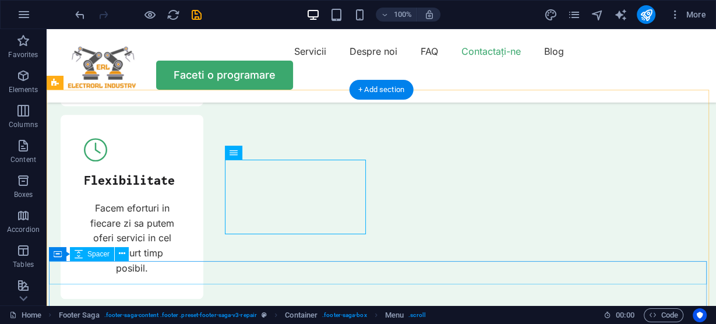
scroll to position [4225, 0]
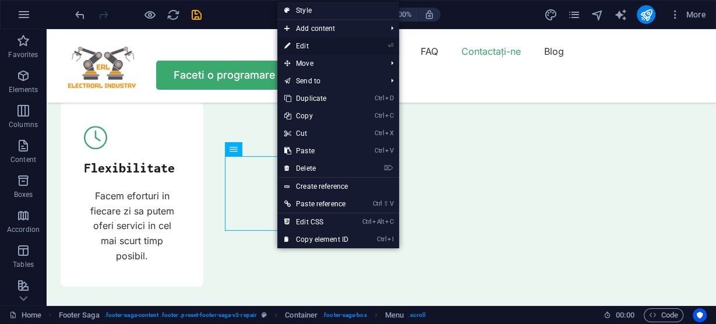
click at [328, 48] on link "⏎ Edit" at bounding box center [316, 45] width 78 height 17
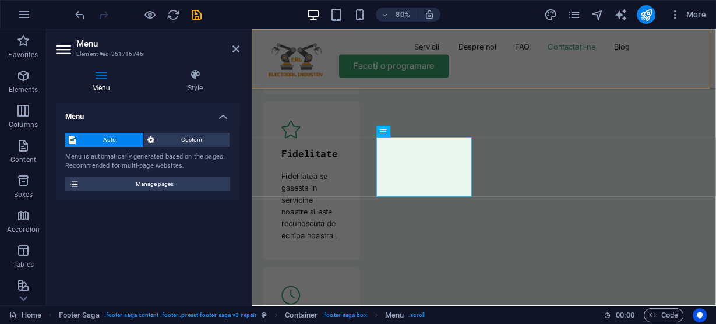
scroll to position [4321, 0]
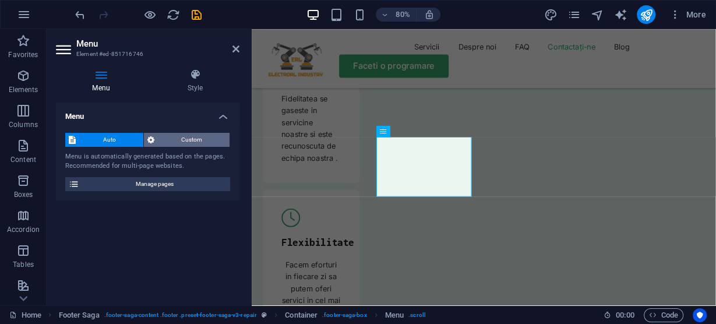
click at [176, 139] on span "Custom" at bounding box center [192, 140] width 69 height 14
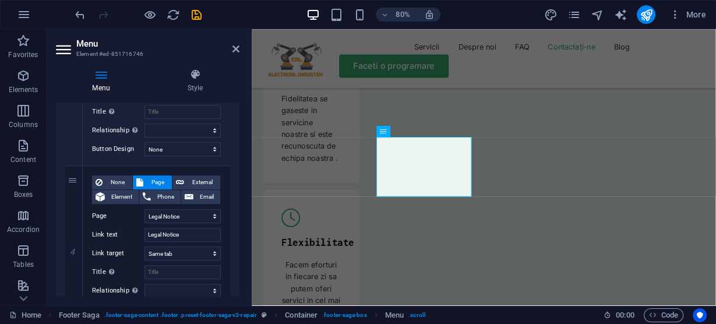
scroll to position [559, 0]
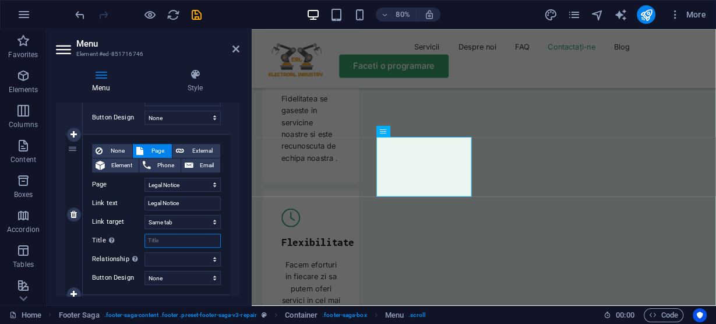
click at [185, 244] on input "Title Additional link description, should not be the same as the link text. The…" at bounding box center [182, 241] width 76 height 14
paste input "legal notice"
select select
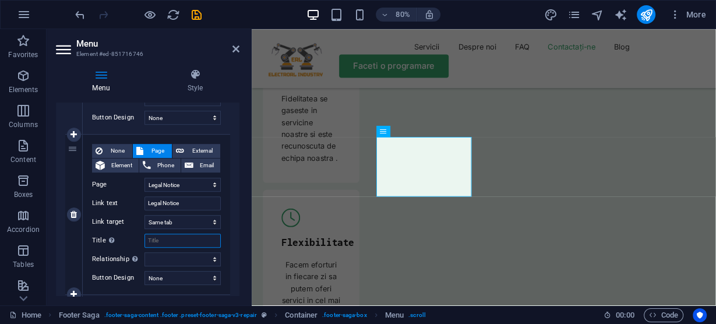
type input "legal notice"
select select
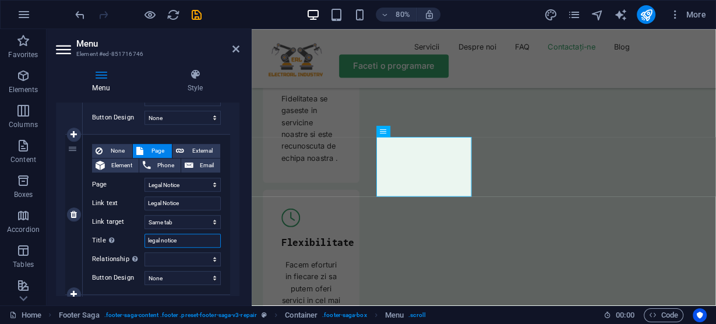
select select
click at [150, 241] on input "legal notice" at bounding box center [182, 241] width 76 height 14
type input "egal notice"
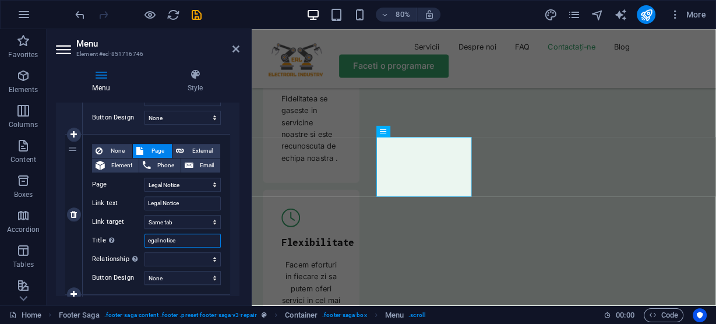
select select
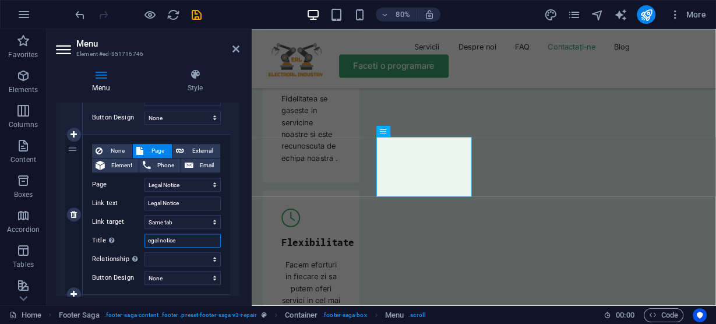
type input "Legal notice"
select select
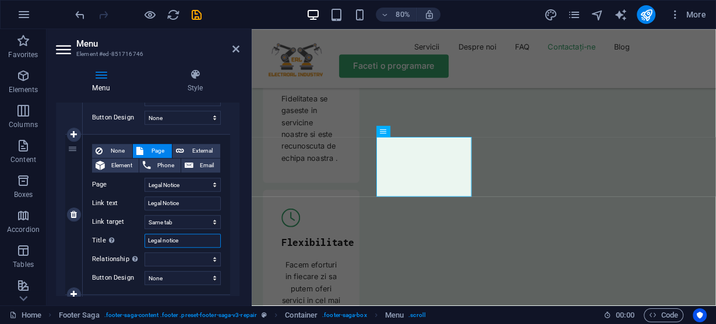
select select
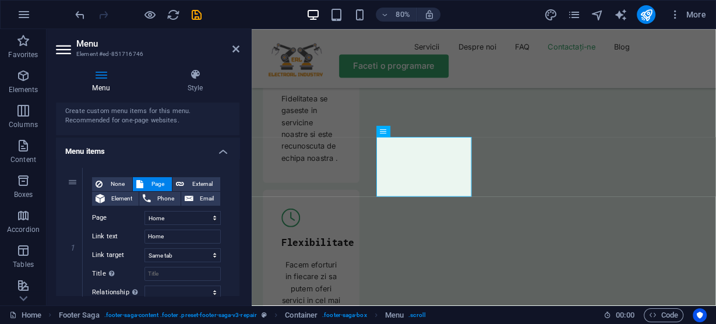
scroll to position [93, 0]
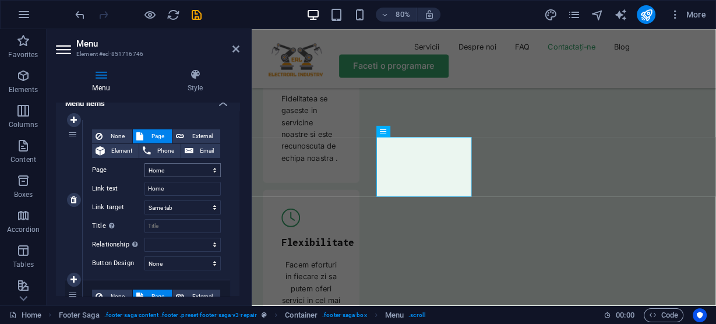
type input "Legal notice"
click at [187, 171] on select "Home Blog Subpage Legal Notice Privacy" at bounding box center [182, 170] width 76 height 14
select select "4"
click at [144, 163] on select "Home Blog Subpage Legal Notice Privacy" at bounding box center [182, 170] width 76 height 14
type input "Privacy"
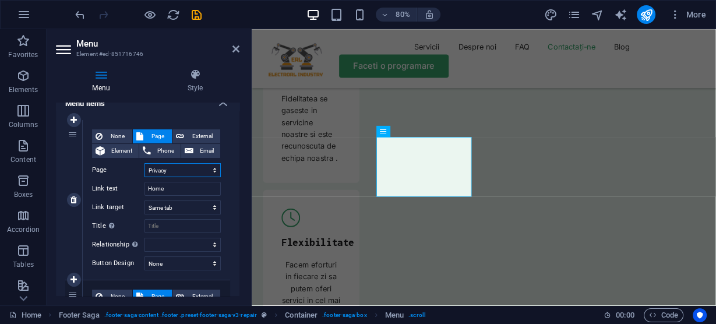
select select
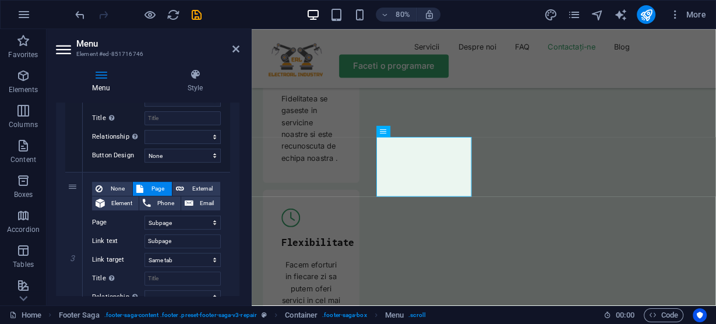
scroll to position [329, 0]
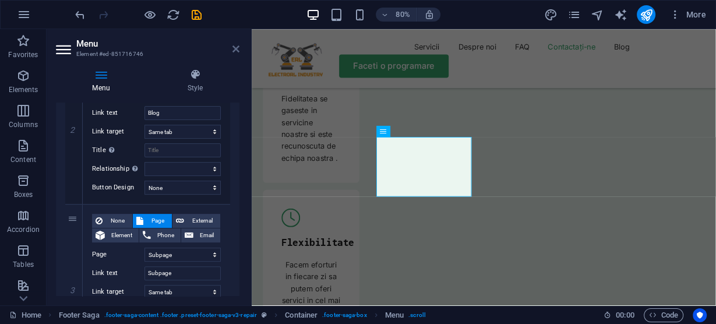
click at [238, 50] on icon at bounding box center [235, 48] width 7 height 9
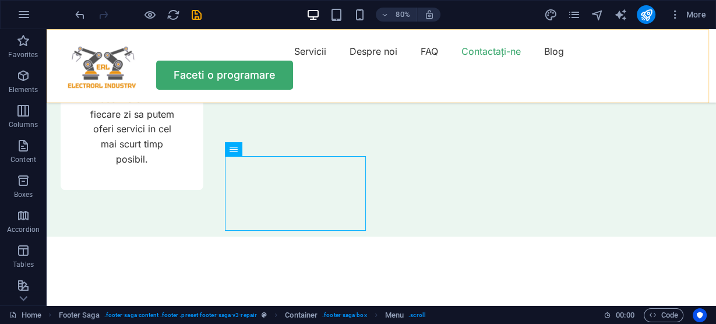
scroll to position [4225, 0]
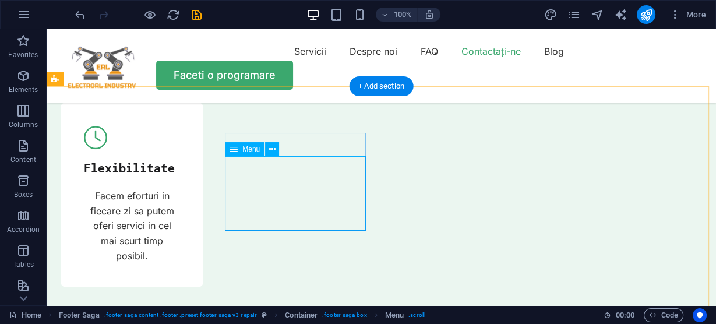
click at [252, 146] on span "Menu" at bounding box center [250, 149] width 17 height 7
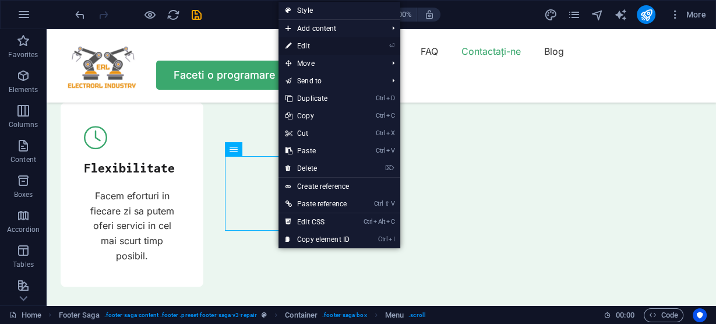
click at [301, 45] on link "⏎ Edit" at bounding box center [317, 45] width 78 height 17
select select "4"
select select
select select "1"
select select
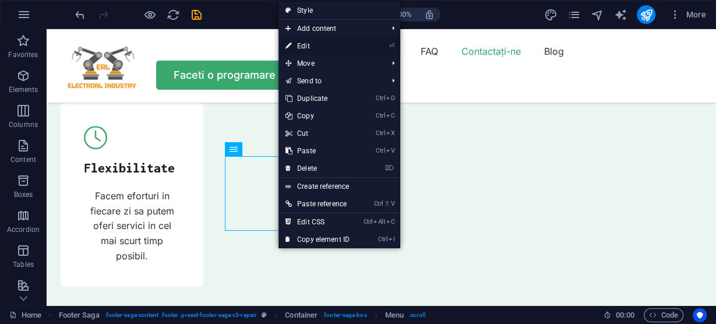
select select "2"
select select
select select "3"
select select
select select "4"
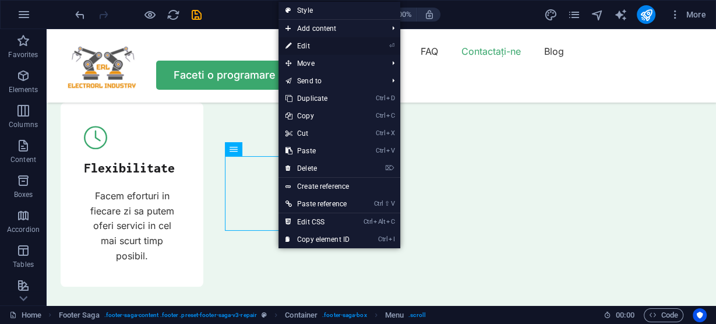
select select
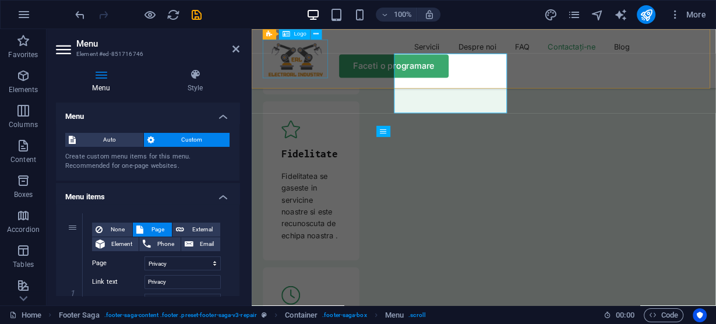
scroll to position [4321, 0]
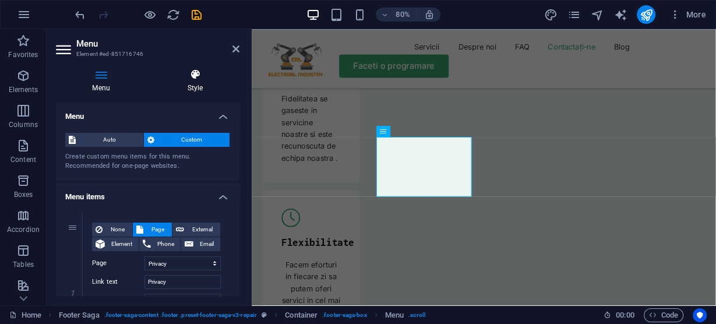
click at [198, 77] on icon at bounding box center [195, 75] width 89 height 12
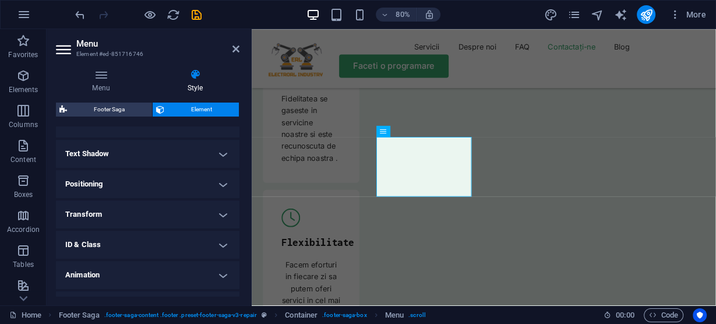
scroll to position [322, 0]
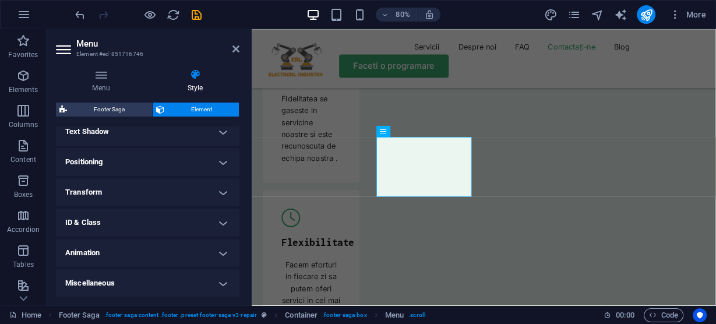
click at [216, 220] on h4 "ID & Class" at bounding box center [148, 223] width 184 height 28
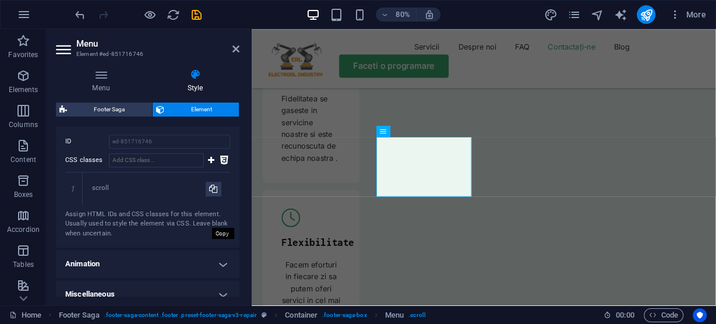
scroll to position [459, 0]
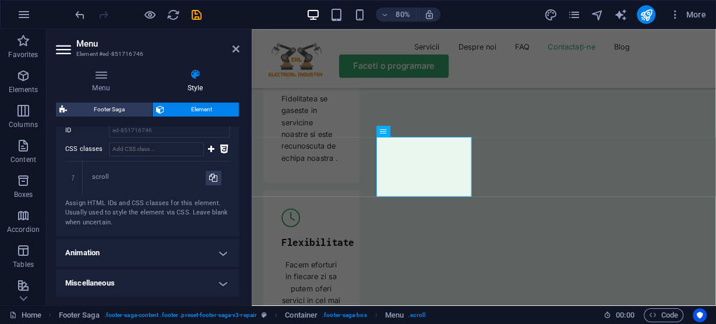
click at [220, 278] on h4 "Miscellaneous" at bounding box center [148, 283] width 184 height 28
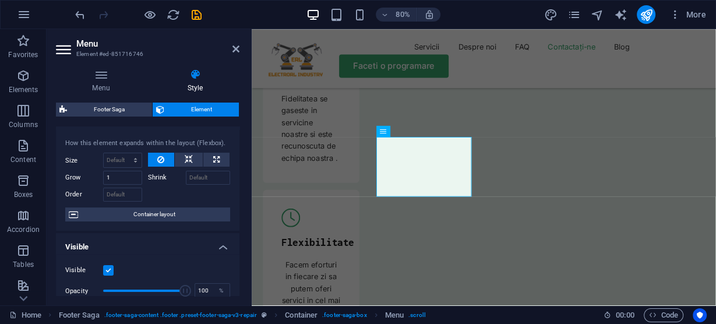
scroll to position [0, 0]
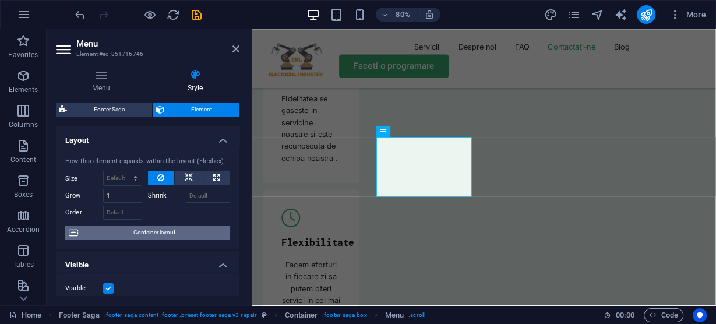
click at [149, 232] on span "Container layout" at bounding box center [154, 232] width 145 height 14
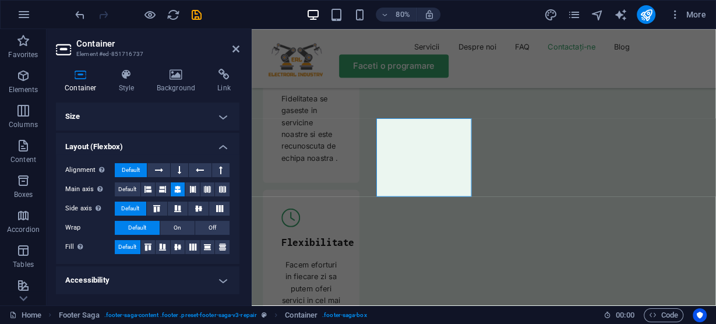
scroll to position [28, 0]
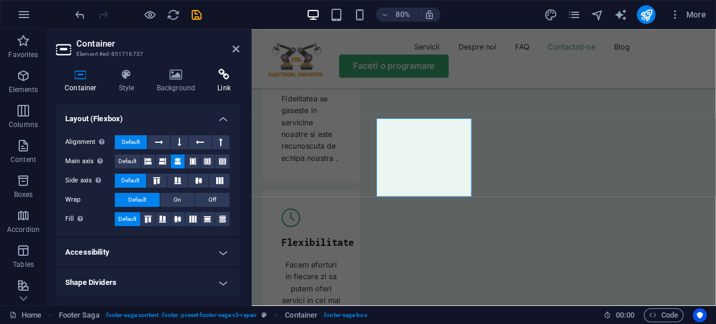
click at [226, 75] on icon at bounding box center [224, 75] width 31 height 12
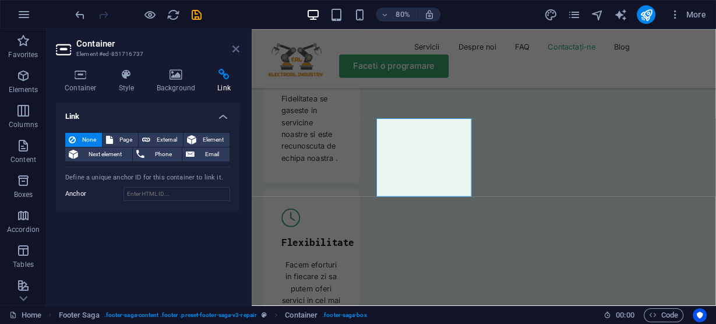
click at [237, 48] on icon at bounding box center [235, 48] width 7 height 9
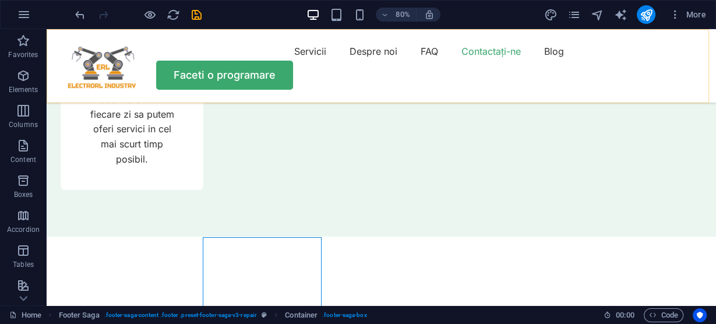
scroll to position [4225, 0]
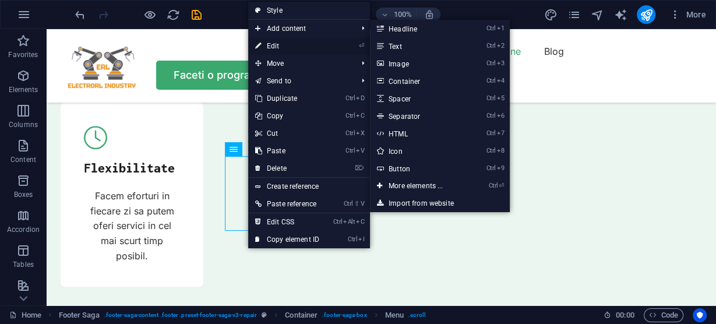
click at [272, 44] on link "⏎ Edit" at bounding box center [287, 45] width 78 height 17
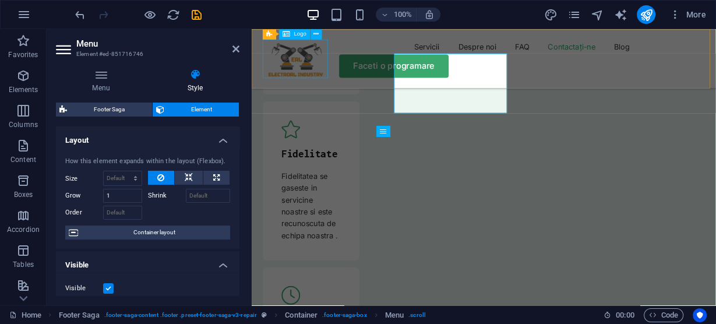
scroll to position [4321, 0]
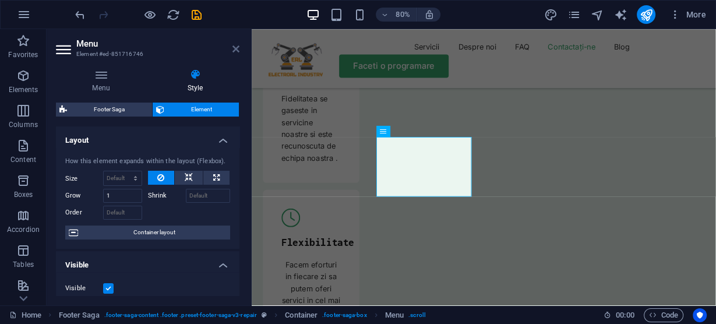
click at [236, 52] on icon at bounding box center [235, 48] width 7 height 9
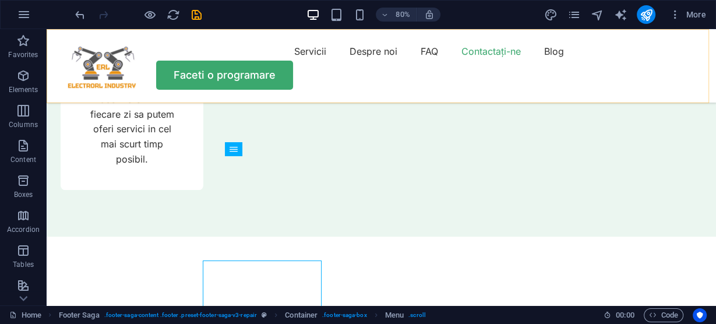
scroll to position [4225, 0]
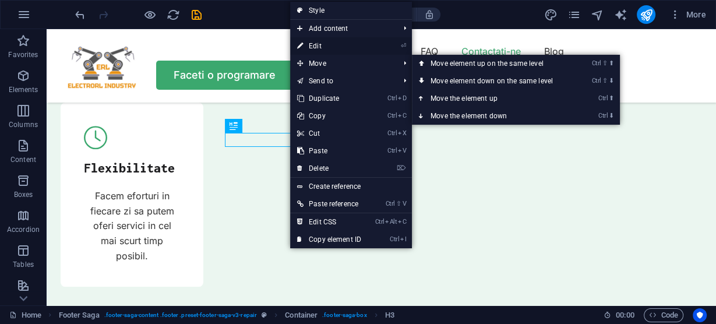
click at [320, 45] on link "⏎ Edit" at bounding box center [329, 45] width 78 height 17
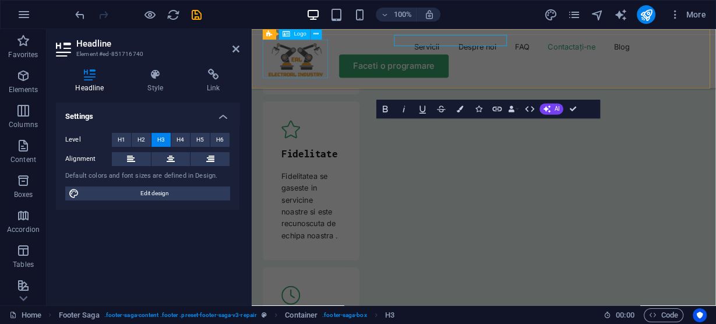
scroll to position [4321, 0]
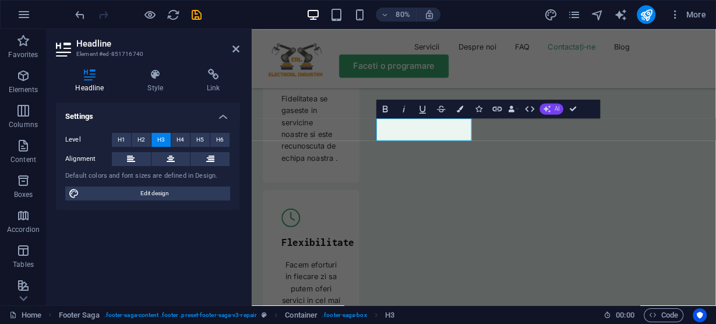
click at [558, 107] on span "AI" at bounding box center [557, 109] width 5 height 6
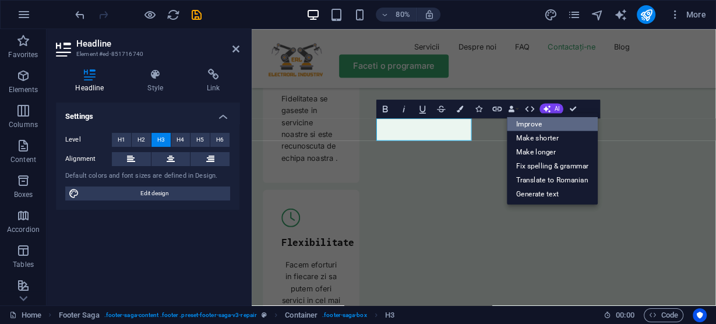
click at [530, 122] on link "Improve" at bounding box center [552, 124] width 91 height 14
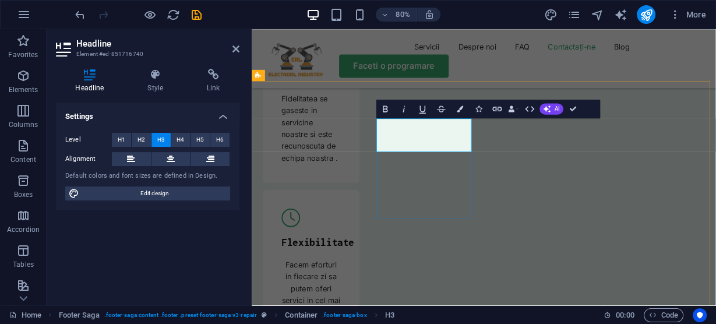
drag, startPoint x: 482, startPoint y: 163, endPoint x: 418, endPoint y: 158, distance: 64.2
drag, startPoint x: 507, startPoint y: 168, endPoint x: 495, endPoint y: 140, distance: 30.5
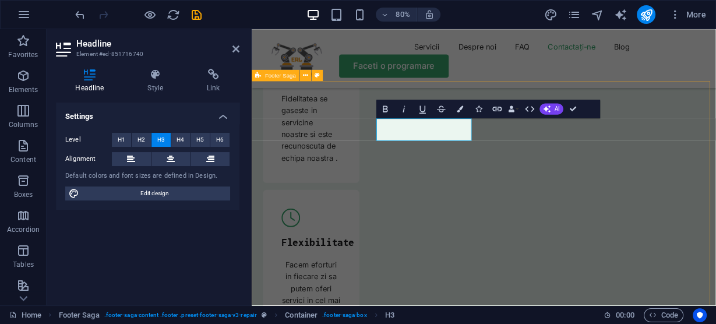
drag, startPoint x: 492, startPoint y: 144, endPoint x: 400, endPoint y: 150, distance: 92.2
drag, startPoint x: 509, startPoint y: 149, endPoint x: 396, endPoint y: 151, distance: 112.5
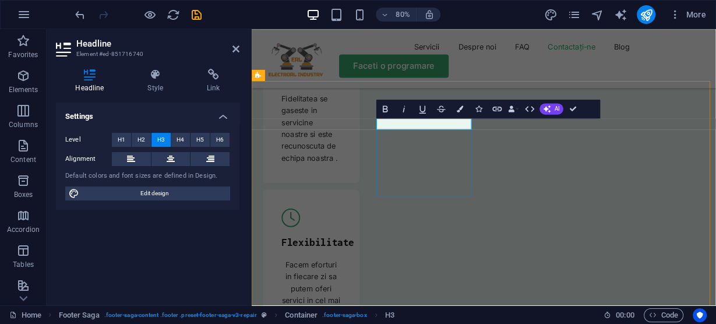
drag, startPoint x: 520, startPoint y: 147, endPoint x: 423, endPoint y: 142, distance: 97.4
drag, startPoint x: 469, startPoint y: 146, endPoint x: 404, endPoint y: 145, distance: 64.7
click at [459, 110] on icon "button" at bounding box center [460, 108] width 6 height 6
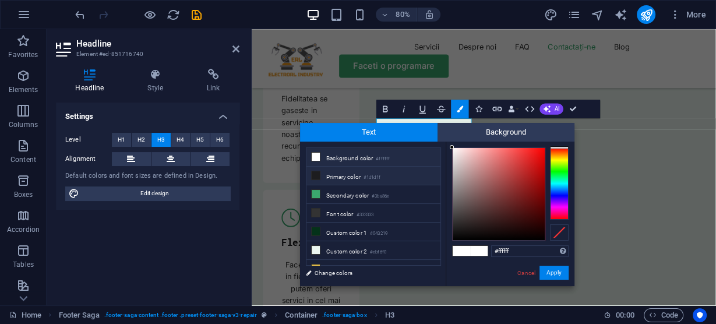
click at [312, 173] on icon at bounding box center [316, 175] width 8 height 8
type input "#1d1d1f"
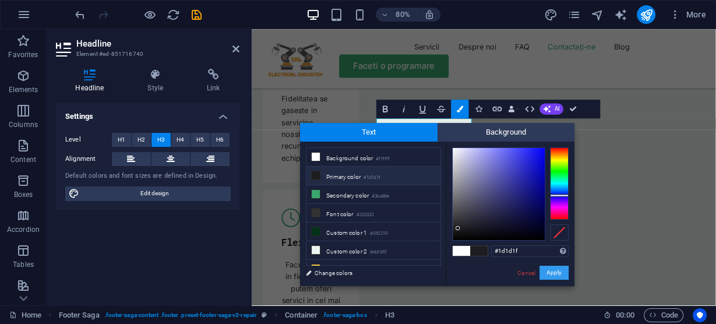
click at [560, 273] on button "Apply" at bounding box center [554, 273] width 29 height 14
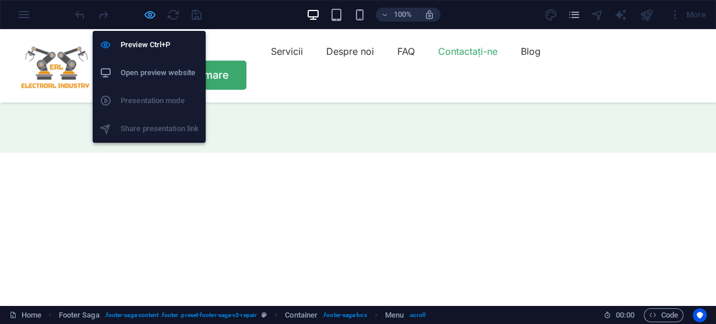
scroll to position [4113, 0]
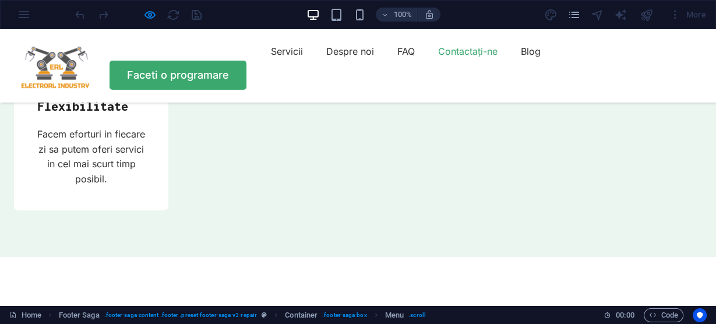
drag, startPoint x: 214, startPoint y: 163, endPoint x: 222, endPoint y: 151, distance: 13.4
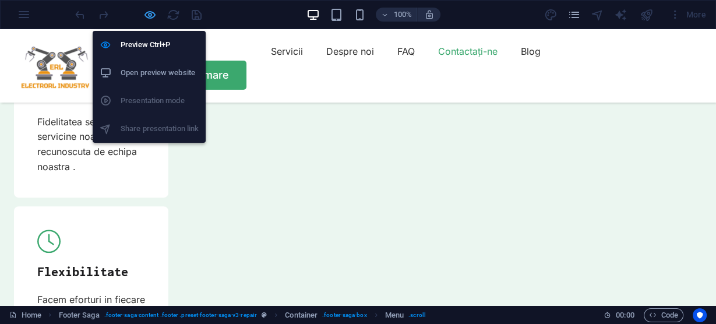
scroll to position [4217, 0]
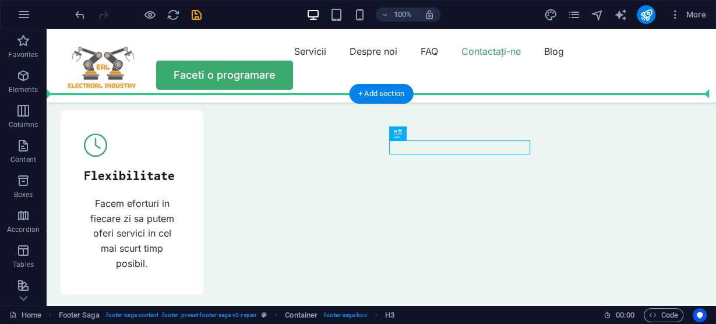
drag, startPoint x: 436, startPoint y: 147, endPoint x: 383, endPoint y: 146, distance: 52.4
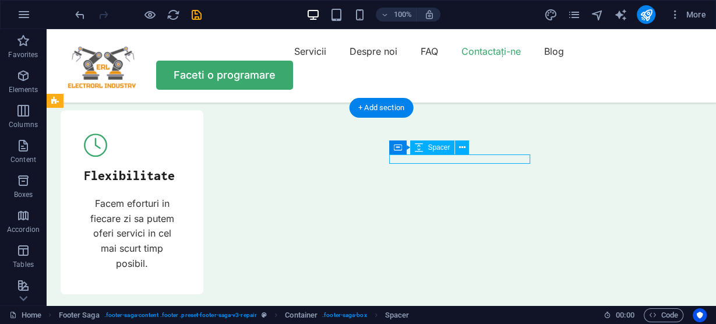
drag, startPoint x: 430, startPoint y: 157, endPoint x: 360, endPoint y: 157, distance: 69.9
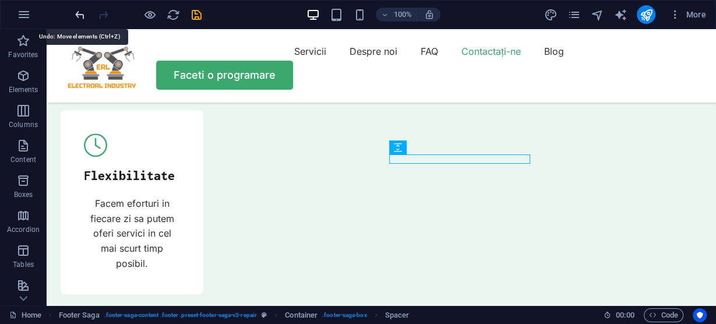
click at [79, 10] on icon "undo" at bounding box center [79, 14] width 13 height 13
click at [77, 10] on icon "undo" at bounding box center [79, 14] width 13 height 13
click at [74, 12] on icon "undo" at bounding box center [79, 14] width 13 height 13
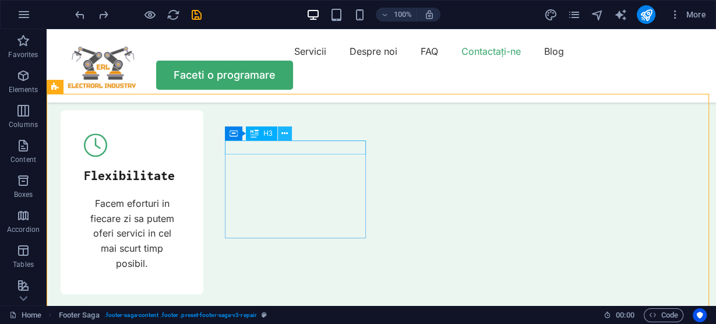
click at [0, 0] on icon at bounding box center [0, 0] width 0 height 0
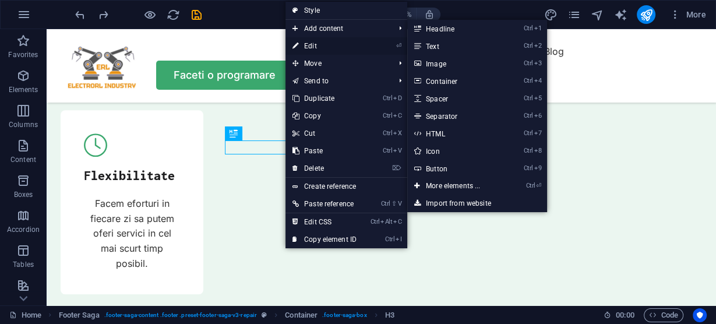
click at [312, 44] on link "⏎ Edit" at bounding box center [324, 45] width 78 height 17
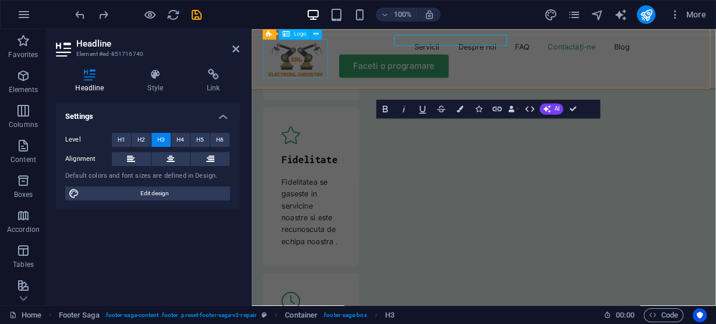
scroll to position [4321, 0]
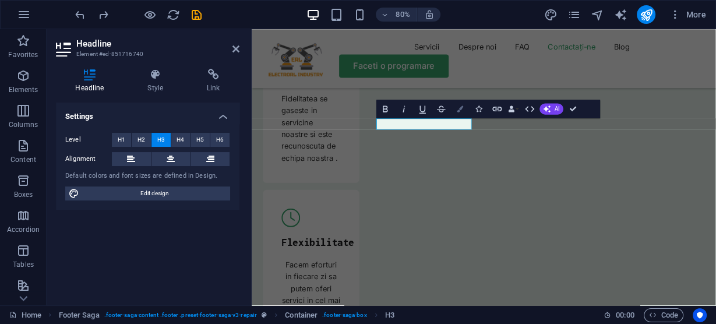
click at [461, 108] on icon "button" at bounding box center [460, 108] width 6 height 6
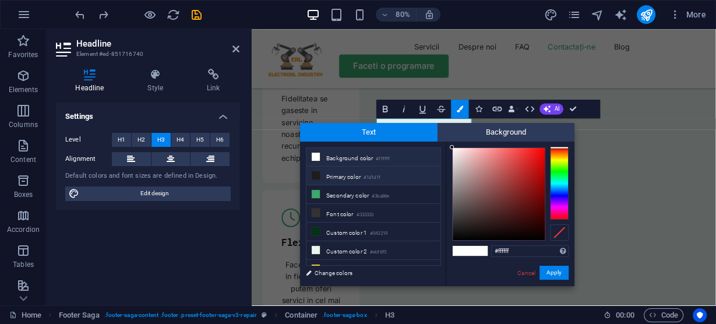
click at [336, 172] on li "Primary color #1d1d1f" at bounding box center [373, 176] width 134 height 19
type input "#1d1d1f"
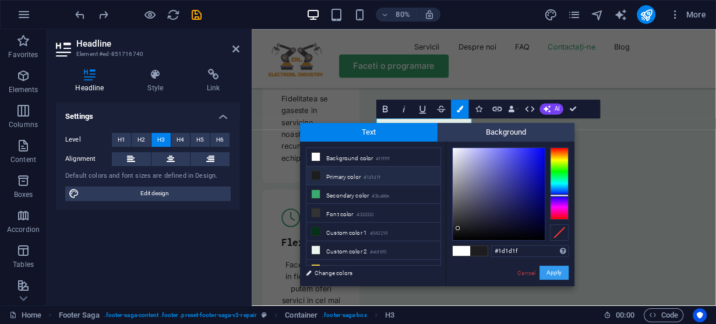
click at [558, 273] on button "Apply" at bounding box center [554, 273] width 29 height 14
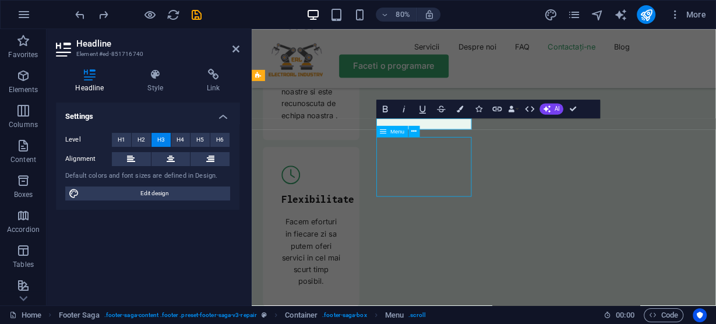
scroll to position [4217, 0]
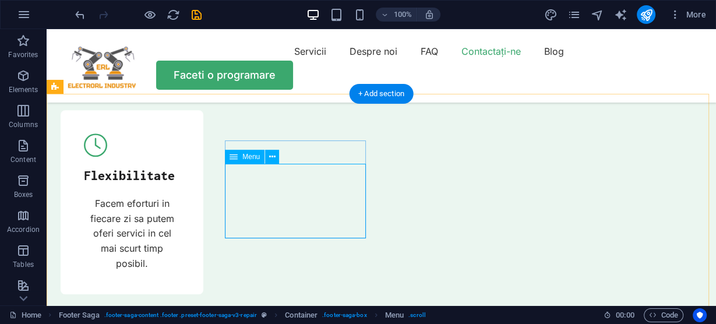
click at [0, 0] on icon at bounding box center [0, 0] width 0 height 0
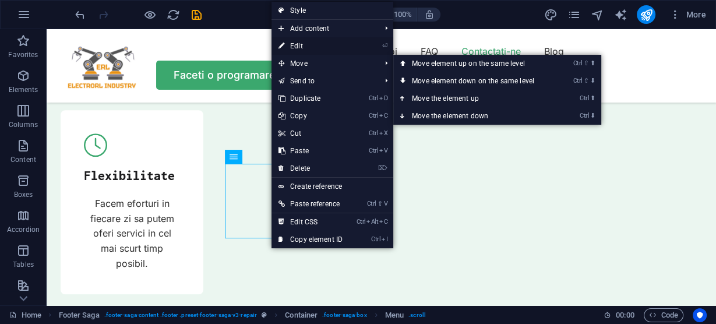
click at [317, 45] on link "⏎ Edit" at bounding box center [310, 45] width 78 height 17
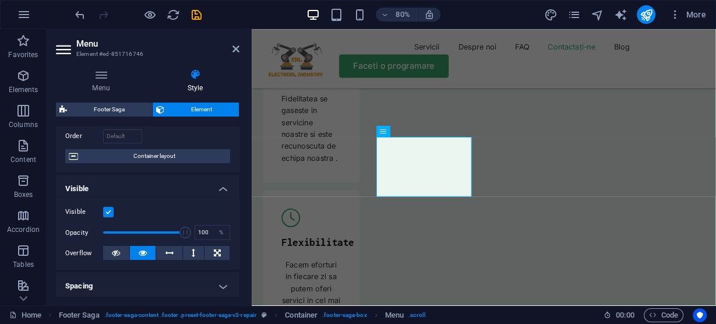
scroll to position [0, 0]
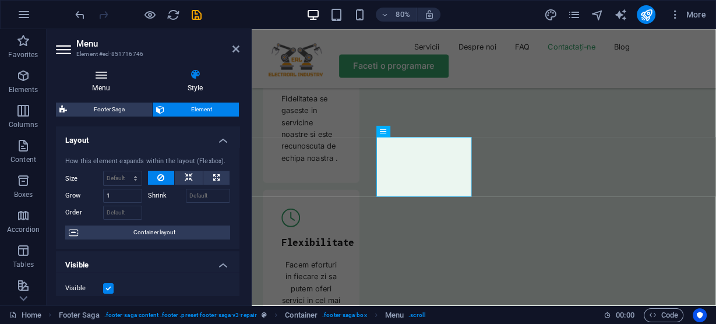
click at [100, 76] on icon at bounding box center [101, 75] width 90 height 12
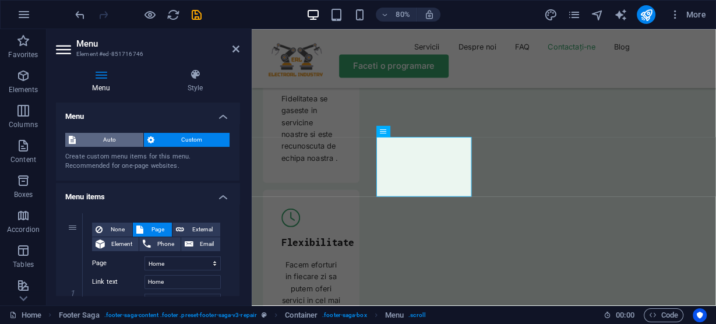
click at [100, 136] on span "Auto" at bounding box center [109, 140] width 61 height 14
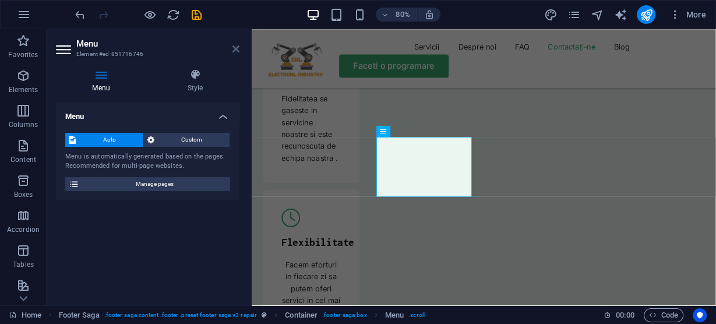
click at [235, 45] on icon at bounding box center [235, 48] width 7 height 9
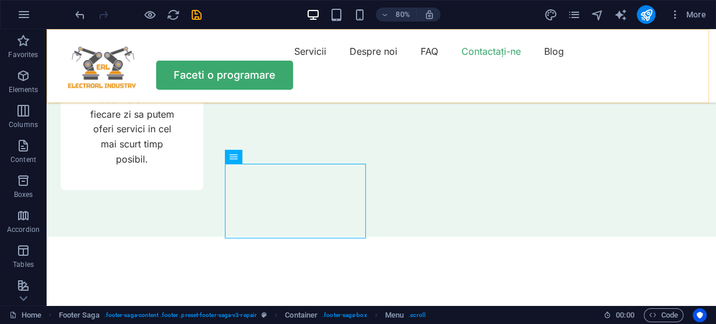
scroll to position [4217, 0]
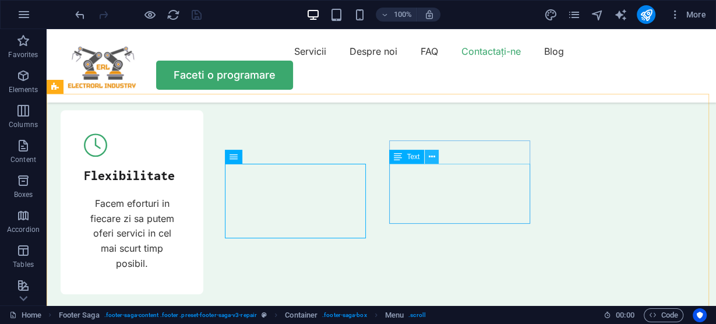
click at [435, 156] on icon at bounding box center [432, 157] width 6 height 12
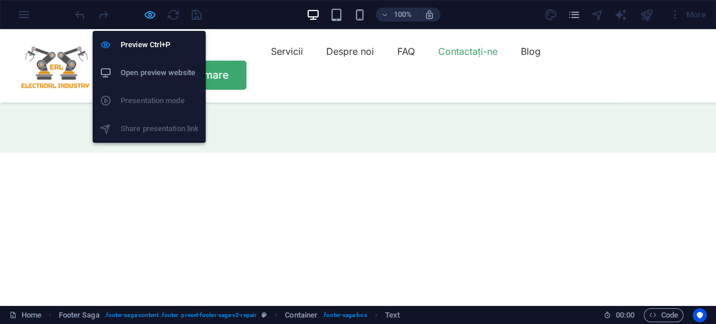
scroll to position [4113, 0]
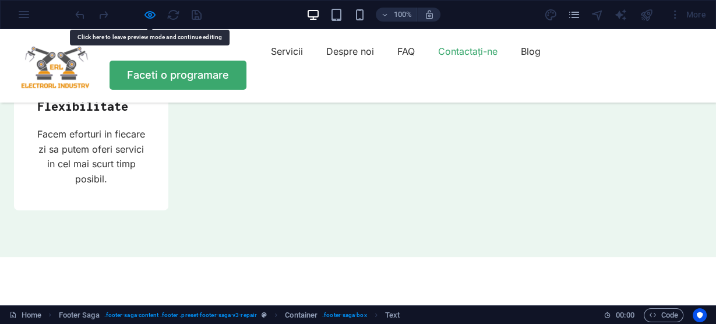
drag, startPoint x: 255, startPoint y: 192, endPoint x: 262, endPoint y: 177, distance: 16.7
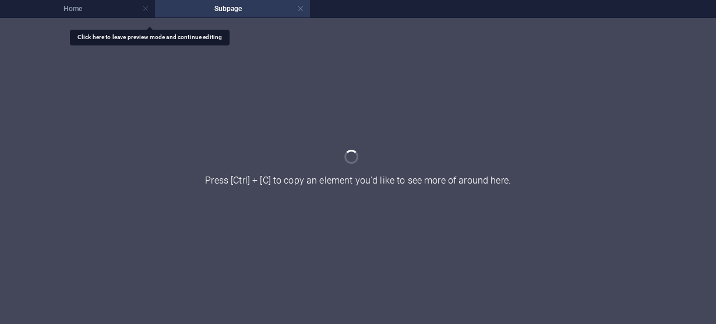
scroll to position [0, 0]
click at [225, 199] on div at bounding box center [358, 171] width 716 height 306
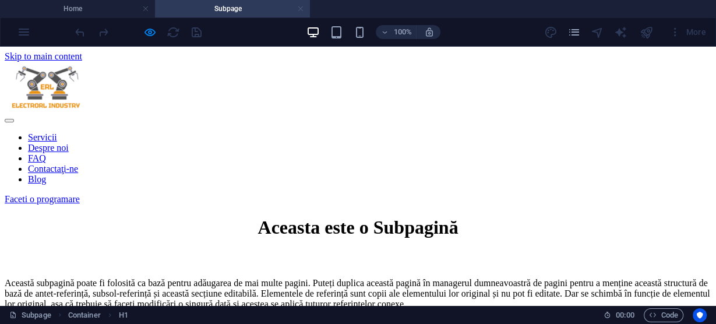
click at [302, 10] on link at bounding box center [300, 8] width 7 height 11
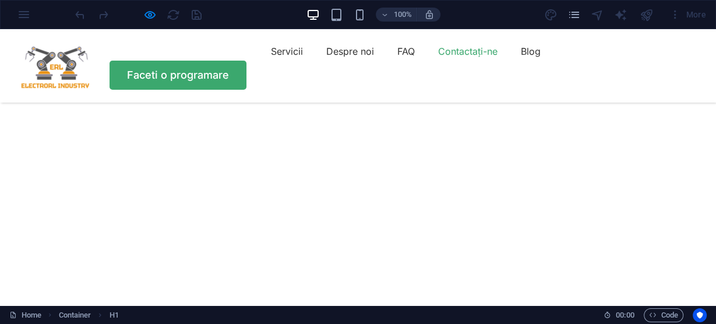
scroll to position [4113, 0]
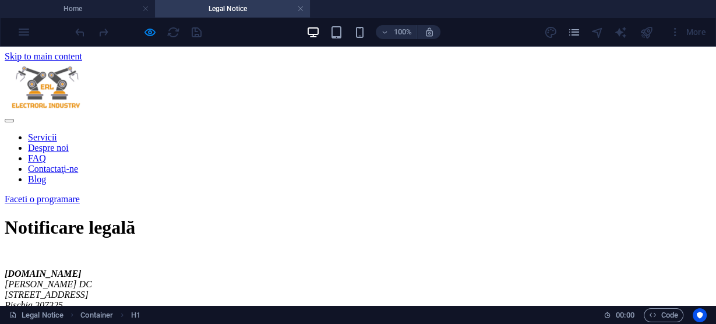
scroll to position [0, 0]
click at [303, 10] on link at bounding box center [300, 8] width 7 height 11
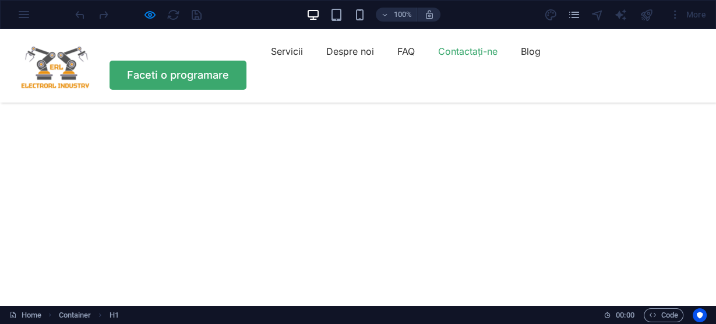
scroll to position [4113, 0]
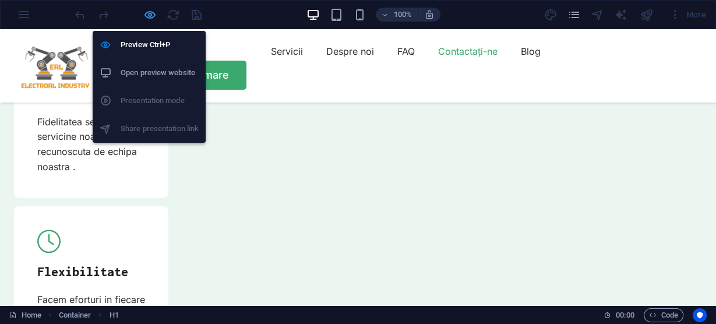
scroll to position [4217, 0]
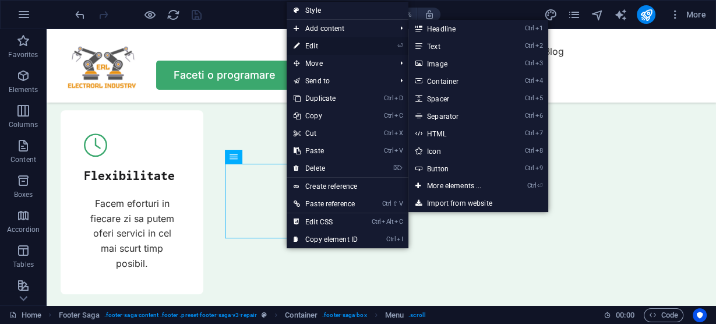
click at [318, 43] on link "⏎ Edit" at bounding box center [326, 45] width 78 height 17
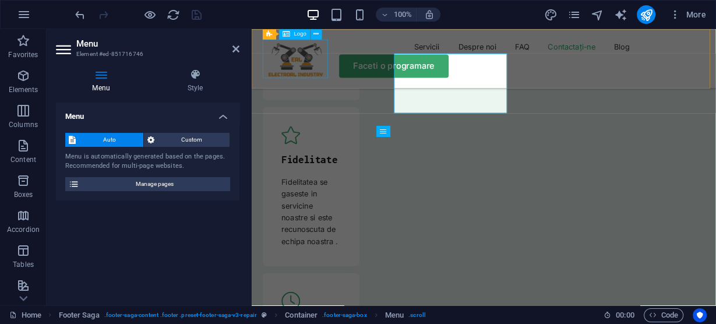
scroll to position [4321, 0]
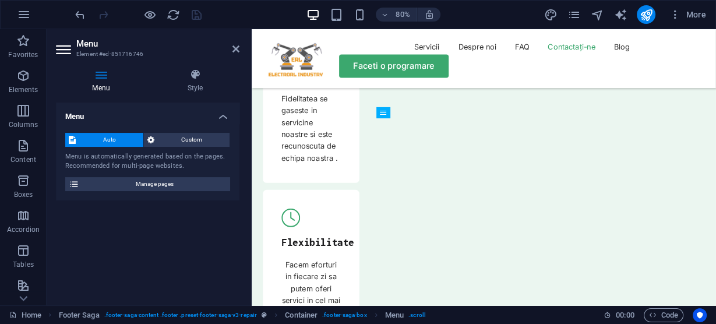
drag, startPoint x: 457, startPoint y: 230, endPoint x: 421, endPoint y: 161, distance: 78.4
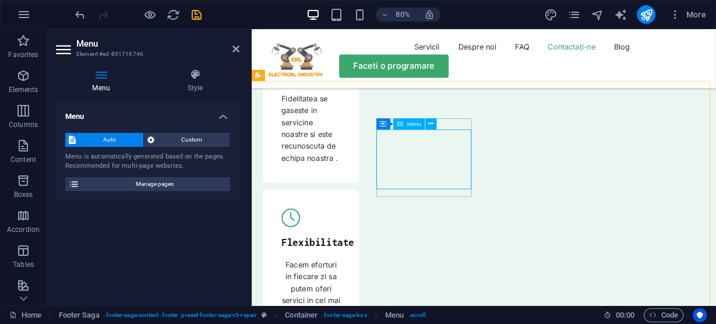
drag, startPoint x: 433, startPoint y: 196, endPoint x: 440, endPoint y: 198, distance: 6.8
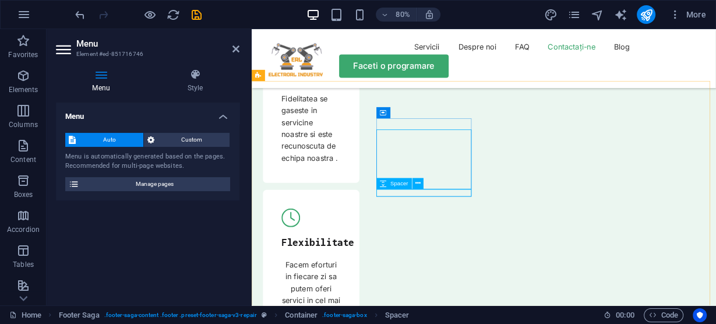
scroll to position [4217, 0]
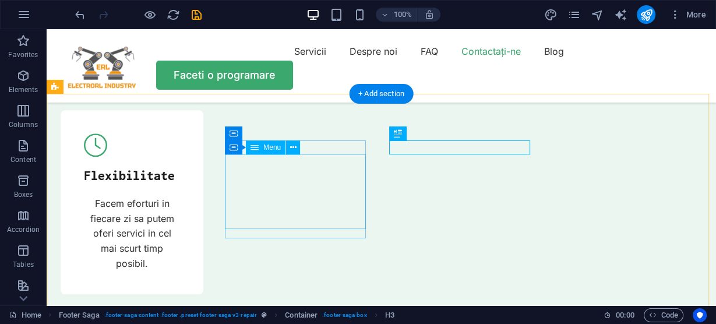
drag, startPoint x: 280, startPoint y: 198, endPoint x: 255, endPoint y: 157, distance: 47.9
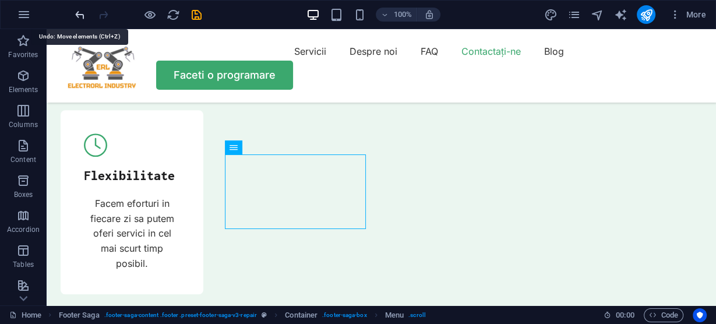
click at [81, 12] on icon "undo" at bounding box center [79, 14] width 13 height 13
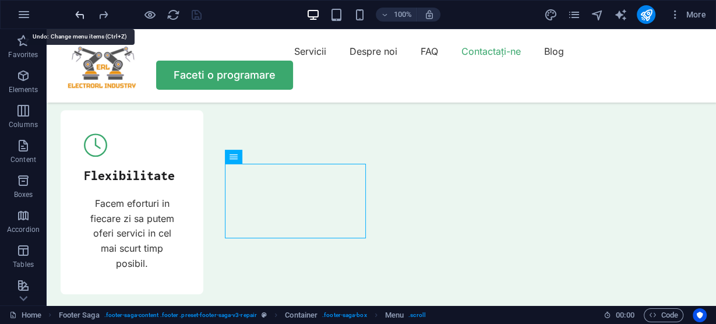
click at [80, 12] on icon "undo" at bounding box center [79, 14] width 13 height 13
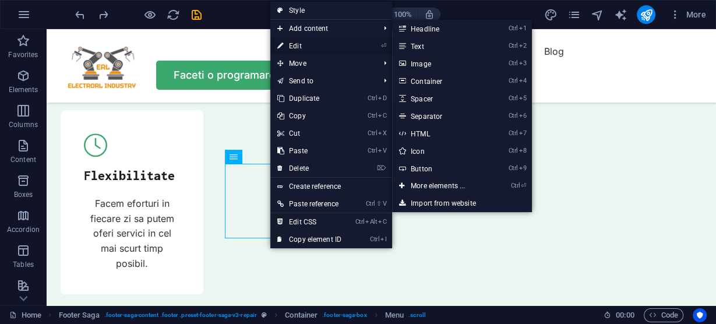
click at [289, 41] on link "⏎ Edit" at bounding box center [309, 45] width 78 height 17
select select
select select "1"
select select
select select "2"
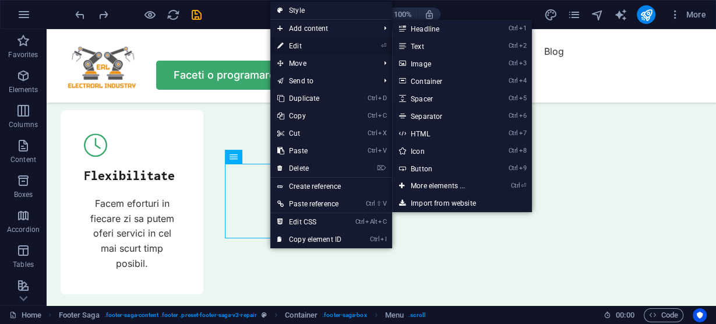
select select
select select "3"
select select
select select "4"
select select
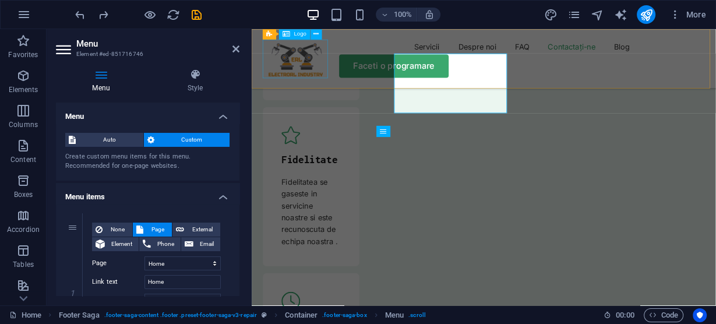
scroll to position [4321, 0]
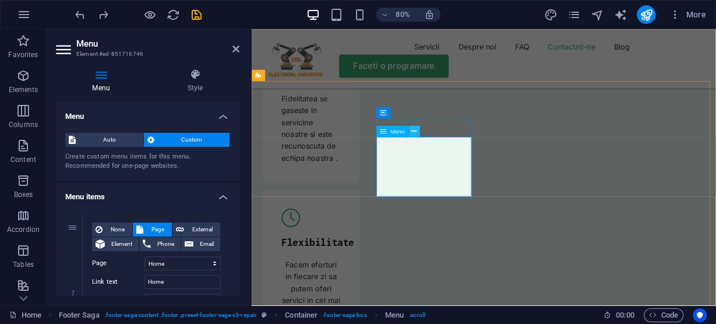
click at [0, 0] on icon at bounding box center [0, 0] width 0 height 0
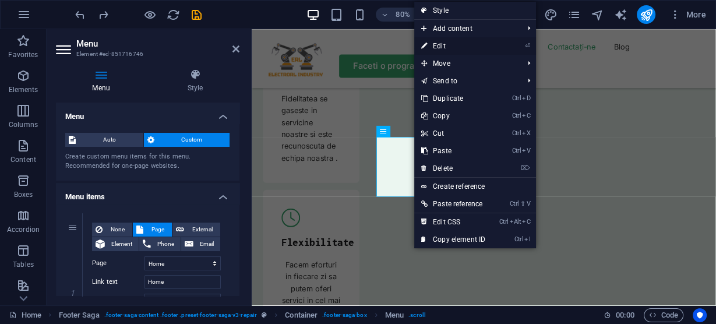
click at [449, 48] on link "⏎ Edit" at bounding box center [453, 45] width 78 height 17
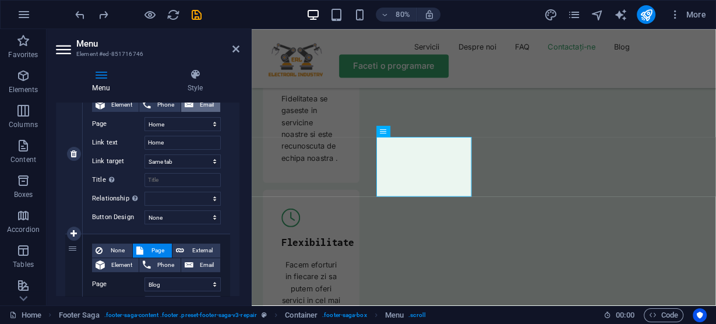
scroll to position [140, 0]
click at [117, 263] on span "Element" at bounding box center [121, 265] width 27 height 14
select select
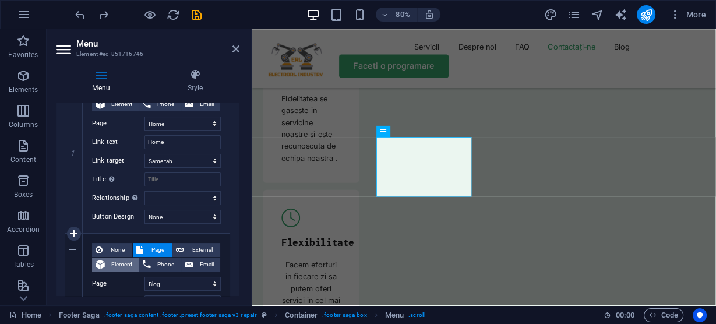
select select
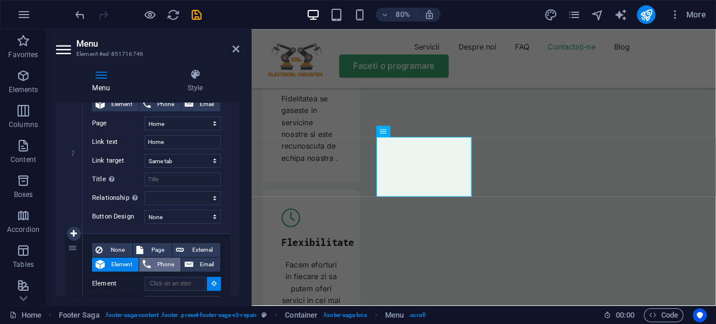
click at [154, 264] on span "Phone" at bounding box center [165, 265] width 23 height 14
select select
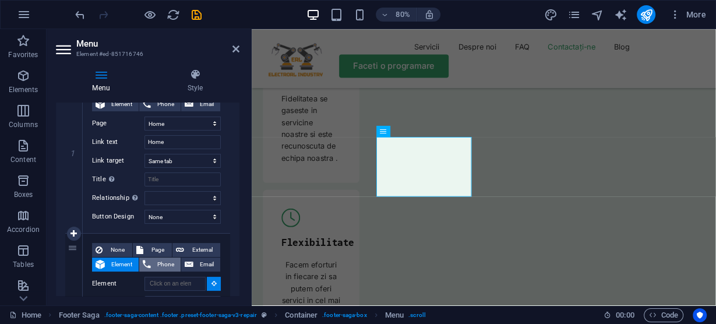
select select
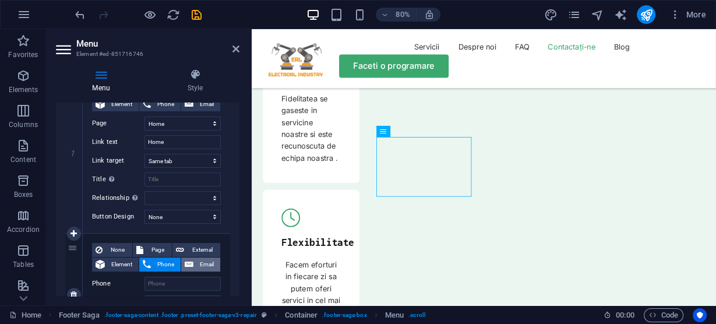
click at [206, 263] on span "Email" at bounding box center [207, 265] width 20 height 14
select select
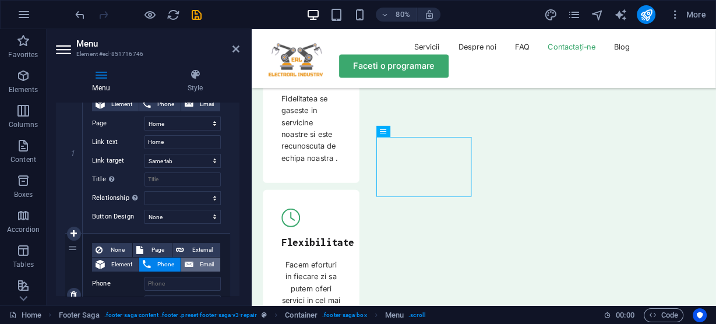
select select
click at [116, 265] on span "Element" at bounding box center [121, 265] width 27 height 14
select select
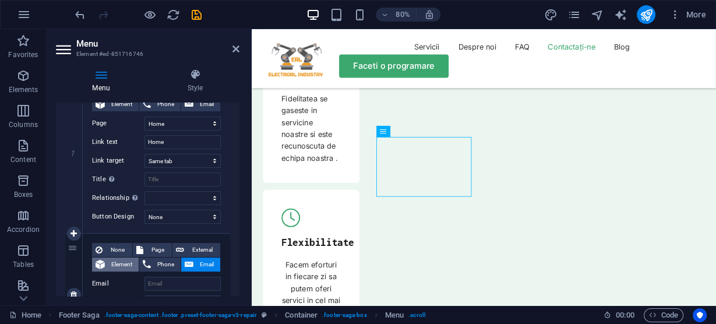
select select
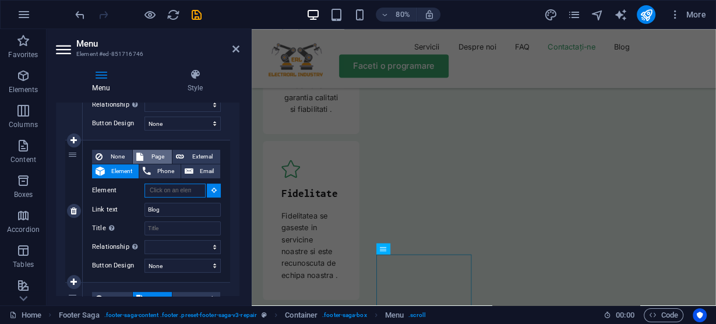
scroll to position [4174, 0]
click at [149, 154] on span "Page" at bounding box center [158, 157] width 22 height 14
select select
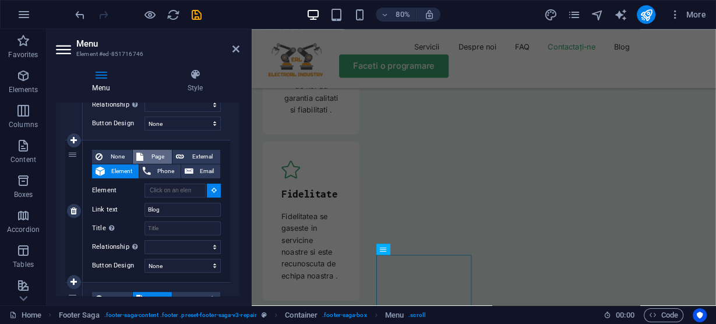
select select
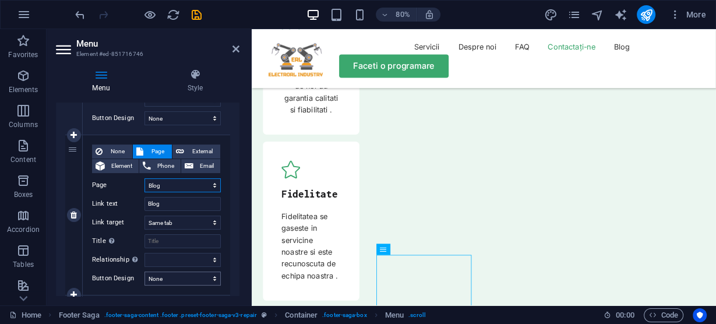
scroll to position [233, 0]
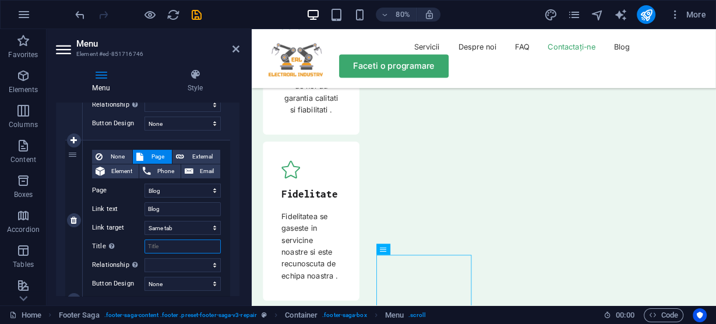
click at [172, 245] on input "Title Additional link description, should not be the same as the link text. The…" at bounding box center [182, 246] width 76 height 14
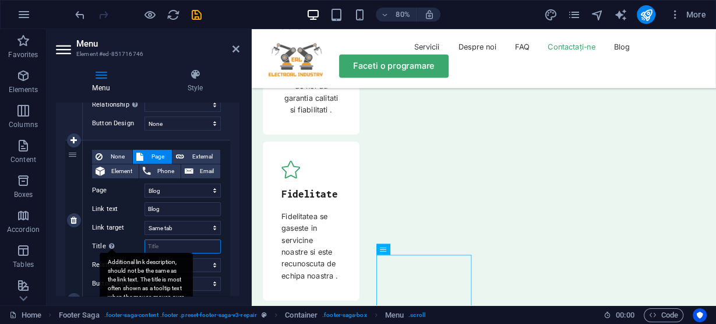
type input "l"
select select
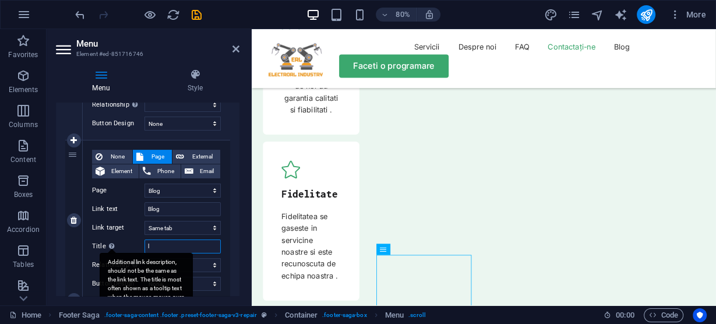
select select
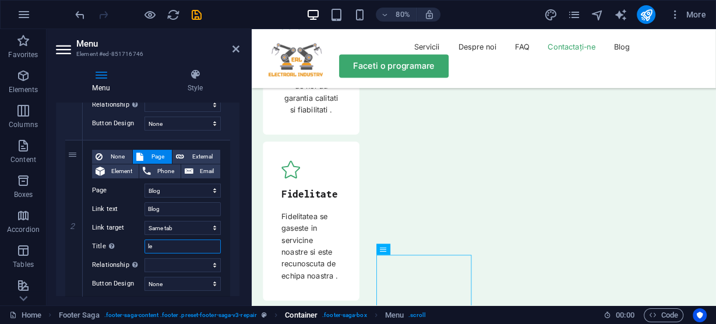
type input "lee"
select select
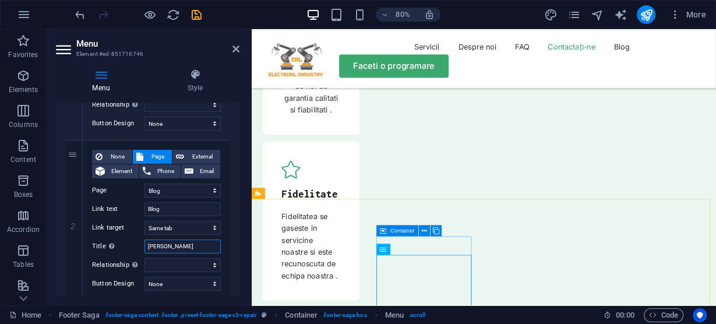
select select
type input "leeeee"
select select
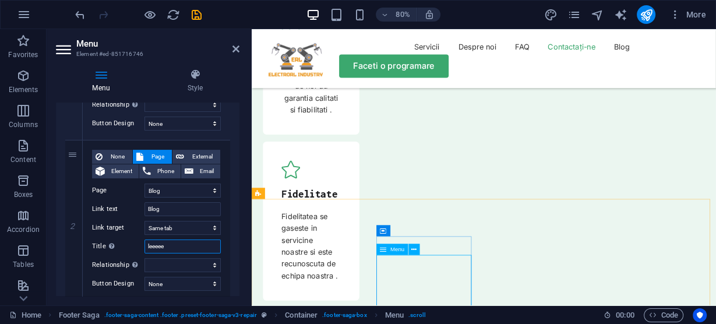
select select
type input "leeeeeeeeee"
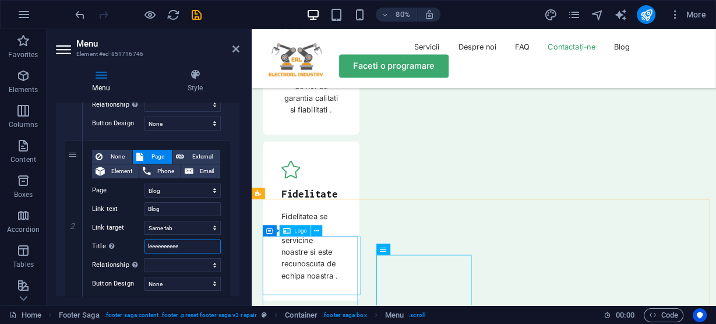
select select
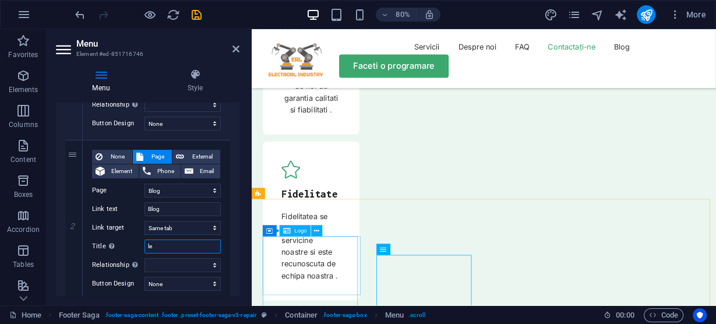
type input "l"
select select
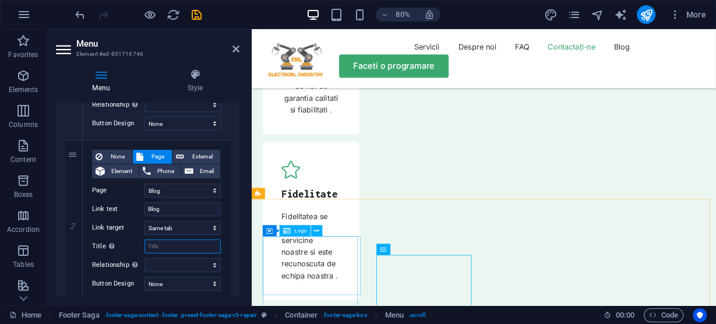
select select
paste input "legal notice"
type input "legal notice"
select select
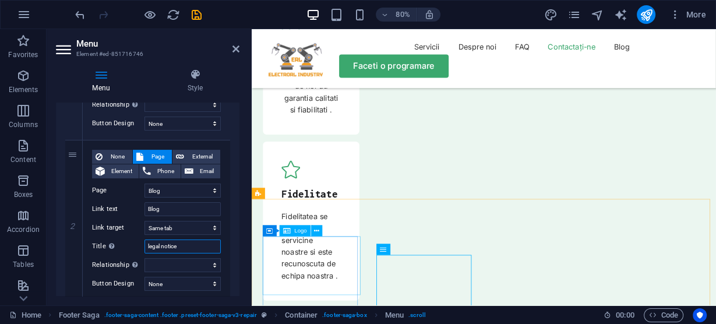
select select
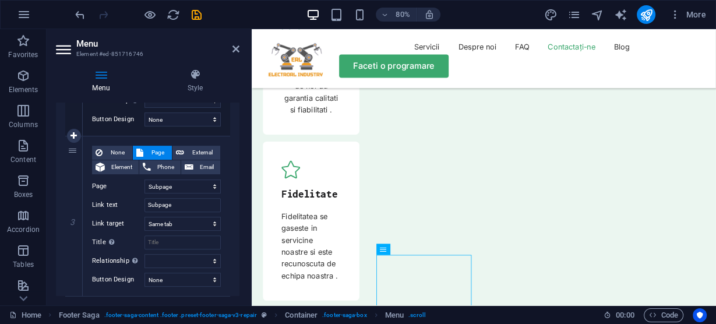
scroll to position [419, 0]
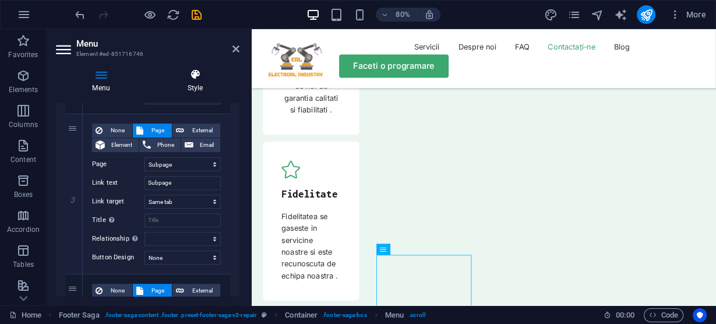
type input "legal notice"
click at [196, 72] on icon at bounding box center [195, 75] width 89 height 12
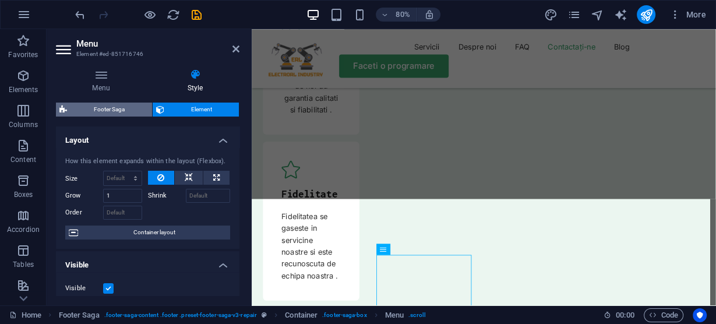
click at [116, 109] on span "Footer Saga" at bounding box center [109, 110] width 78 height 14
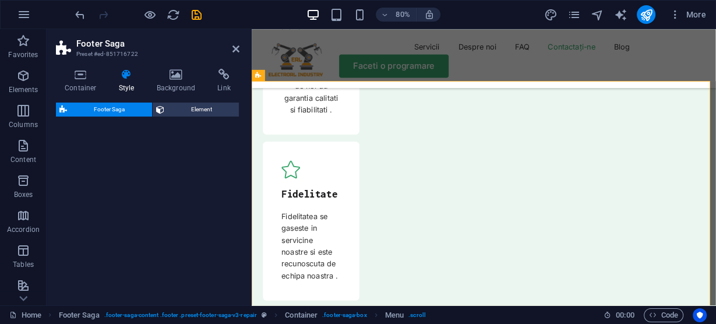
select select "rem"
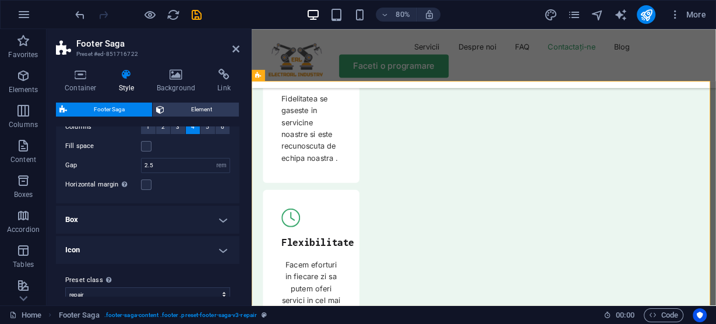
scroll to position [71, 0]
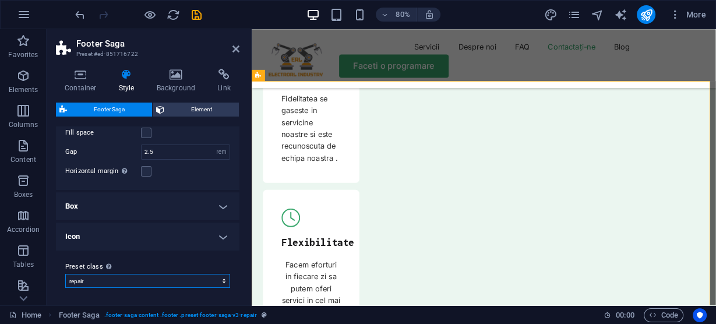
click at [101, 279] on select "repair Add preset class" at bounding box center [147, 281] width 165 height 14
click at [123, 283] on select "repair Add preset class" at bounding box center [147, 281] width 165 height 14
click at [124, 283] on select "repair Add preset class" at bounding box center [147, 281] width 165 height 14
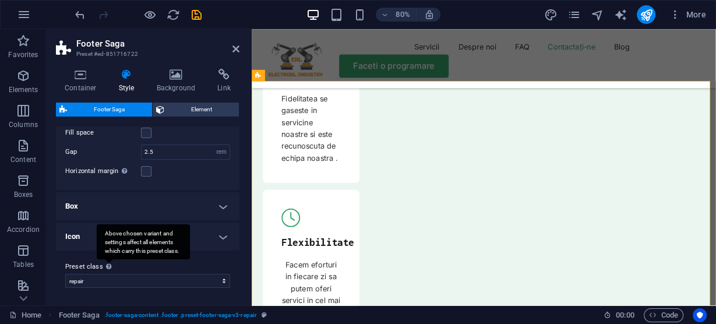
click at [105, 259] on div "Above chosen variant and settings affect all elements which carry this preset c…" at bounding box center [143, 241] width 93 height 35
click at [105, 274] on select "repair Add preset class" at bounding box center [147, 281] width 165 height 14
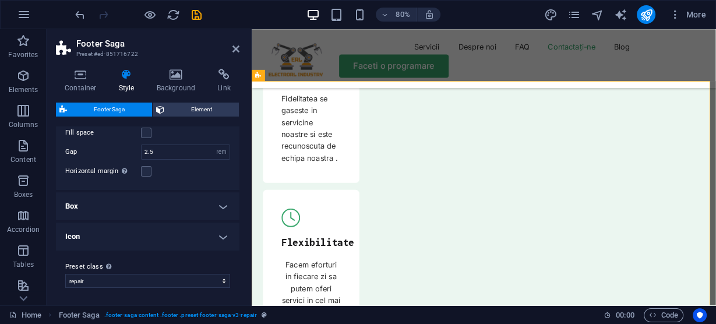
click at [168, 218] on h4 "Box" at bounding box center [148, 206] width 184 height 28
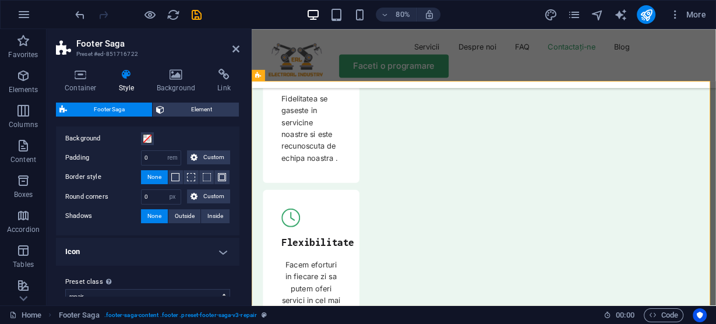
scroll to position [24, 0]
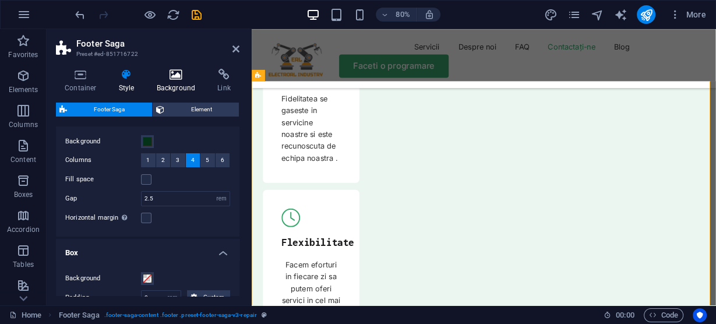
click at [185, 74] on icon at bounding box center [176, 75] width 57 height 12
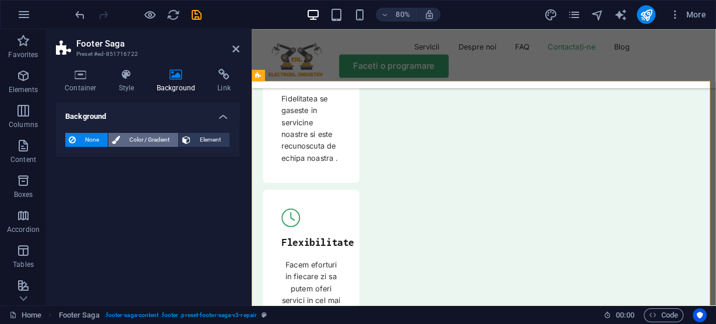
click at [155, 140] on span "Color / Gradient" at bounding box center [149, 140] width 51 height 14
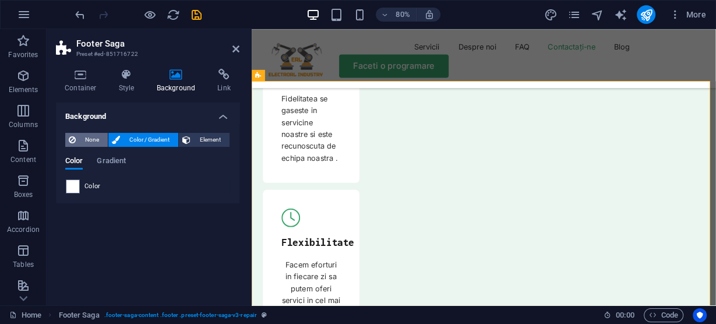
click at [86, 136] on span "None" at bounding box center [91, 140] width 25 height 14
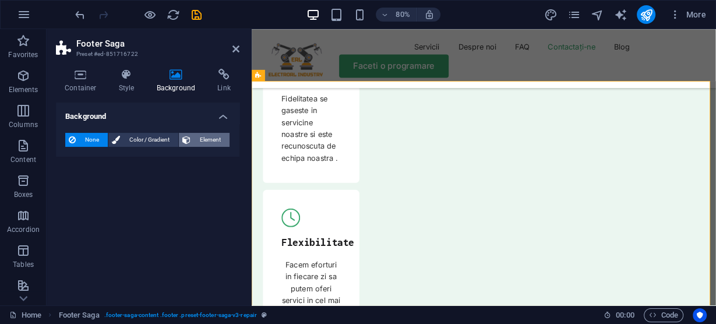
click at [213, 142] on span "Element" at bounding box center [210, 140] width 32 height 14
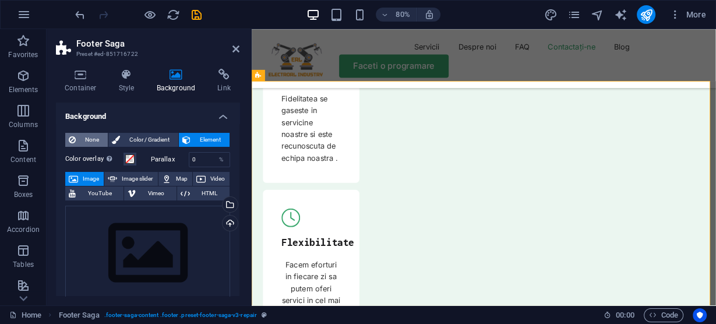
click at [80, 136] on span "None" at bounding box center [91, 140] width 25 height 14
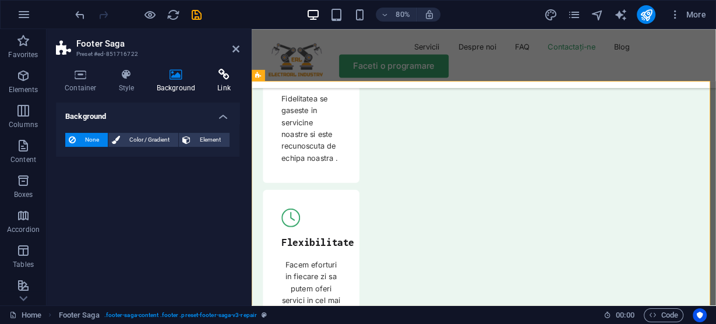
click at [224, 76] on icon at bounding box center [224, 75] width 31 height 12
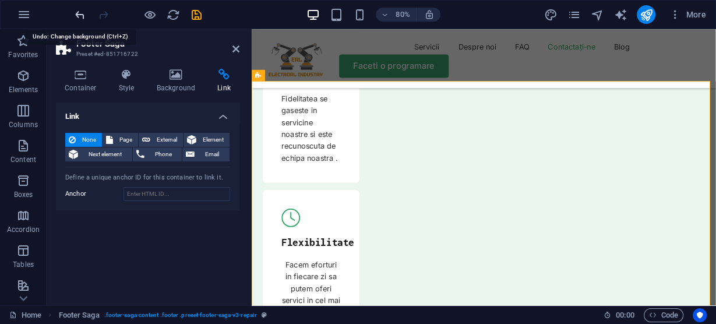
click at [77, 18] on icon "undo" at bounding box center [79, 14] width 13 height 13
click at [82, 10] on icon "undo" at bounding box center [79, 14] width 13 height 13
click at [75, 14] on icon "undo" at bounding box center [79, 14] width 13 height 13
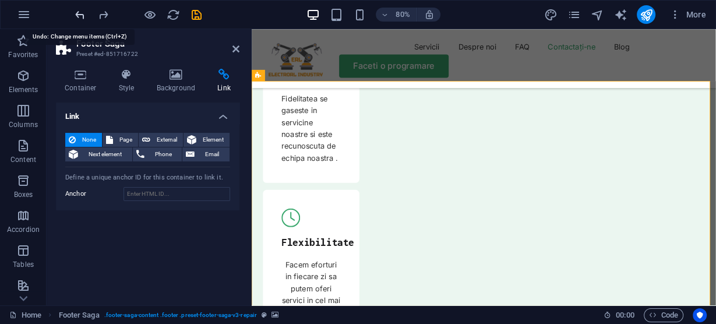
click at [76, 14] on icon "undo" at bounding box center [79, 14] width 13 height 13
click at [240, 46] on aside "Footer Saga Preset #ed-851716722 Container Style Background Link Size Height De…" at bounding box center [149, 167] width 205 height 276
click at [237, 46] on icon at bounding box center [235, 48] width 7 height 9
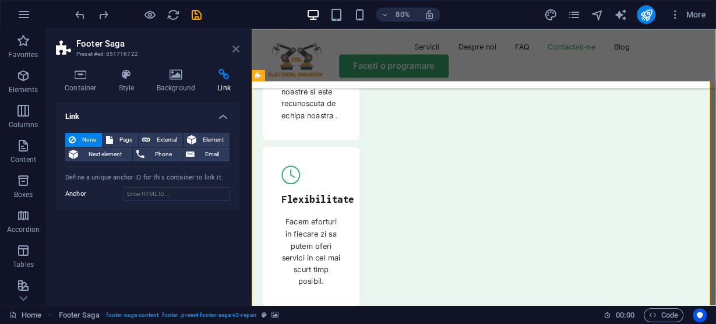
scroll to position [4251, 0]
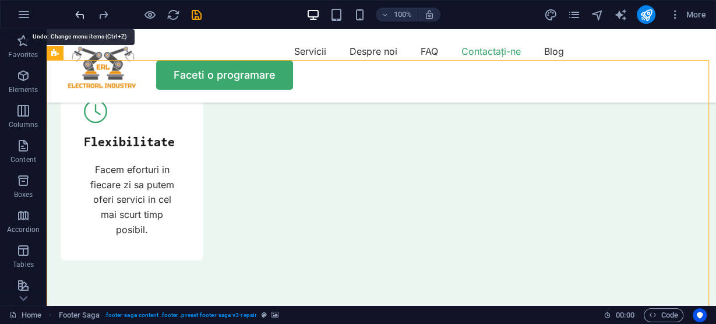
click at [80, 10] on icon "undo" at bounding box center [79, 14] width 13 height 13
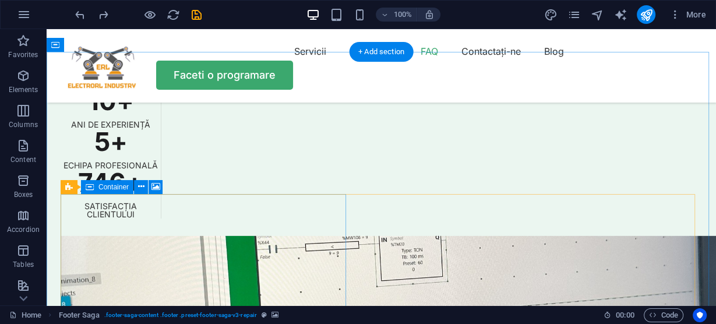
scroll to position [2852, 0]
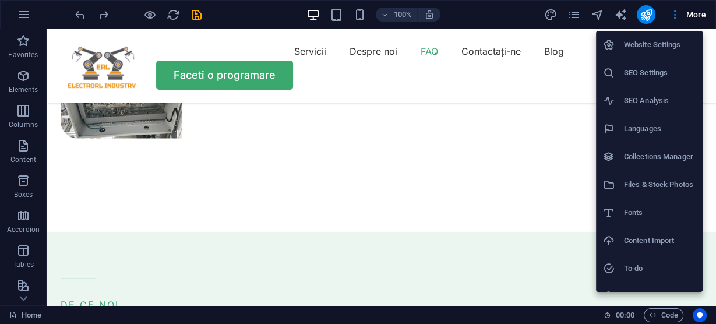
click at [23, 12] on div at bounding box center [358, 162] width 716 height 324
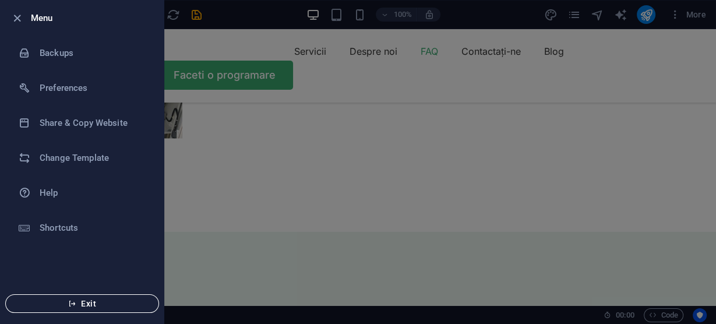
click at [93, 306] on span "Exit" at bounding box center [82, 303] width 134 height 9
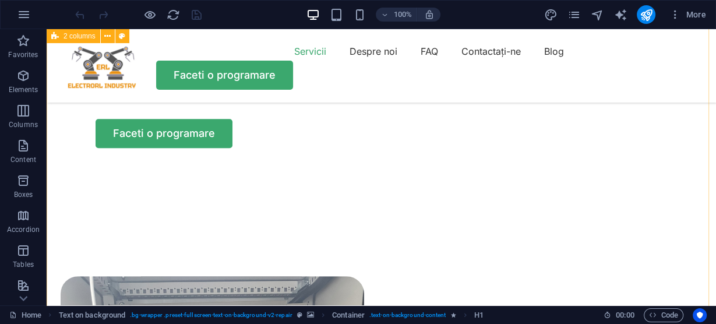
scroll to position [792, 0]
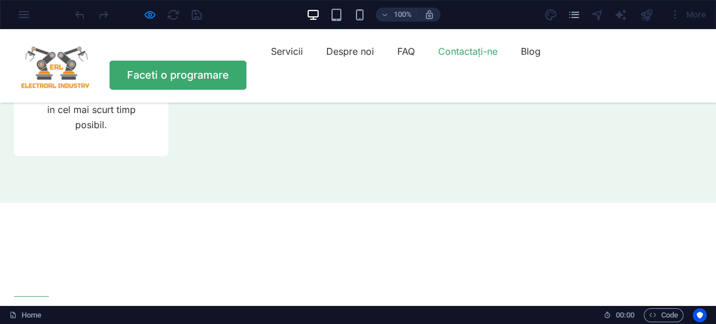
scroll to position [4120, 0]
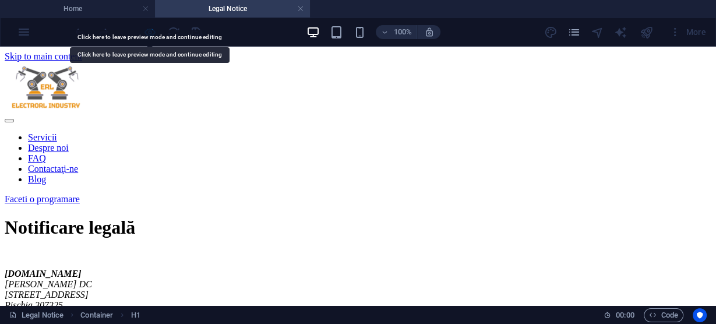
scroll to position [0, 0]
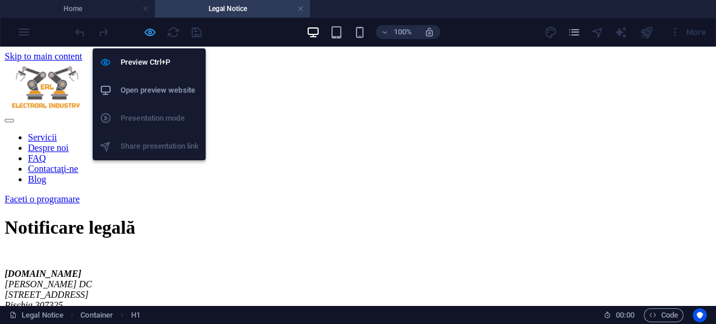
click at [0, 0] on icon "button" at bounding box center [0, 0] width 0 height 0
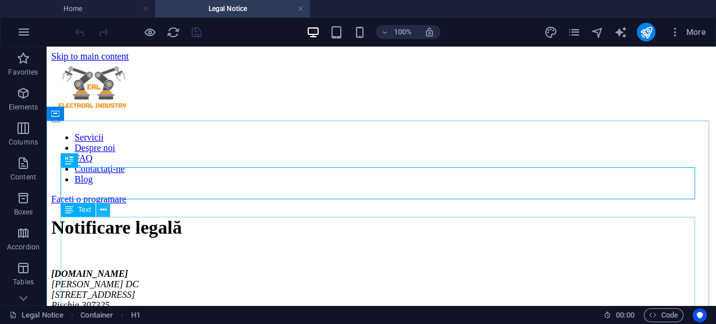
click at [0, 0] on icon at bounding box center [0, 0] width 0 height 0
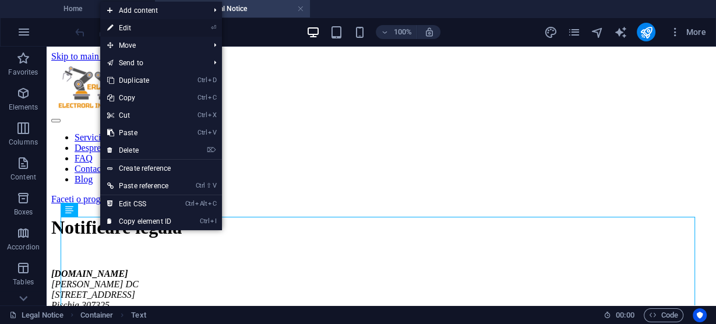
click at [0, 0] on link "⏎ Edit" at bounding box center [0, 0] width 0 height 0
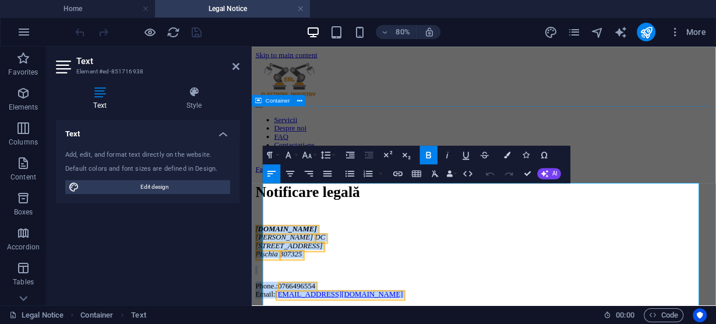
drag, startPoint x: 479, startPoint y: 200, endPoint x: 501, endPoint y: 221, distance: 30.5
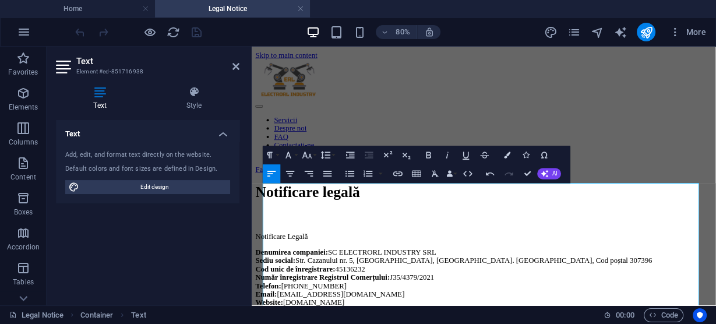
click at [180, 249] on div "Text Add, edit, and format text directly on the website. Default colors and fon…" at bounding box center [148, 208] width 184 height 176
click at [715, 217] on div "Notificare legală" at bounding box center [541, 228] width 571 height 22
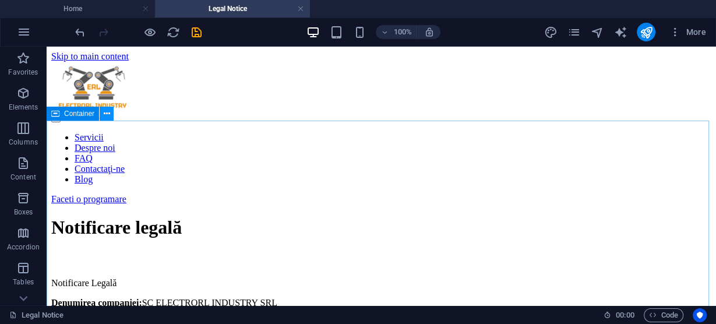
click at [0, 0] on icon at bounding box center [0, 0] width 0 height 0
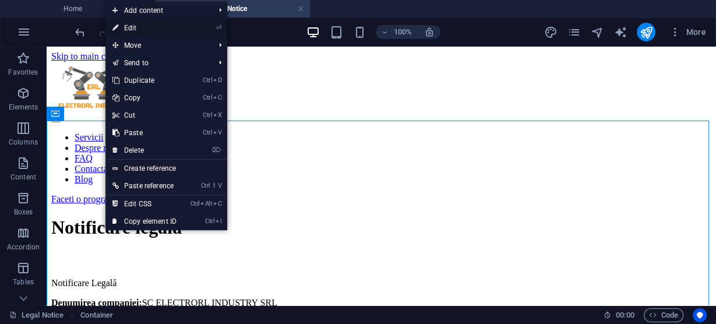
click at [151, 29] on link "⏎ Edit" at bounding box center [144, 27] width 78 height 17
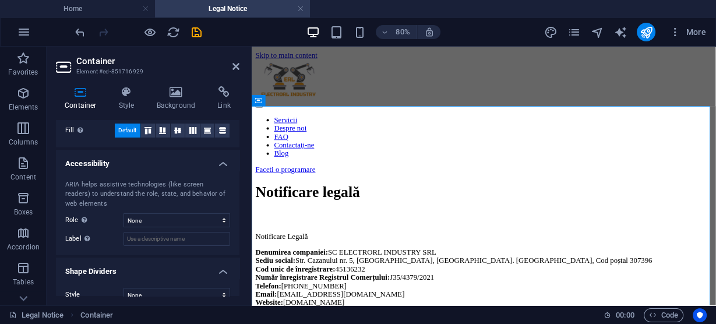
scroll to position [274, 0]
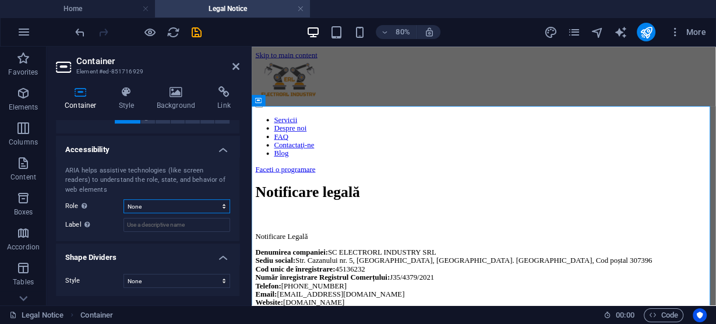
click at [208, 203] on select "None Alert Article Banner Comment Complementary Dialog Footer Header Marquee Pr…" at bounding box center [177, 206] width 107 height 14
click at [185, 253] on h4 "Shape Dividers" at bounding box center [148, 254] width 184 height 21
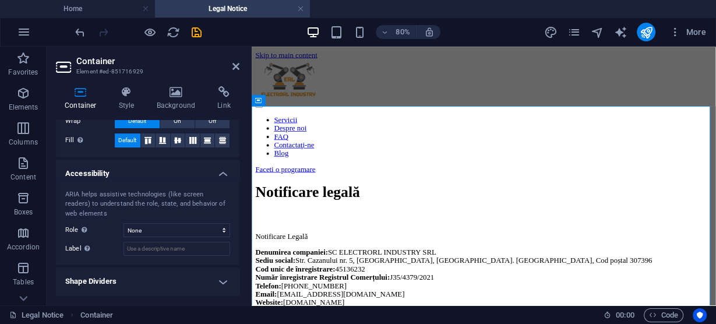
scroll to position [249, 0]
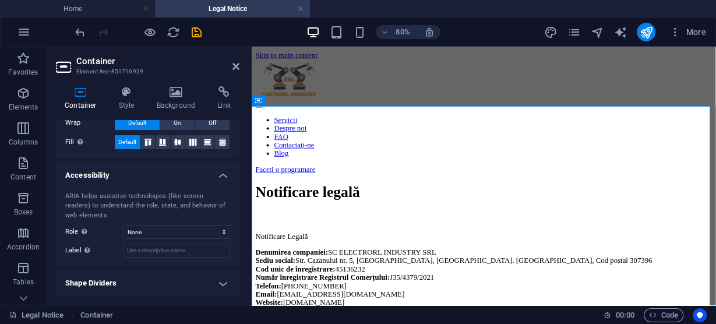
click at [220, 171] on h4 "Accessibility" at bounding box center [148, 171] width 184 height 21
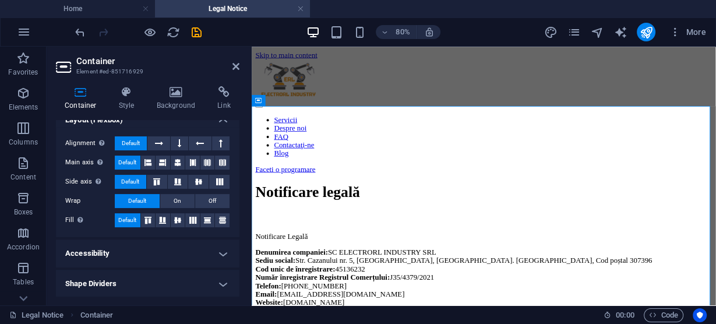
scroll to position [0, 0]
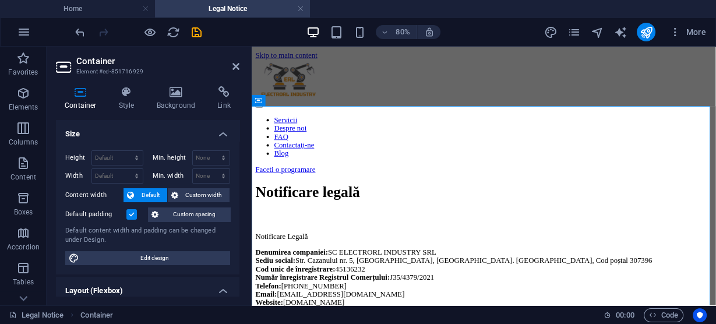
click at [225, 134] on h4 "Size" at bounding box center [148, 130] width 184 height 21
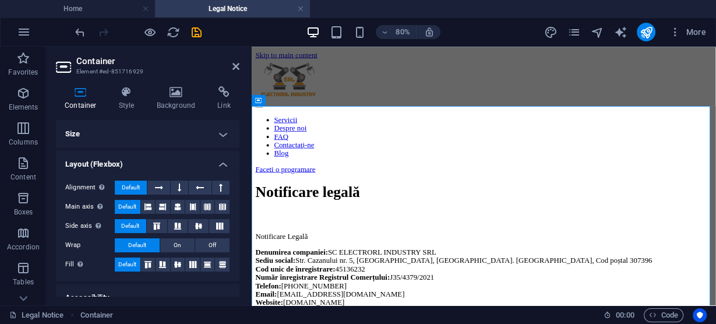
click at [221, 163] on h4 "Layout (Flexbox)" at bounding box center [148, 160] width 184 height 21
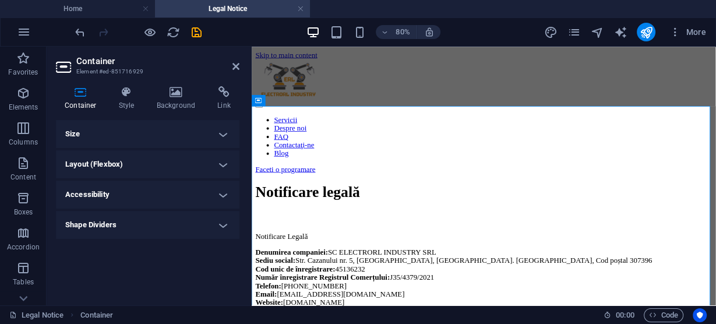
click at [223, 224] on h4 "Shape Dividers" at bounding box center [148, 225] width 184 height 28
click at [198, 248] on select "None Triangle Square Diagonal Polygon 1 Polygon 2 Zigzag Multiple Zigzags Waves…" at bounding box center [177, 248] width 107 height 14
click at [178, 294] on div "Size Height Default px rem % vh vw Min. height None px rem % vh vw Width Defaul…" at bounding box center [148, 208] width 184 height 176
click at [225, 221] on h4 "Shape Dividers" at bounding box center [148, 221] width 184 height 21
click at [125, 89] on icon at bounding box center [126, 92] width 33 height 12
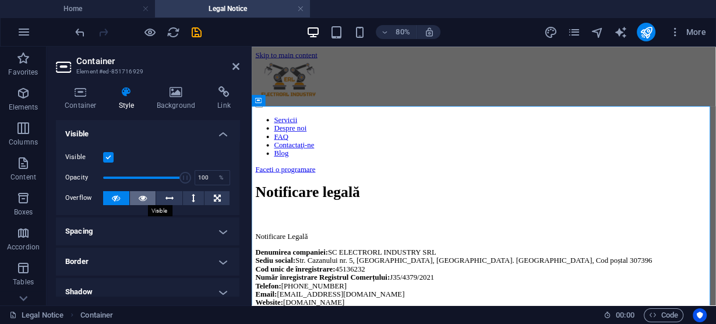
click at [142, 198] on icon at bounding box center [143, 198] width 8 height 14
click at [239, 67] on icon at bounding box center [235, 66] width 7 height 9
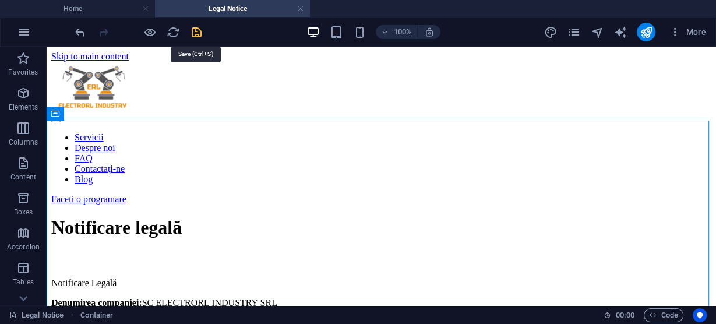
click at [0, 0] on icon "save" at bounding box center [0, 0] width 0 height 0
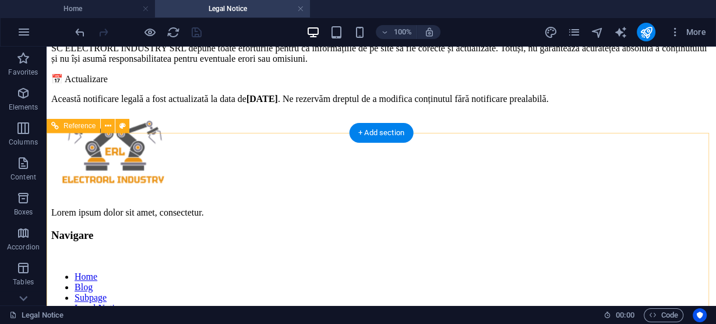
scroll to position [670, 0]
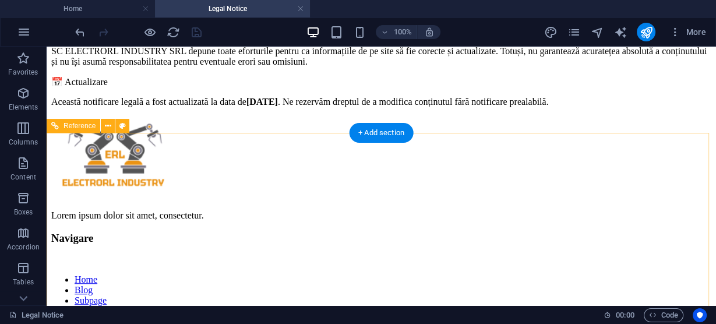
click at [269, 274] on nav "Home Blog Subpage Legal Notice Privacy" at bounding box center [381, 300] width 660 height 52
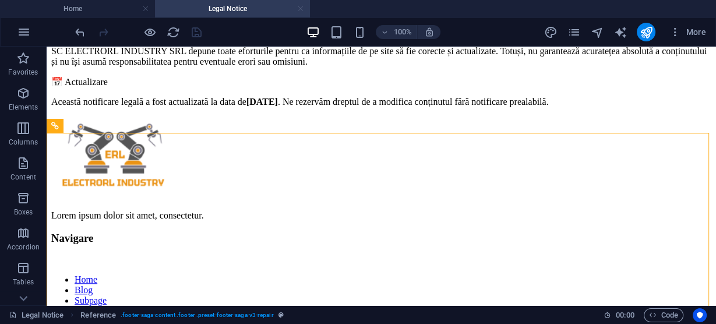
click at [302, 7] on link at bounding box center [300, 8] width 7 height 11
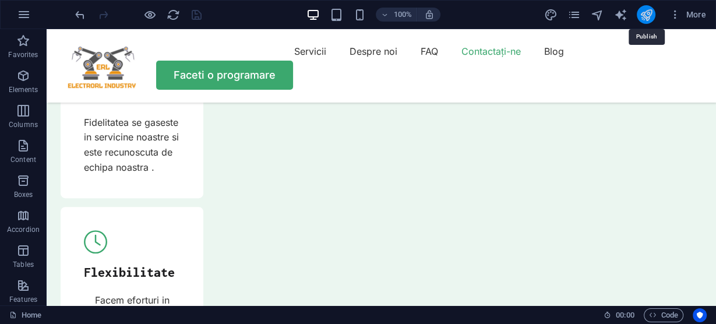
click at [0, 0] on icon "publish" at bounding box center [0, 0] width 0 height 0
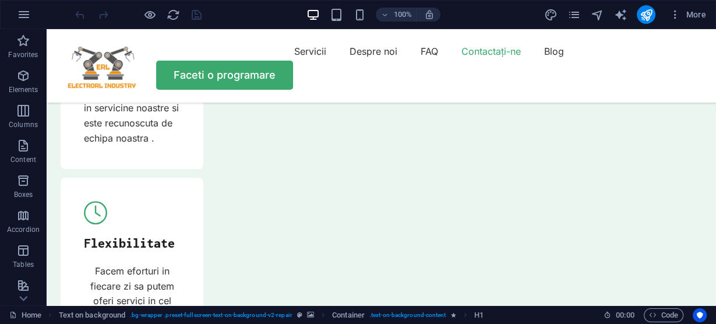
scroll to position [4271, 0]
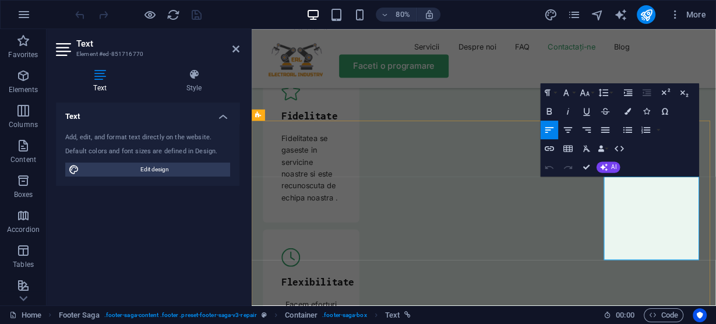
scroll to position [4228, 0]
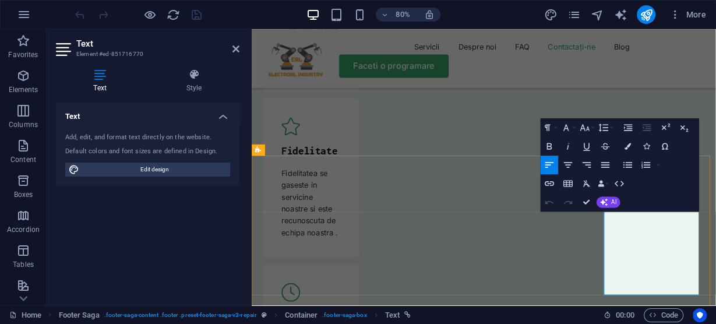
drag, startPoint x: 720, startPoint y: 280, endPoint x: 780, endPoint y: 359, distance: 99.4
click at [196, 77] on icon at bounding box center [194, 75] width 91 height 12
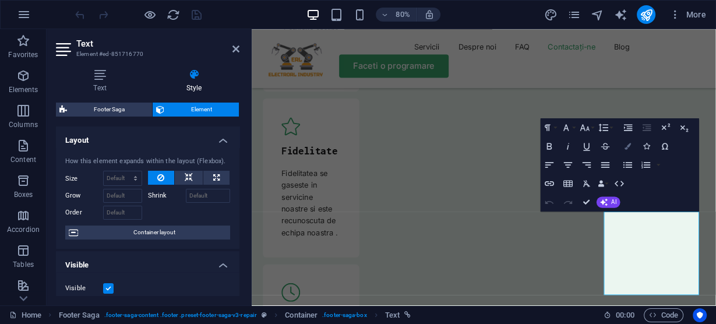
click at [0, 0] on icon "button" at bounding box center [0, 0] width 0 height 0
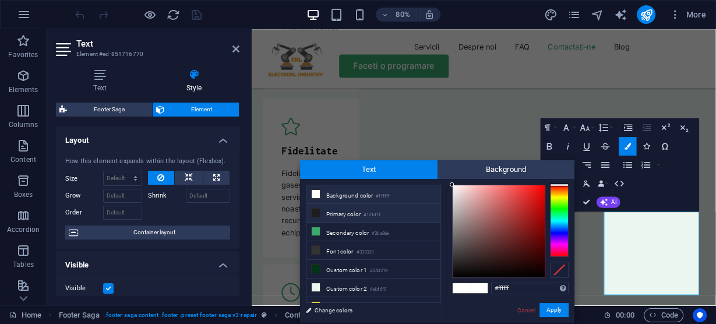
click at [314, 211] on icon at bounding box center [316, 213] width 8 height 8
type input "#1d1d1f"
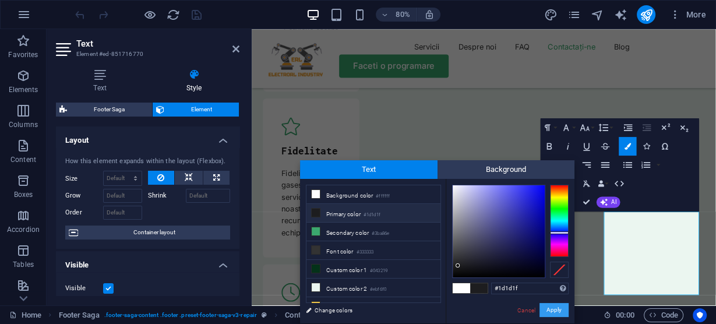
click at [558, 308] on button "Apply" at bounding box center [554, 310] width 29 height 14
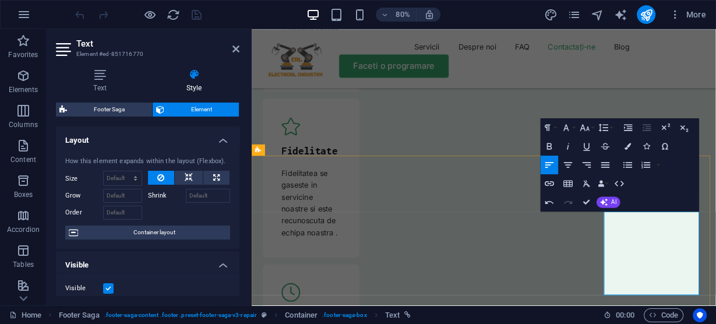
drag, startPoint x: 693, startPoint y: 263, endPoint x: 792, endPoint y: 352, distance: 133.3
click at [0, 0] on icon "button" at bounding box center [0, 0] width 0 height 0
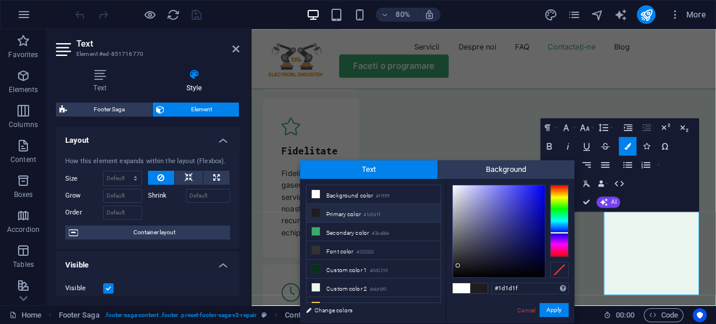
click at [349, 210] on li "Primary color #1d1d1f" at bounding box center [373, 213] width 134 height 19
click at [559, 309] on button "Apply" at bounding box center [554, 310] width 29 height 14
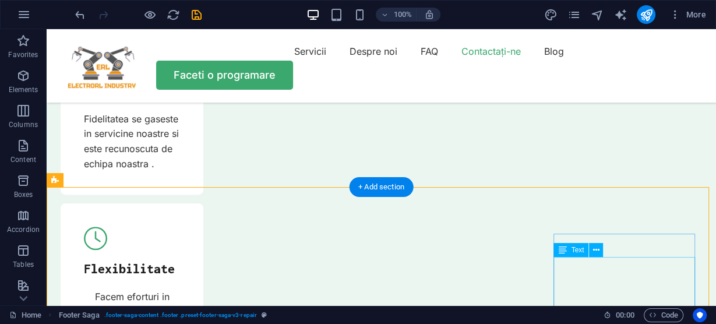
scroll to position [4170, 0]
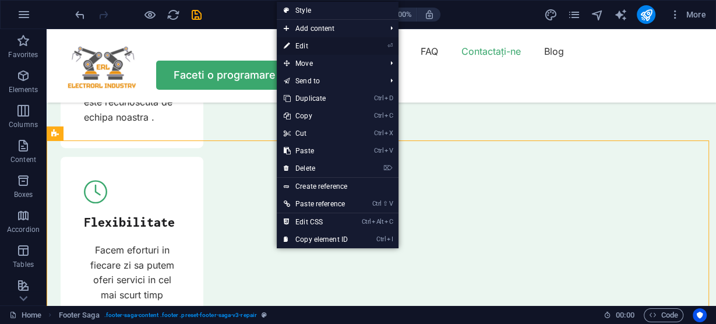
click at [304, 42] on link "⏎ Edit" at bounding box center [316, 45] width 78 height 17
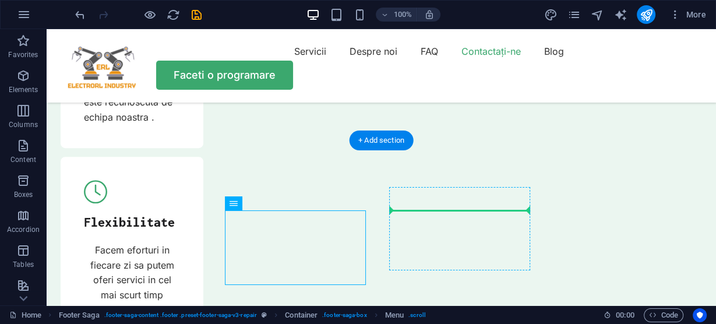
drag, startPoint x: 214, startPoint y: 223, endPoint x: 463, endPoint y: 217, distance: 248.9
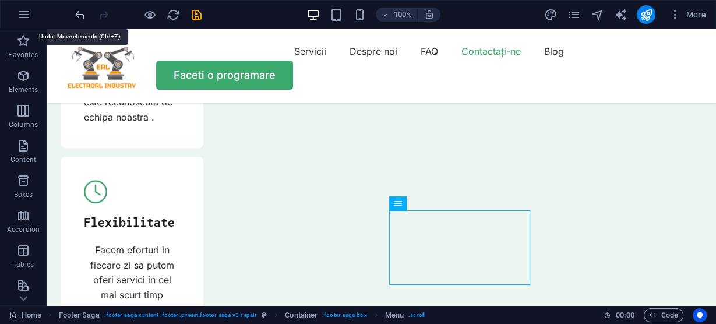
click at [79, 11] on icon "undo" at bounding box center [79, 14] width 13 height 13
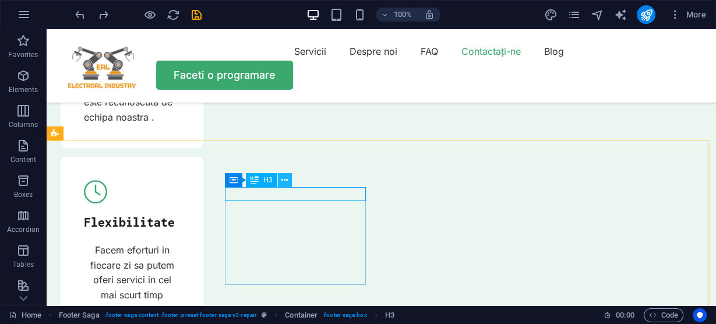
click at [289, 184] on button at bounding box center [285, 180] width 14 height 14
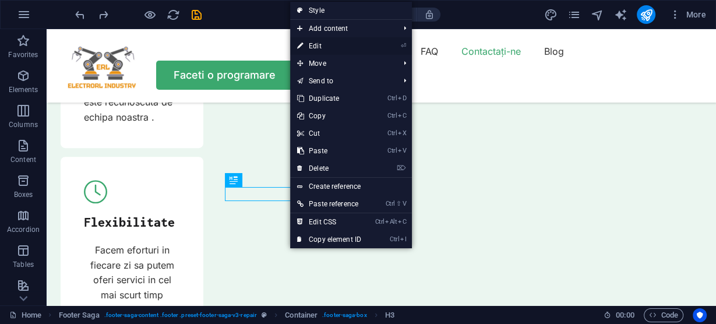
click at [333, 45] on link "⏎ Edit" at bounding box center [329, 45] width 78 height 17
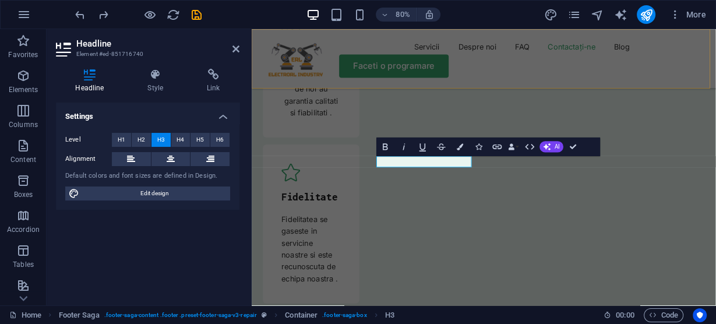
scroll to position [4274, 0]
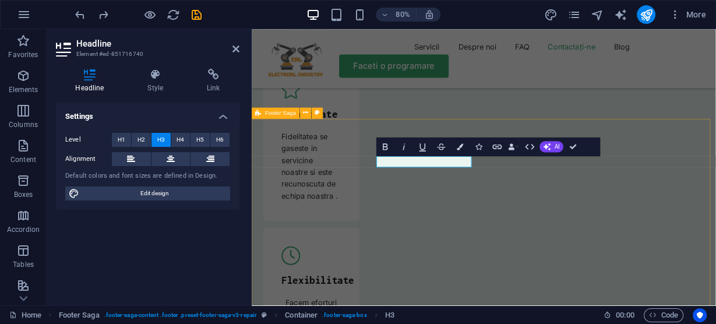
drag, startPoint x: 480, startPoint y: 196, endPoint x: 392, endPoint y: 195, distance: 88.6
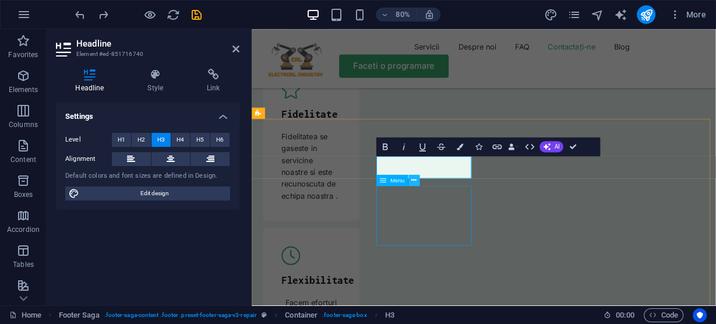
click at [415, 181] on icon at bounding box center [414, 180] width 5 height 10
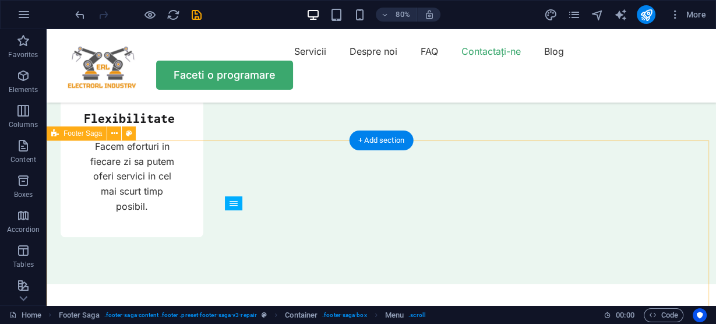
scroll to position [4170, 0]
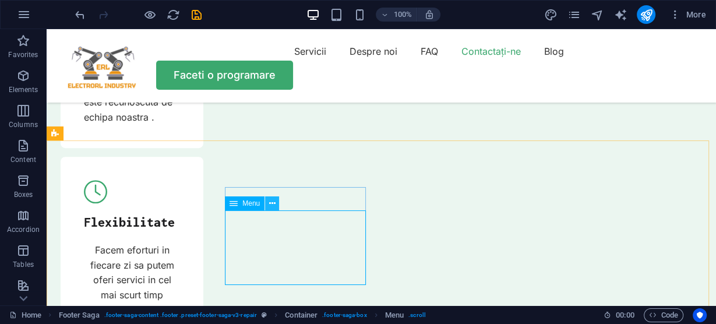
click at [271, 202] on icon at bounding box center [272, 204] width 6 height 12
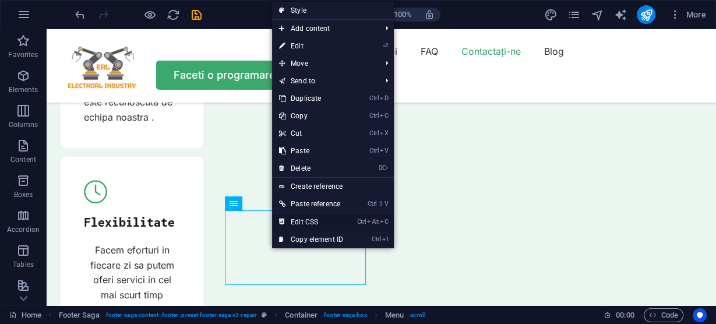
click at [305, 222] on link "Ctrl Alt C Edit CSS" at bounding box center [311, 221] width 78 height 17
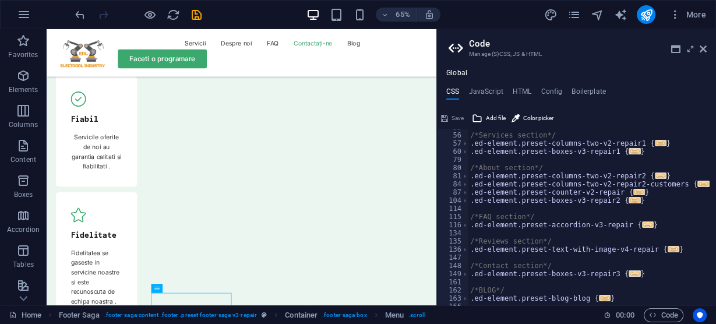
scroll to position [174, 0]
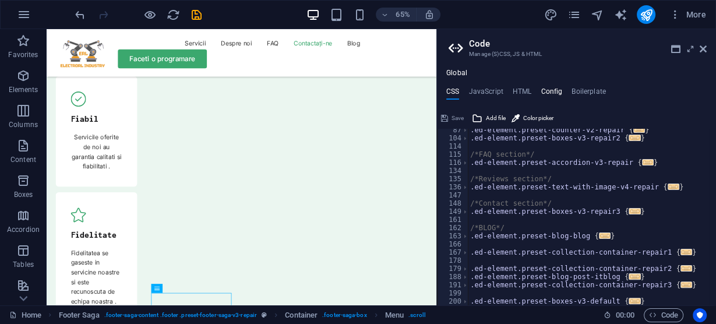
click at [552, 92] on h4 "Config" at bounding box center [552, 93] width 22 height 13
type textarea "$color-background: #ffffff;"
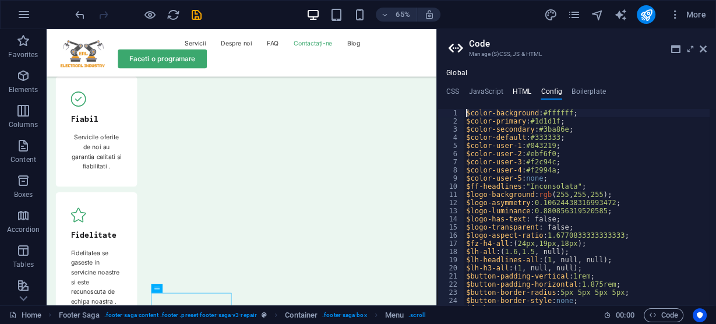
click at [517, 89] on h4 "HTML" at bounding box center [522, 93] width 19 height 13
type textarea "<a href="#main-content" class="button wv-link-content">Skip to main content</a>"
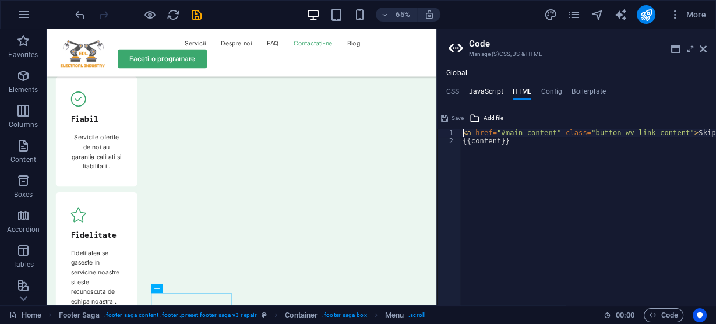
click at [491, 90] on h4 "JavaScript" at bounding box center [485, 93] width 34 height 13
type textarea "/* JS for preset "Menu V2" */"
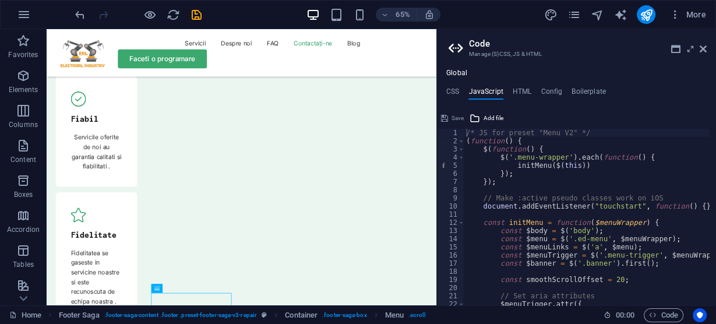
click at [707, 50] on aside "Code Manage (S)CSS, JS & HTML Global CSS JavaScript HTML Config Boilerplate /* …" at bounding box center [576, 167] width 280 height 276
click at [705, 50] on icon at bounding box center [703, 48] width 7 height 9
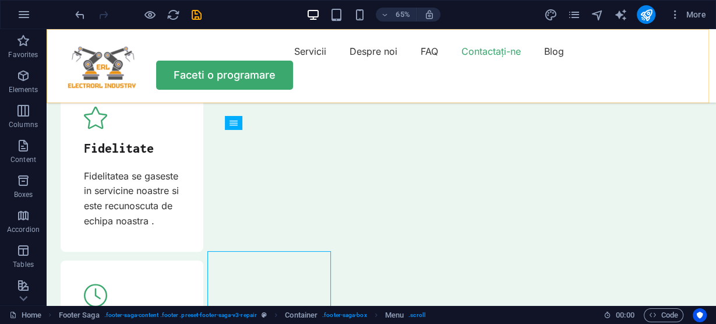
scroll to position [4251, 0]
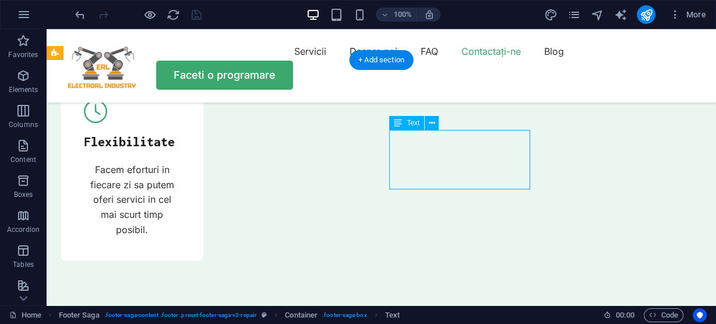
drag, startPoint x: 397, startPoint y: 138, endPoint x: 466, endPoint y: 172, distance: 76.3
drag, startPoint x: 480, startPoint y: 142, endPoint x: 485, endPoint y: 165, distance: 24.3
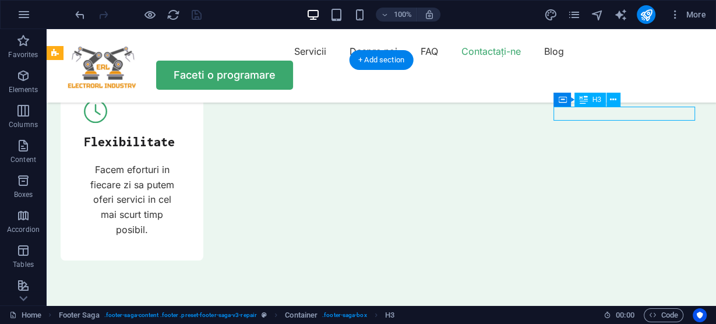
click at [615, 104] on icon at bounding box center [613, 100] width 6 height 12
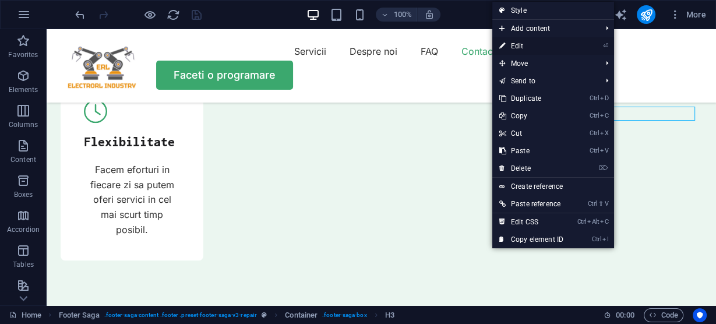
click at [531, 45] on link "⏎ Edit" at bounding box center [531, 45] width 78 height 17
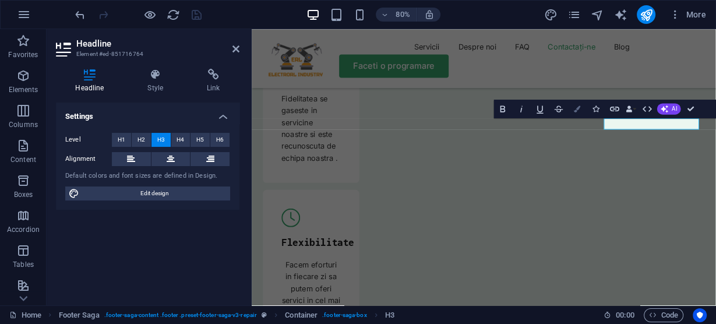
click at [578, 109] on icon "button" at bounding box center [577, 108] width 6 height 6
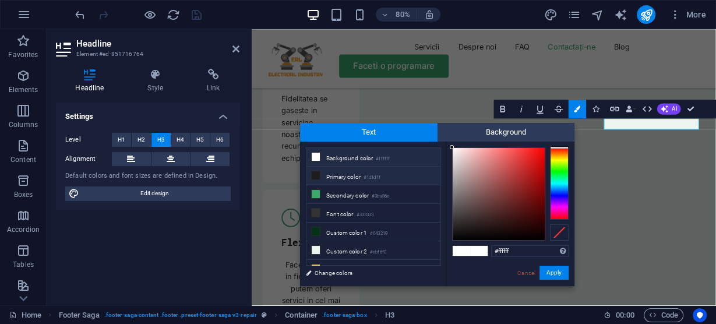
click at [347, 177] on li "Primary color #1d1d1f" at bounding box center [373, 176] width 134 height 19
type input "#1d1d1f"
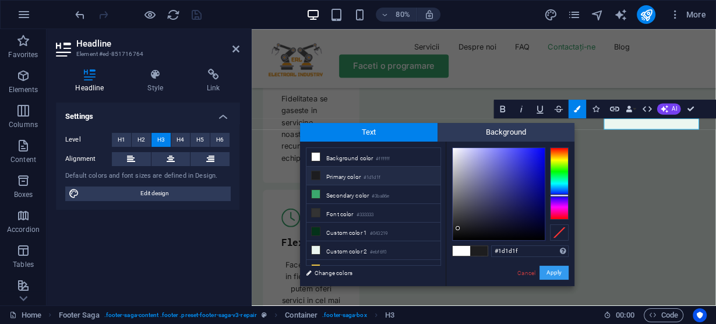
drag, startPoint x: 556, startPoint y: 272, endPoint x: 381, endPoint y: 304, distance: 178.2
click at [556, 272] on button "Apply" at bounding box center [554, 273] width 29 height 14
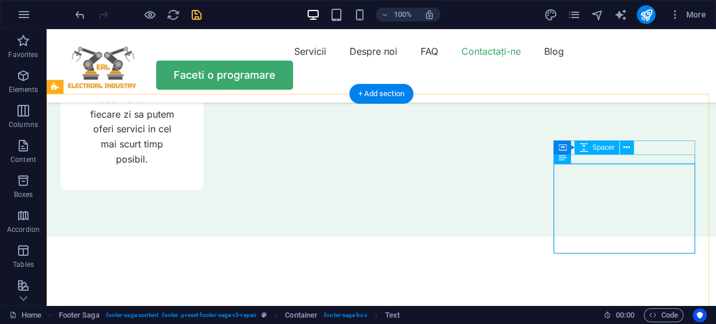
scroll to position [4217, 0]
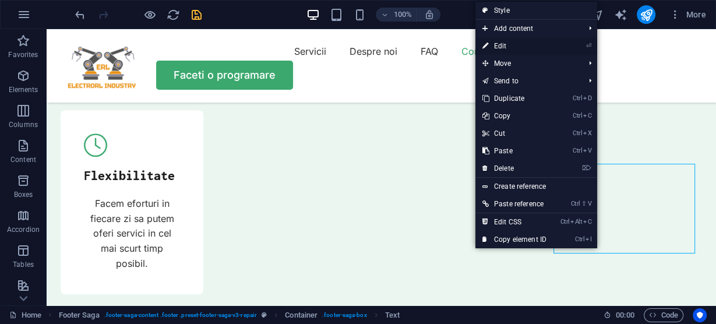
click at [518, 44] on link "⏎ Edit" at bounding box center [514, 45] width 78 height 17
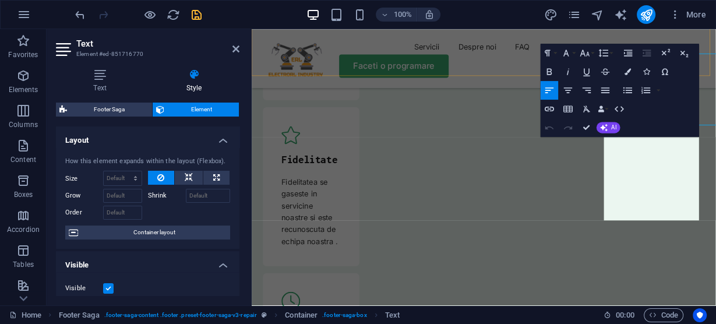
scroll to position [4321, 0]
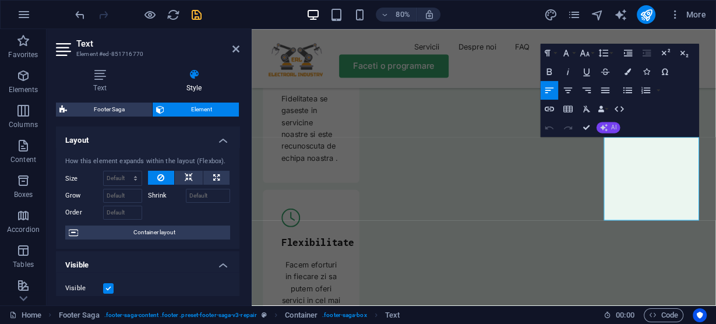
click at [612, 128] on span "AI" at bounding box center [613, 128] width 5 height 6
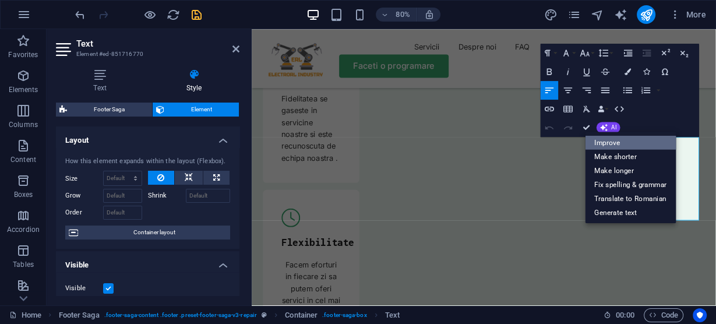
click at [622, 144] on link "Improve" at bounding box center [631, 143] width 91 height 14
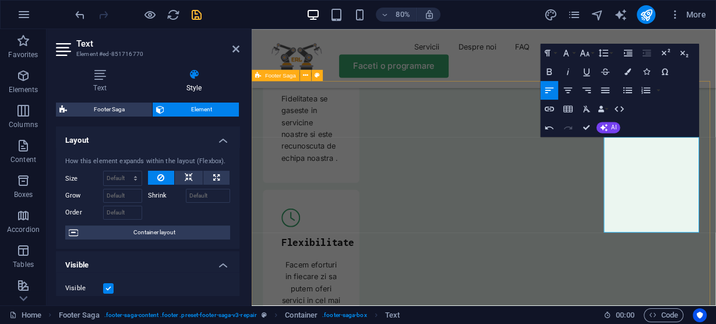
drag, startPoint x: 762, startPoint y: 256, endPoint x: 687, endPoint y: 170, distance: 113.6
drag, startPoint x: 694, startPoint y: 168, endPoint x: 771, endPoint y: 273, distance: 129.6
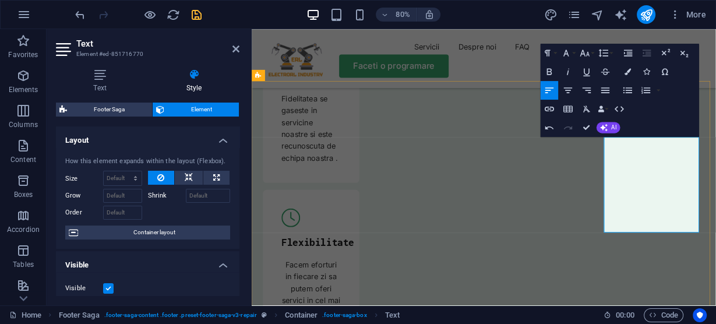
drag, startPoint x: 795, startPoint y: 274, endPoint x: 654, endPoint y: 154, distance: 186.0
click at [629, 68] on icon "button" at bounding box center [628, 71] width 6 height 6
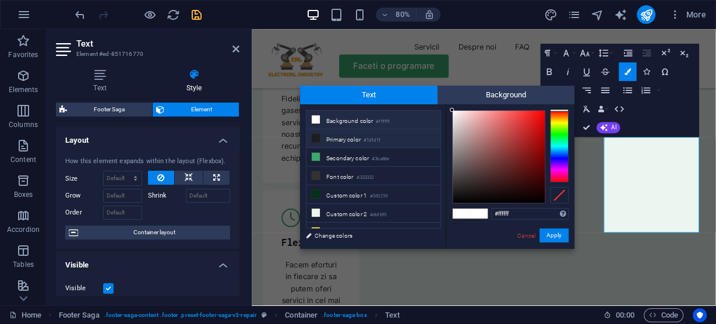
click at [316, 135] on icon at bounding box center [316, 138] width 8 height 8
type input "#1d1d1f"
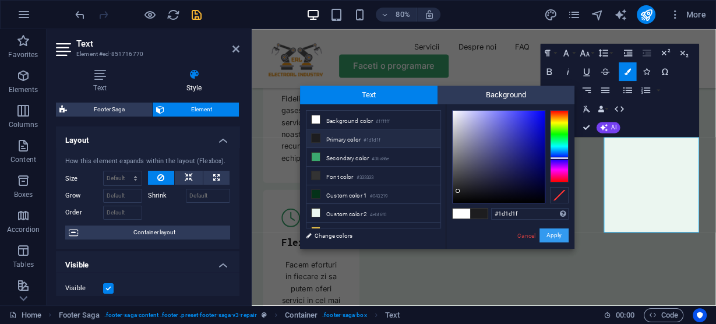
click at [555, 232] on button "Apply" at bounding box center [554, 235] width 29 height 14
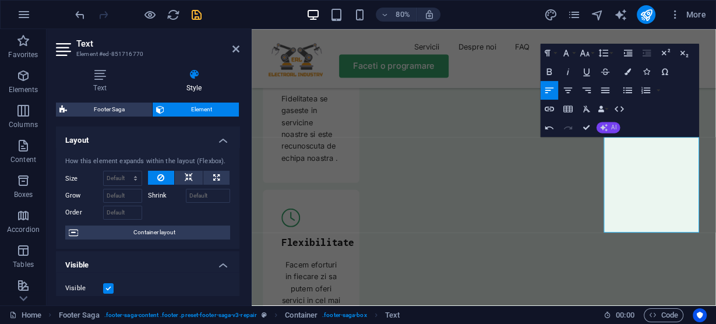
click at [612, 126] on span "AI" at bounding box center [613, 128] width 5 height 6
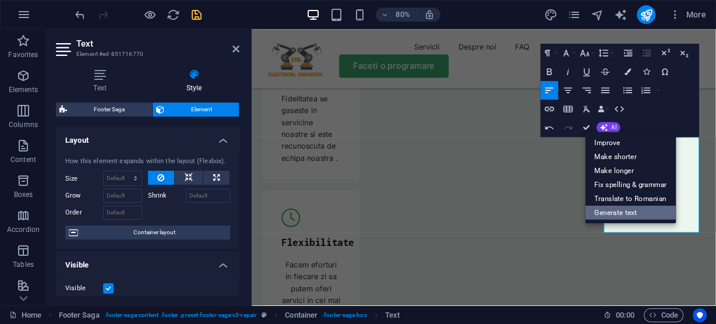
click at [632, 212] on link "Generate text" at bounding box center [631, 213] width 91 height 14
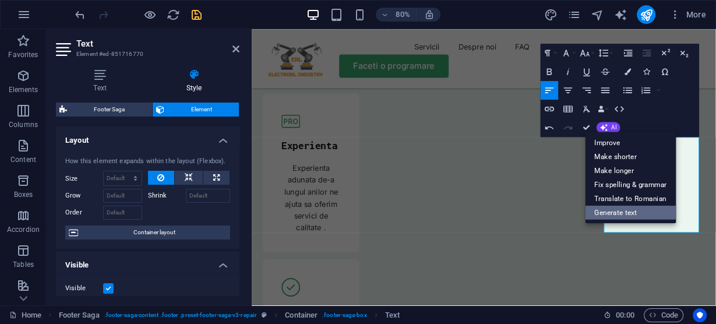
select select "English"
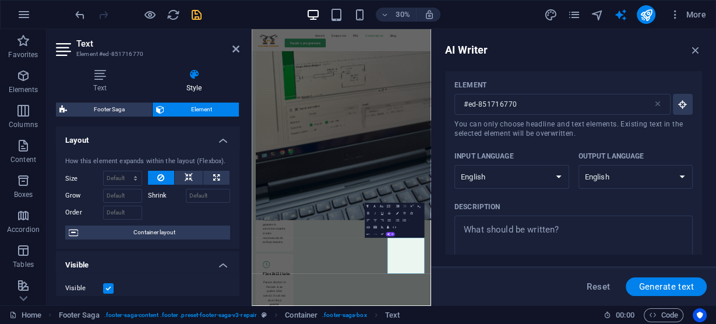
scroll to position [0, 0]
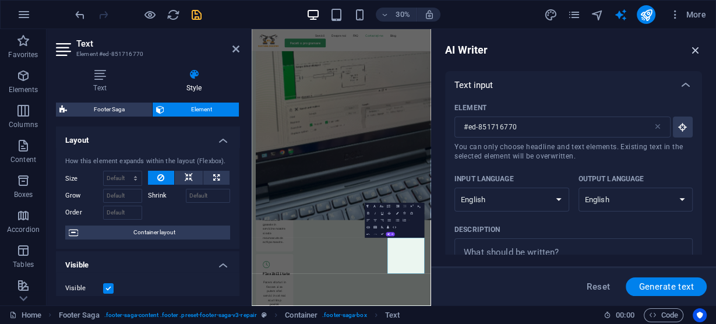
click at [696, 48] on icon "button" at bounding box center [695, 50] width 13 height 13
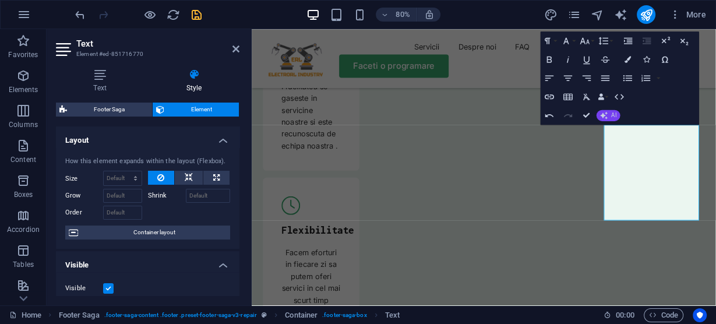
click at [613, 115] on span "AI" at bounding box center [613, 115] width 5 height 6
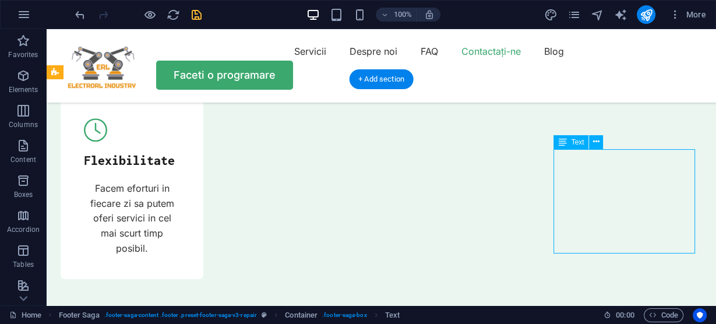
drag, startPoint x: 590, startPoint y: 213, endPoint x: 593, endPoint y: 167, distance: 45.5
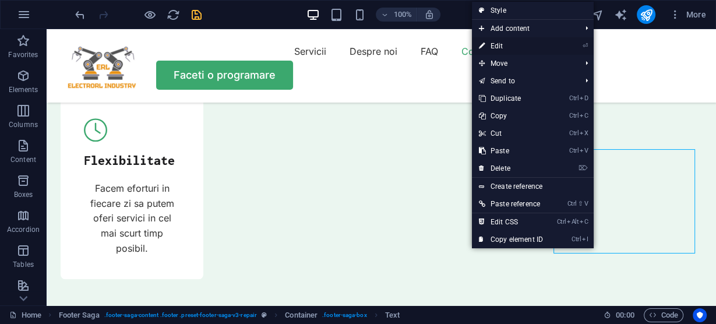
click at [513, 47] on link "⏎ Edit" at bounding box center [511, 45] width 78 height 17
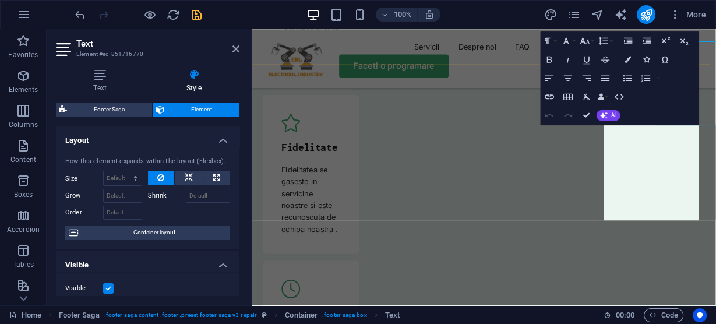
scroll to position [4336, 0]
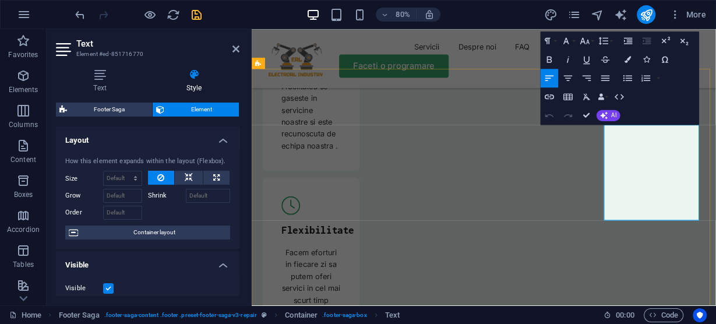
drag, startPoint x: 729, startPoint y: 187, endPoint x: 690, endPoint y: 185, distance: 39.7
drag, startPoint x: 809, startPoint y: 217, endPoint x: 692, endPoint y: 218, distance: 117.1
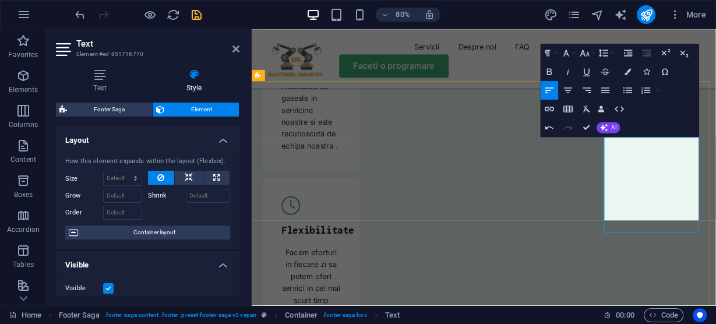
scroll to position [4321, 0]
drag, startPoint x: 753, startPoint y: 228, endPoint x: 692, endPoint y: 228, distance: 60.6
drag, startPoint x: 804, startPoint y: 219, endPoint x: 693, endPoint y: 219, distance: 110.7
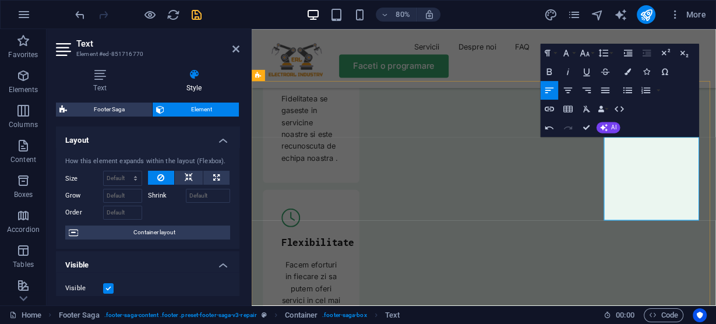
drag, startPoint x: 764, startPoint y: 202, endPoint x: 757, endPoint y: 202, distance: 7.0
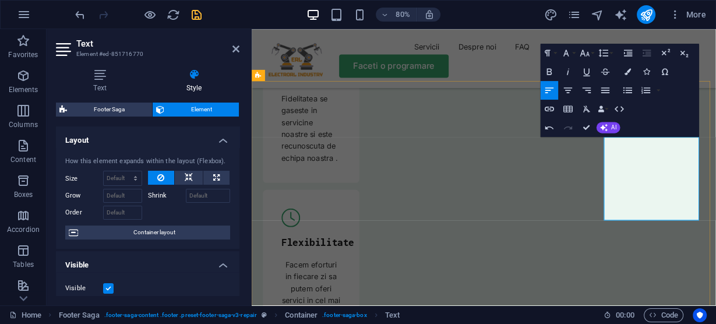
drag, startPoint x: 757, startPoint y: 200, endPoint x: 765, endPoint y: 200, distance: 7.6
drag, startPoint x: 783, startPoint y: 217, endPoint x: 724, endPoint y: 218, distance: 59.4
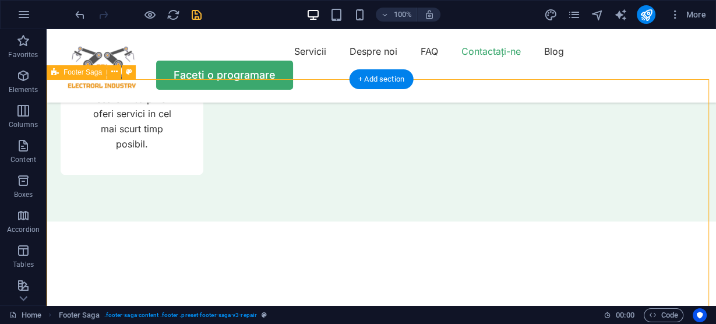
scroll to position [4232, 0]
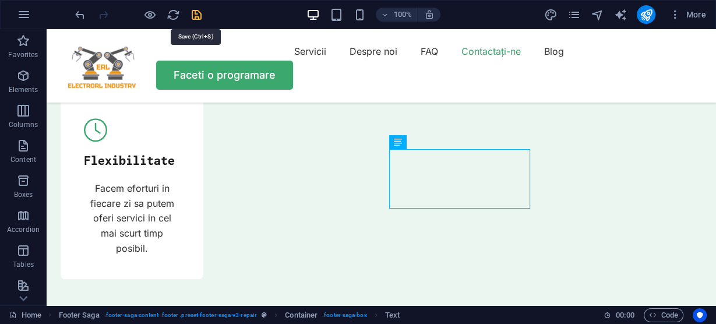
click at [197, 11] on icon "save" at bounding box center [196, 14] width 13 height 13
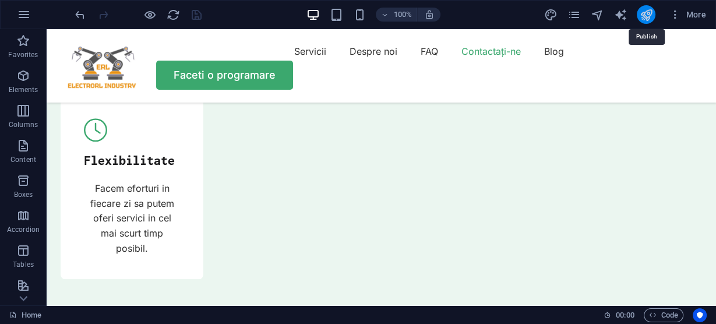
click at [0, 0] on icon "publish" at bounding box center [0, 0] width 0 height 0
